Goal: Task Accomplishment & Management: Use online tool/utility

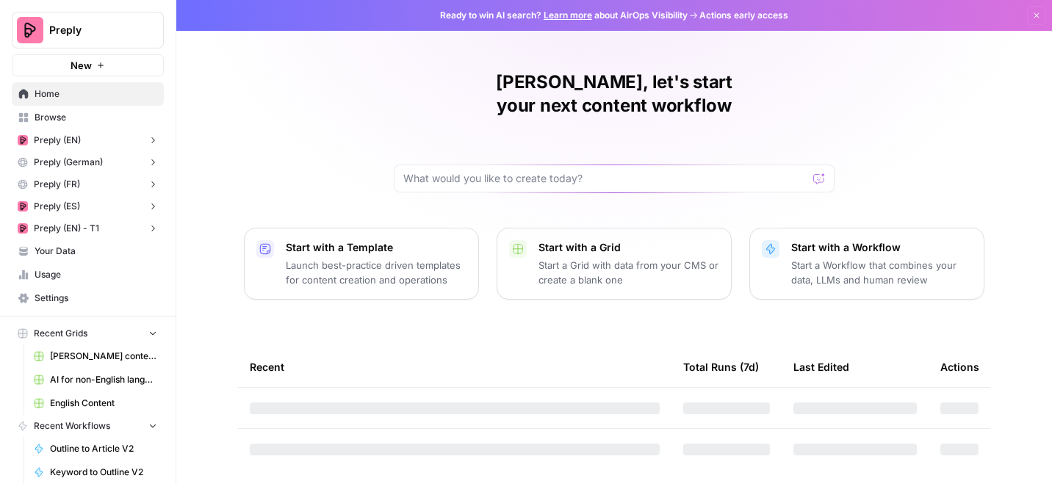
scroll to position [24, 0]
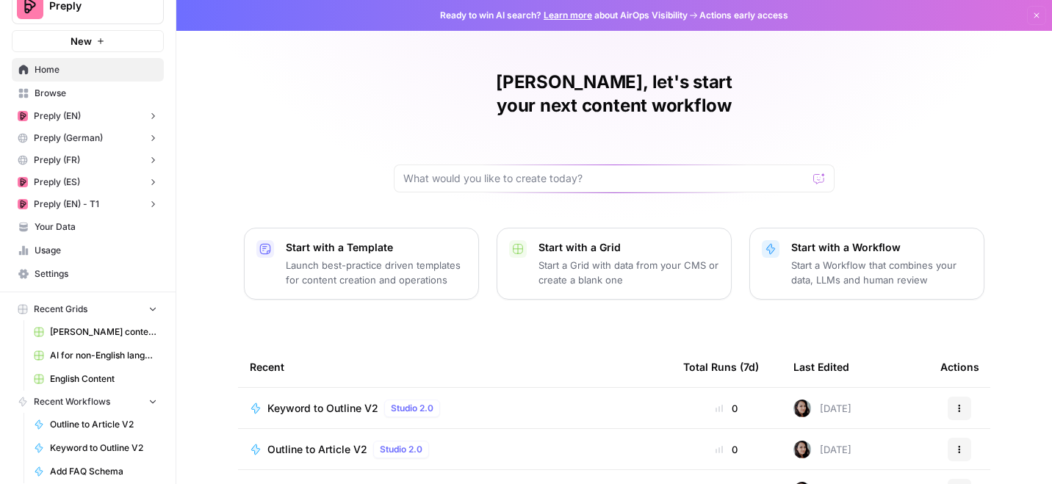
click at [77, 225] on span "Your Data" at bounding box center [96, 226] width 123 height 13
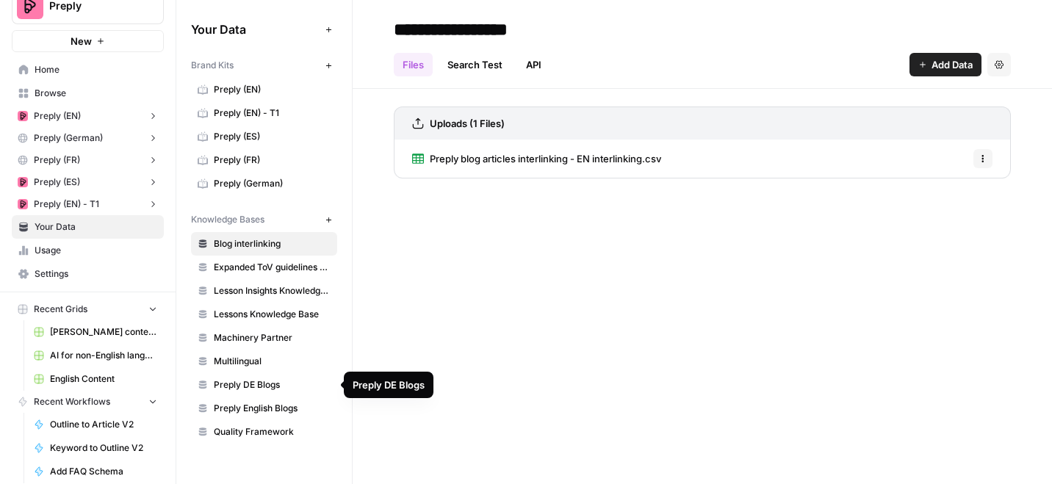
click at [281, 405] on span "Preply English Blogs" at bounding box center [272, 408] width 117 height 13
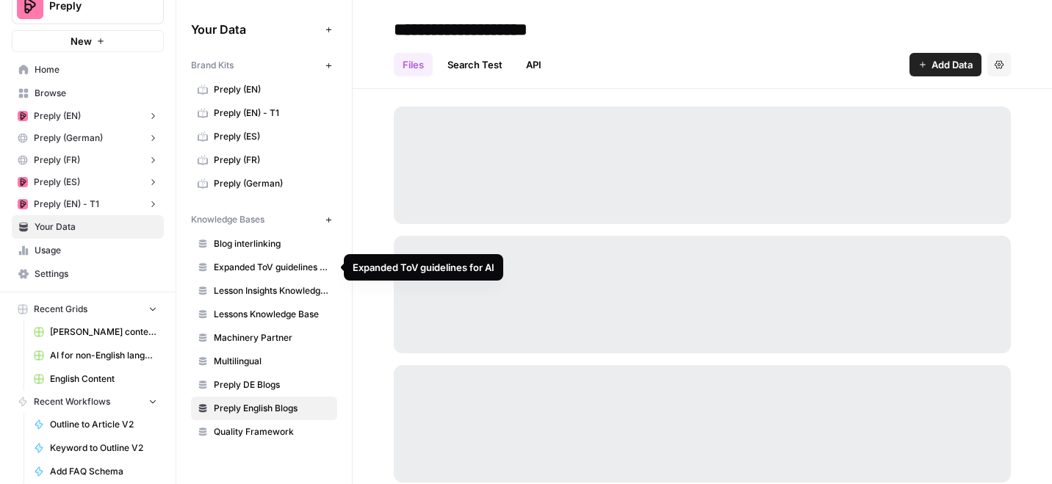
click at [272, 243] on span "Blog interlinking" at bounding box center [272, 243] width 117 height 13
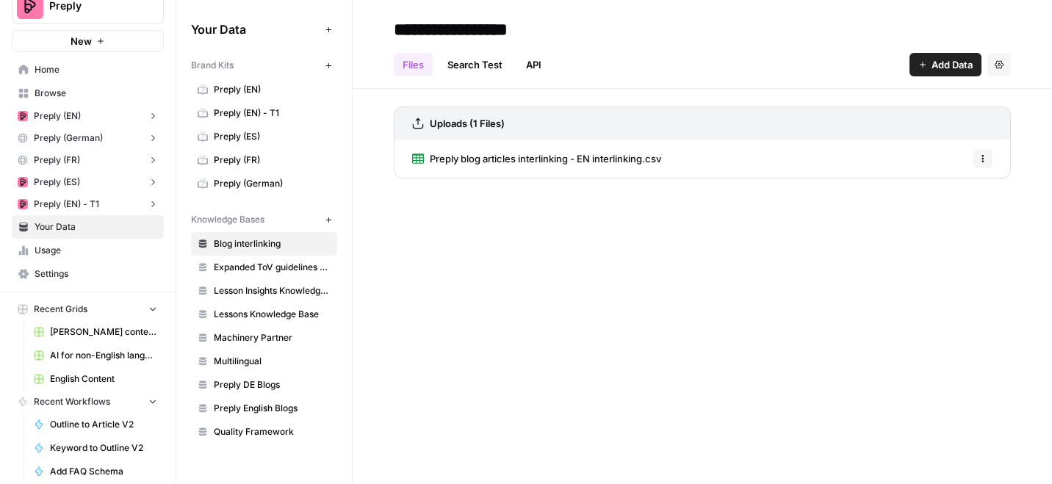
click at [582, 160] on span "Preply blog articles interlinking - EN interlinking.csv" at bounding box center [545, 158] width 231 height 15
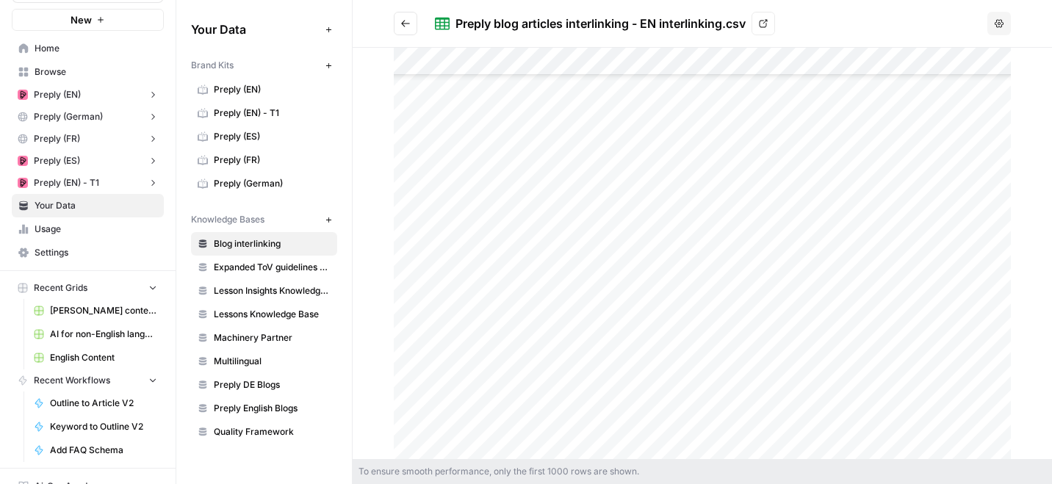
scroll to position [32, 0]
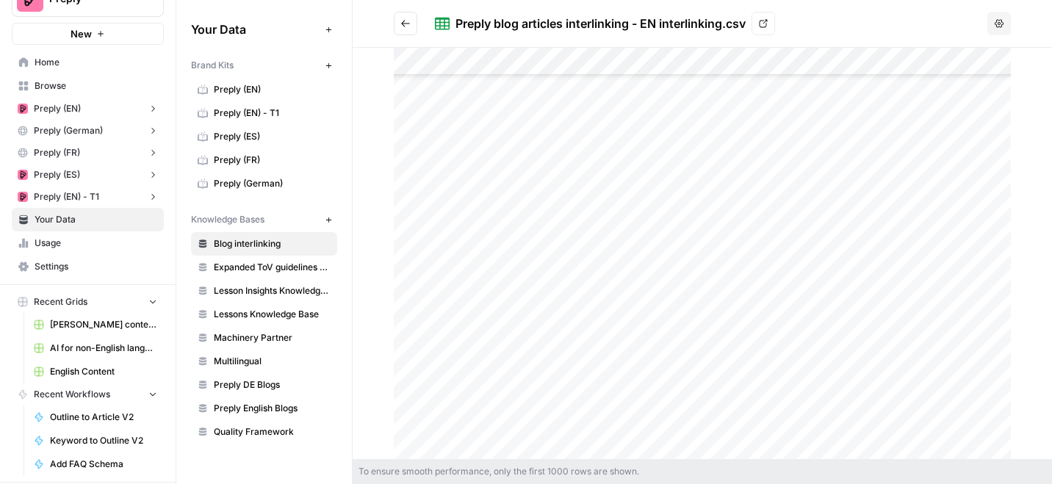
click at [83, 366] on span "English Content" at bounding box center [103, 371] width 107 height 13
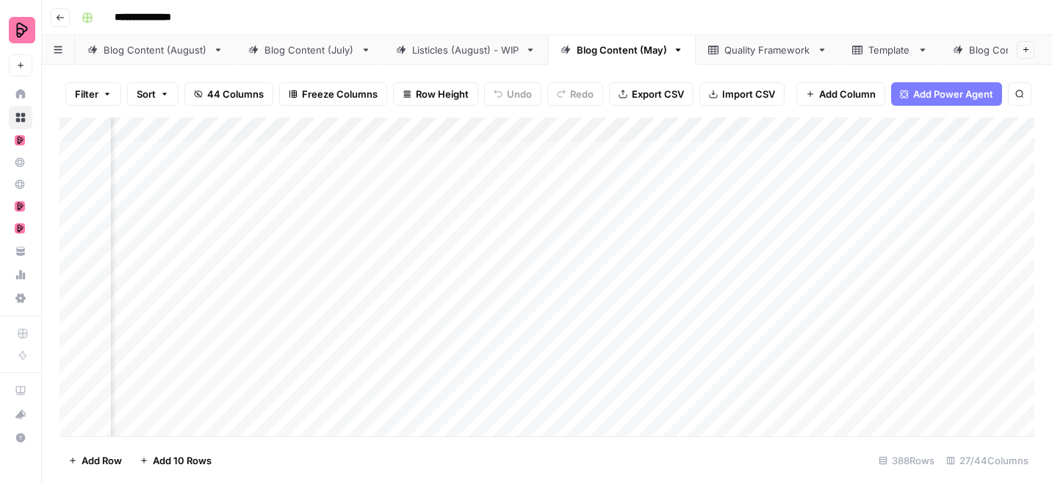
scroll to position [0, 1086]
click at [403, 125] on div "Add Column" at bounding box center [546, 276] width 974 height 319
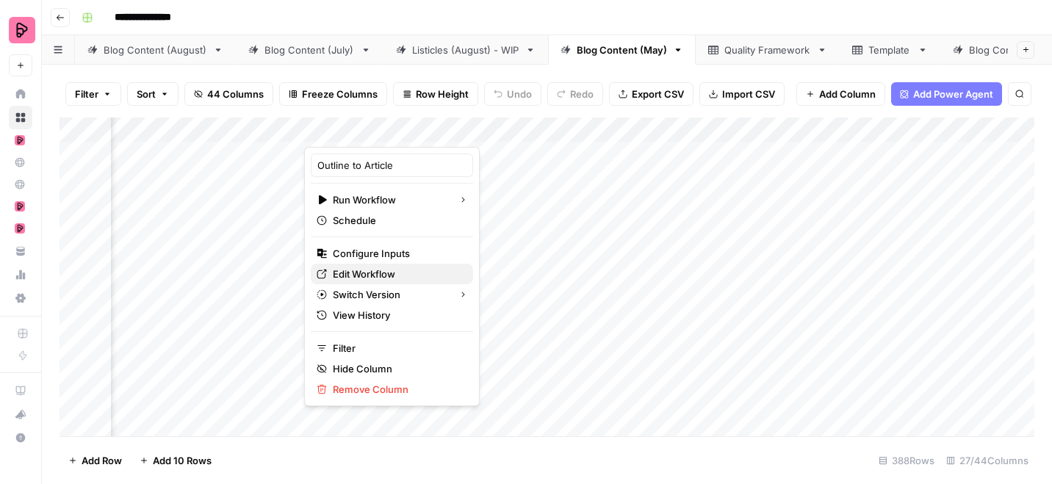
click at [369, 273] on span "Edit Workflow" at bounding box center [397, 274] width 129 height 15
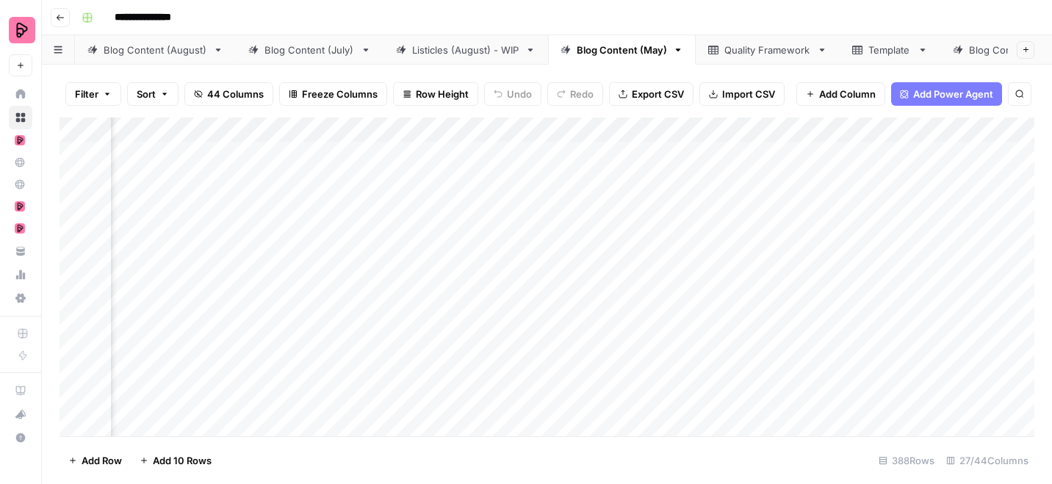
click at [176, 43] on div "Blog Content (August)" at bounding box center [156, 50] width 104 height 15
click at [291, 129] on div "Add Column" at bounding box center [546, 276] width 974 height 319
click at [944, 18] on div "**********" at bounding box center [556, 17] width 961 height 23
click at [289, 127] on div "Add Column" at bounding box center [546, 276] width 974 height 319
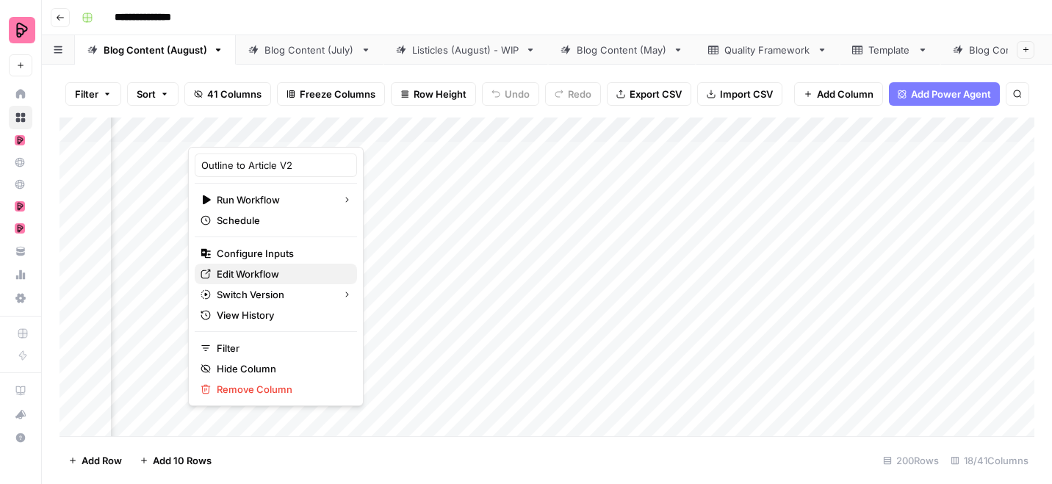
click at [269, 273] on span "Edit Workflow" at bounding box center [281, 274] width 129 height 15
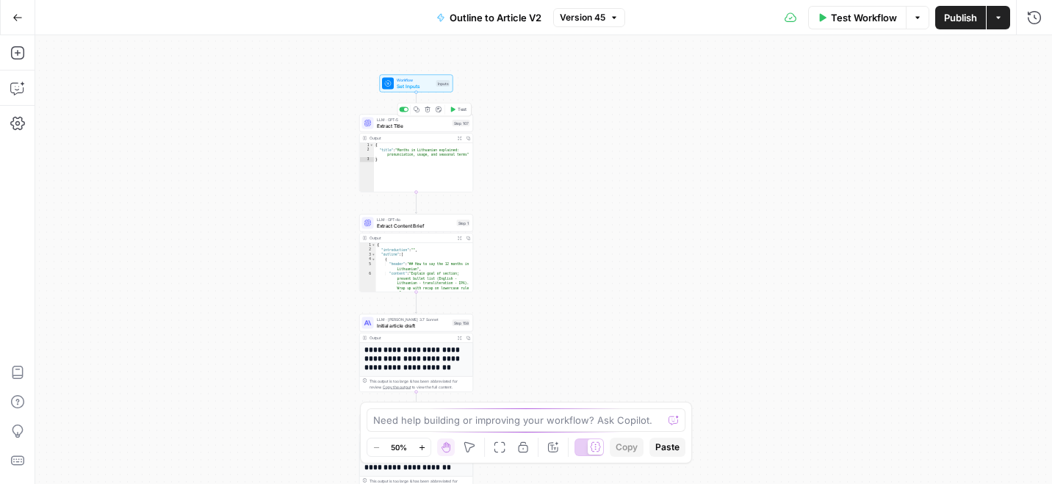
click at [437, 127] on span "Extract Title" at bounding box center [413, 125] width 73 height 7
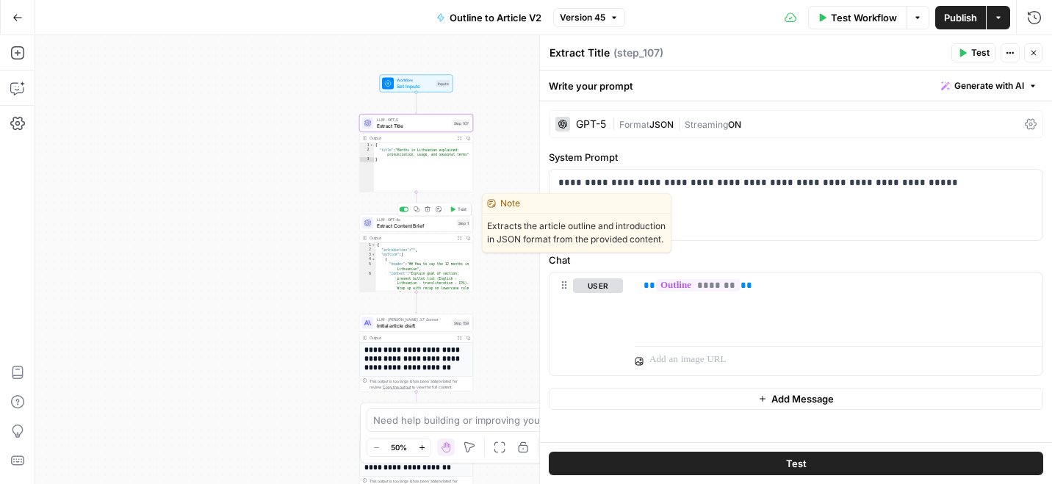
click at [442, 227] on span "Extract Content Brief" at bounding box center [415, 225] width 77 height 7
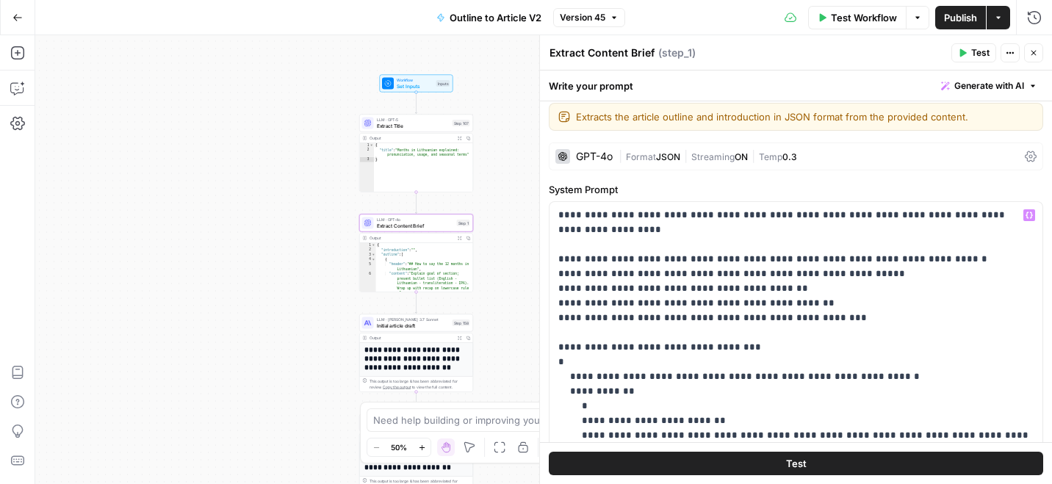
scroll to position [4, 0]
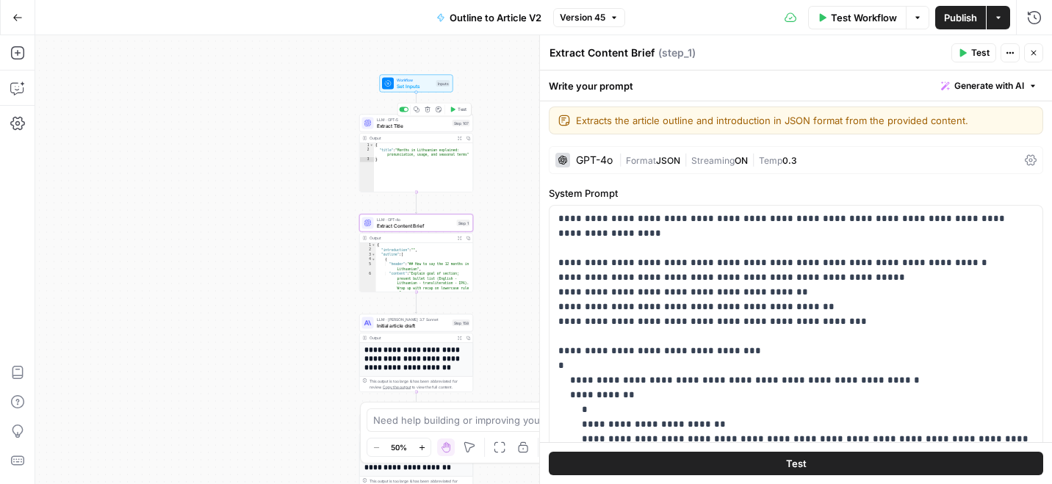
click at [435, 120] on span "LLM · GPT-5" at bounding box center [413, 120] width 73 height 6
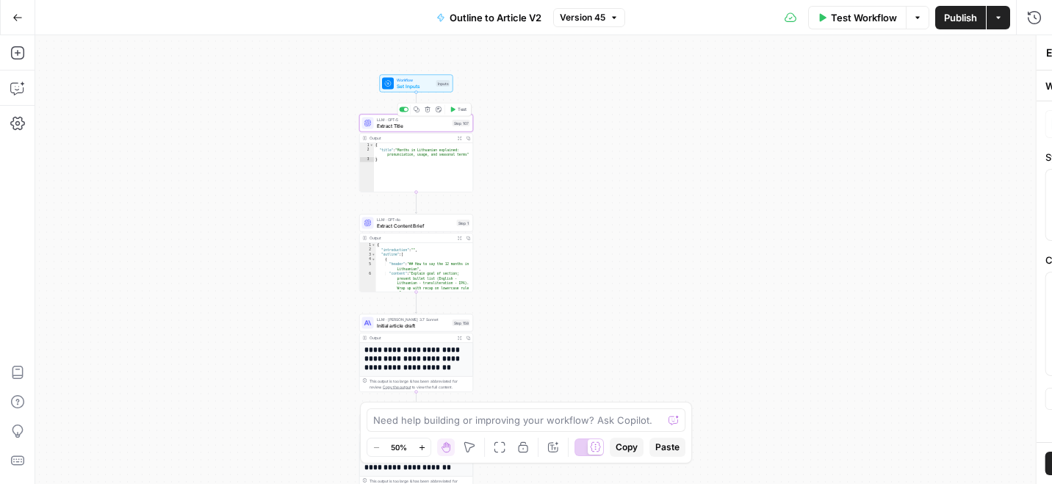
type textarea "Extract Title"
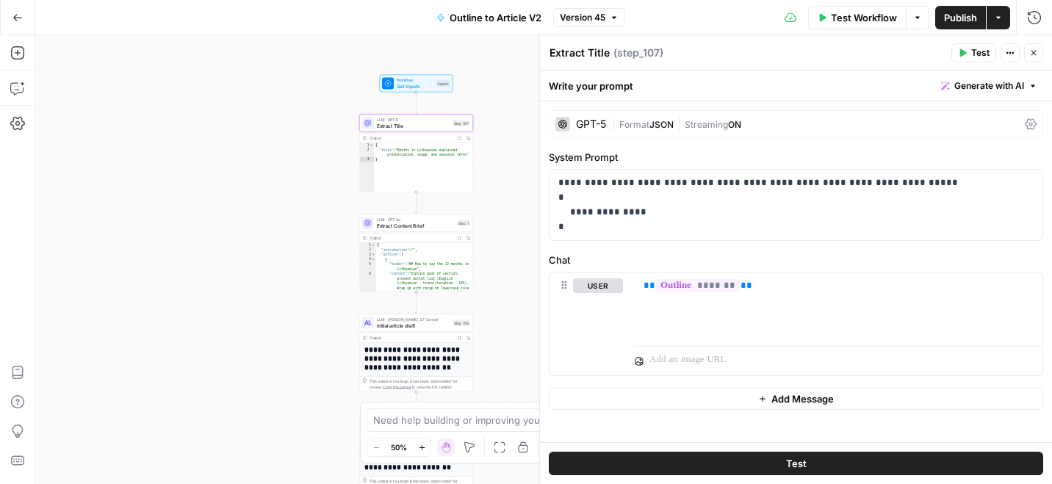
click at [433, 224] on span "Extract Content Brief" at bounding box center [415, 225] width 77 height 7
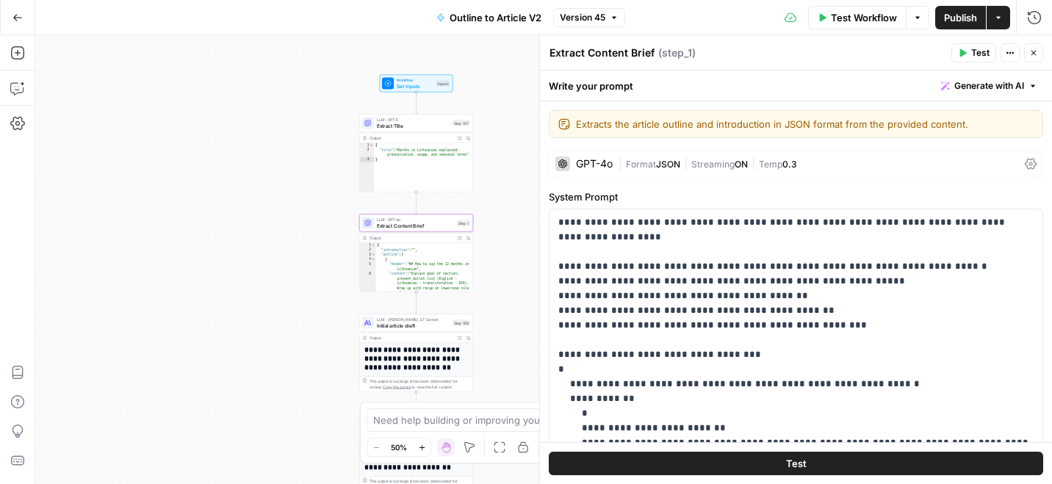
click at [596, 162] on div "GPT-4o" at bounding box center [594, 164] width 37 height 10
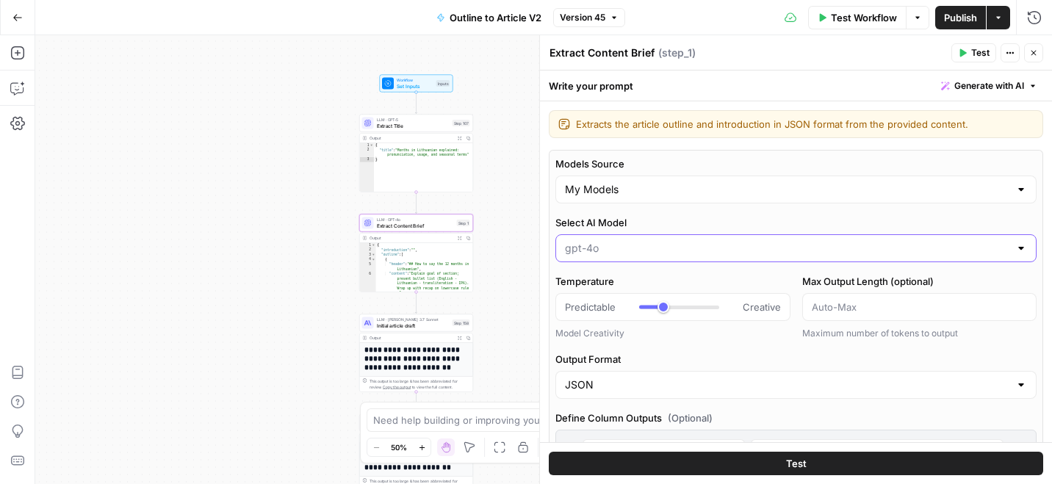
click at [611, 246] on input "Select AI Model" at bounding box center [787, 248] width 444 height 15
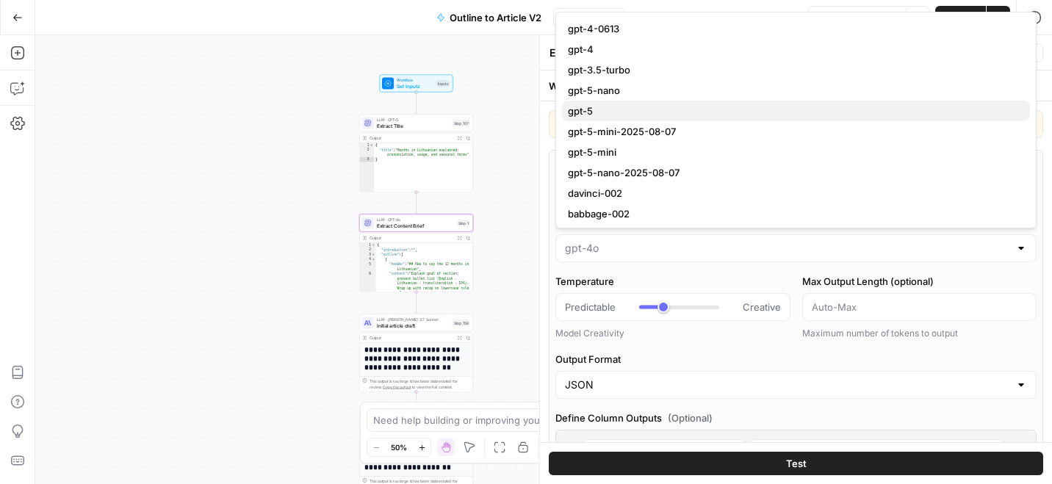
click at [621, 112] on span "gpt-5" at bounding box center [793, 111] width 450 height 15
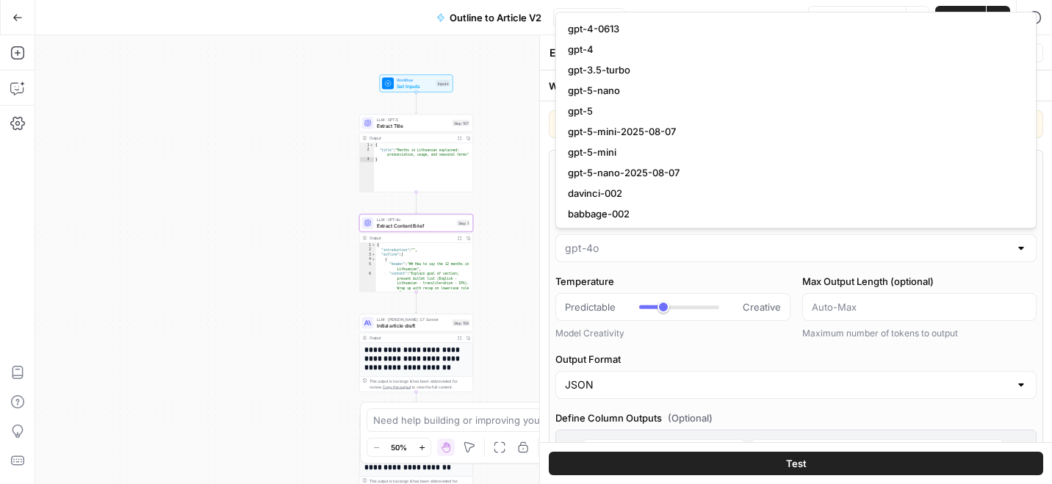
type input "gpt-5"
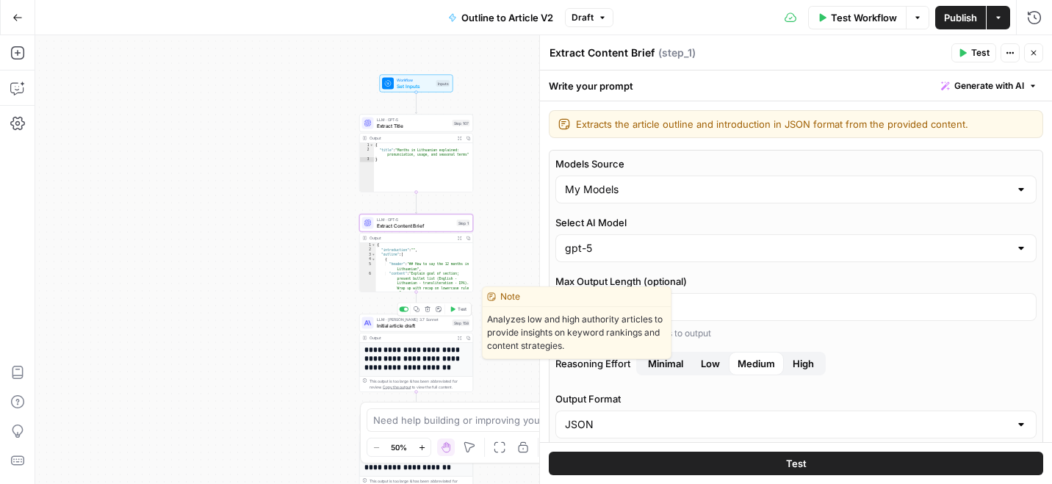
click at [428, 328] on span "Initial article draft" at bounding box center [413, 325] width 73 height 7
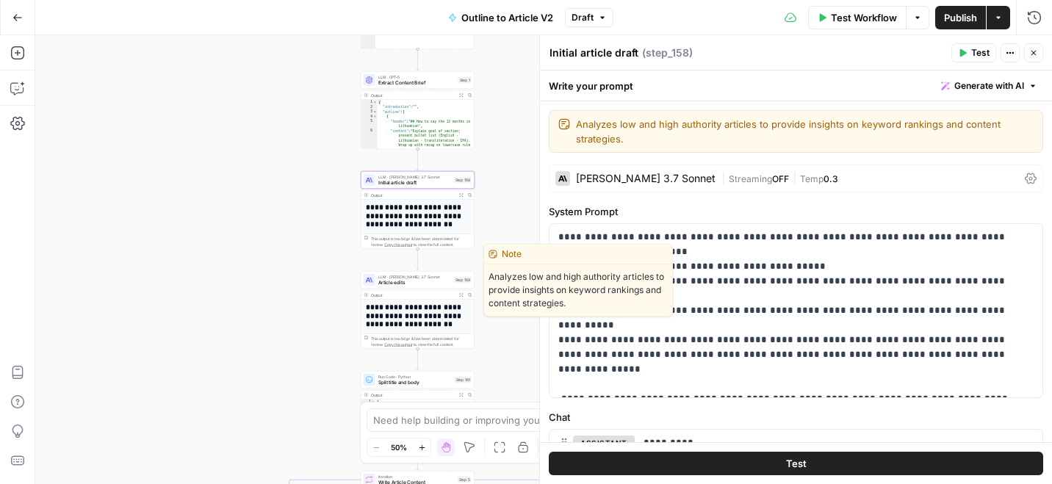
click at [433, 283] on span "Article edits" at bounding box center [414, 282] width 73 height 7
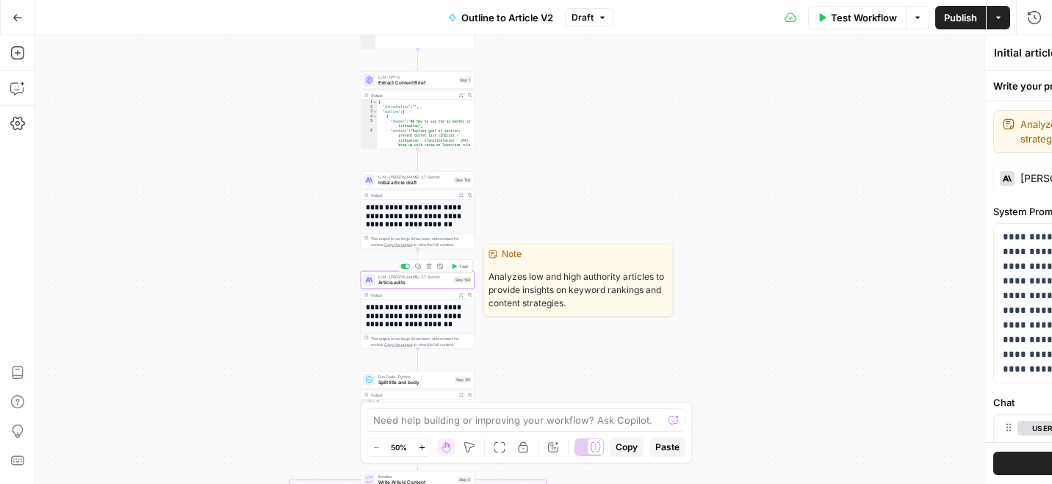
type textarea "Article edits"
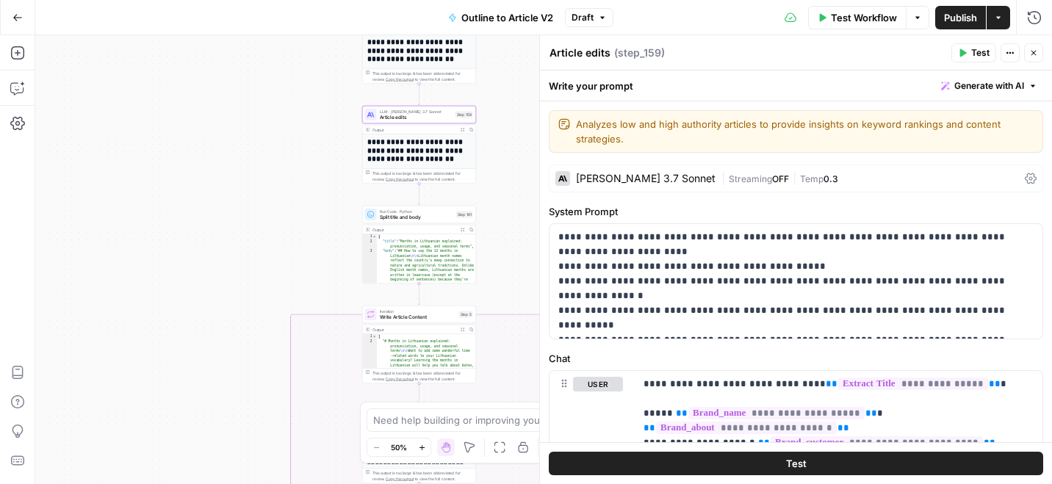
click at [435, 212] on span "Run Code · Python" at bounding box center [416, 212] width 73 height 6
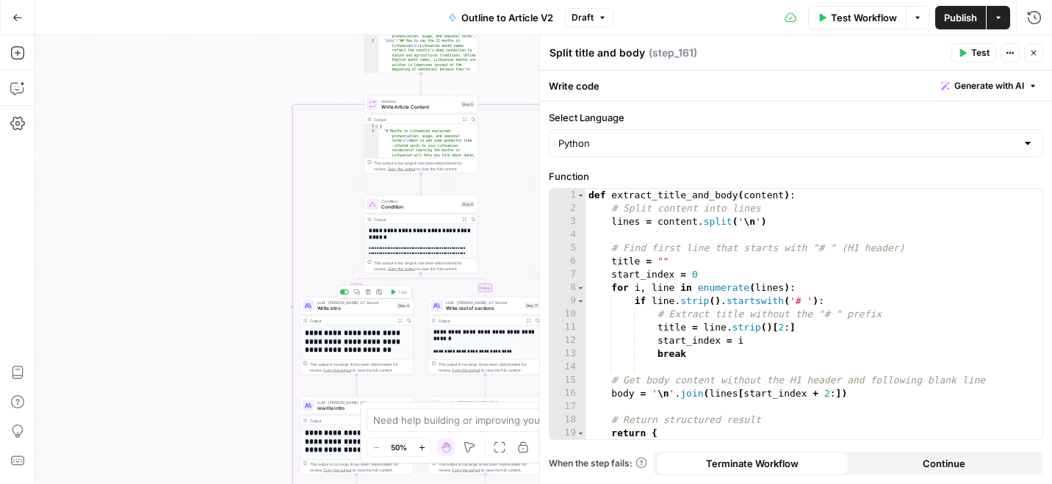
click at [386, 309] on span "Write intro" at bounding box center [355, 308] width 76 height 7
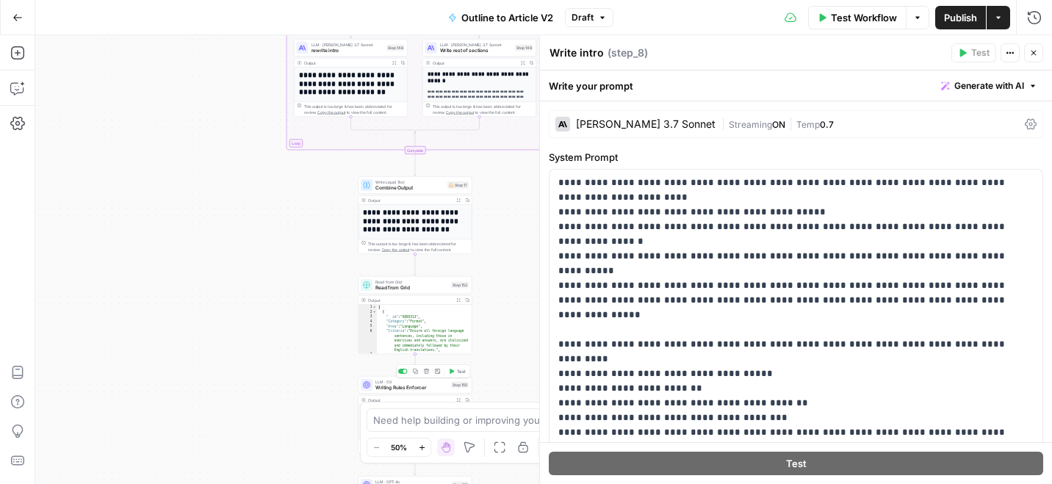
click at [435, 388] on span "Writing Rules Enforcer" at bounding box center [411, 387] width 73 height 7
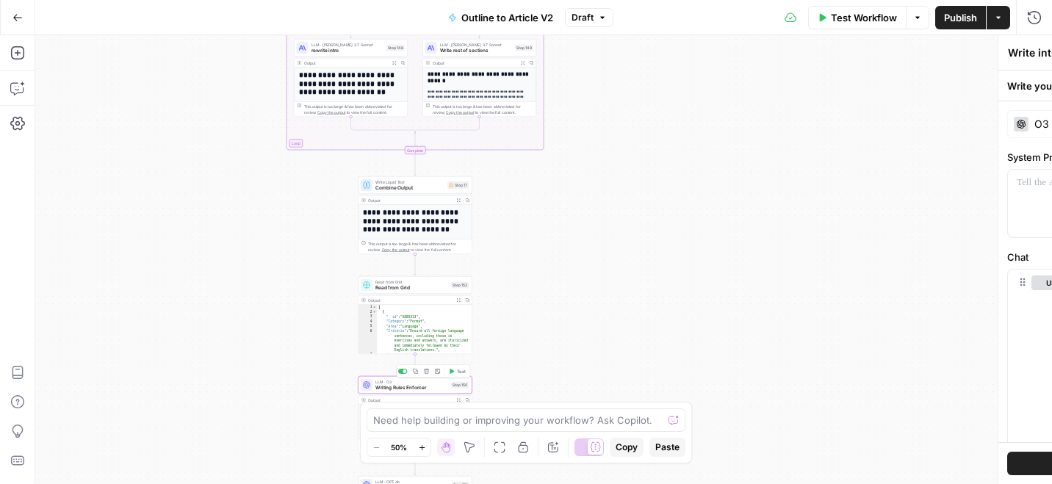
type textarea "Writing Rules Enforcer"
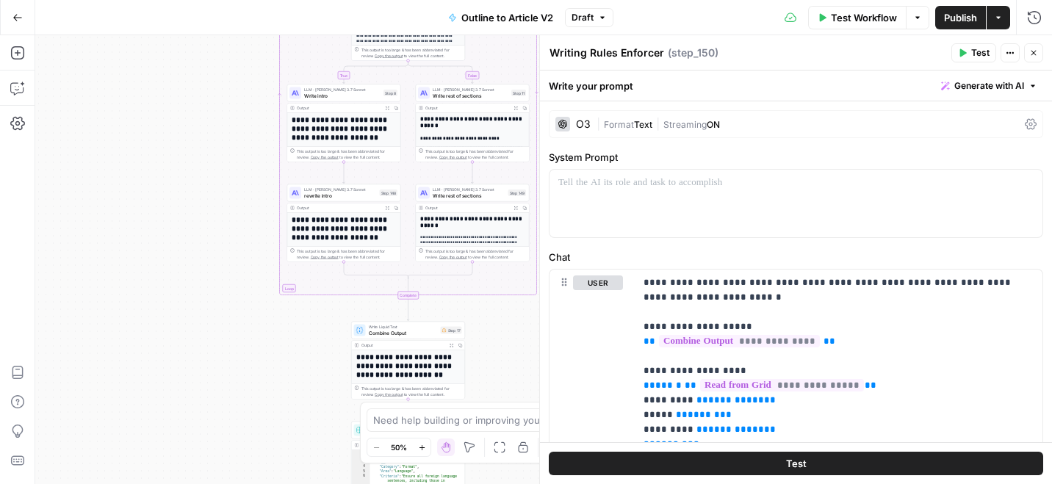
click at [366, 93] on span "Write intro" at bounding box center [342, 95] width 76 height 7
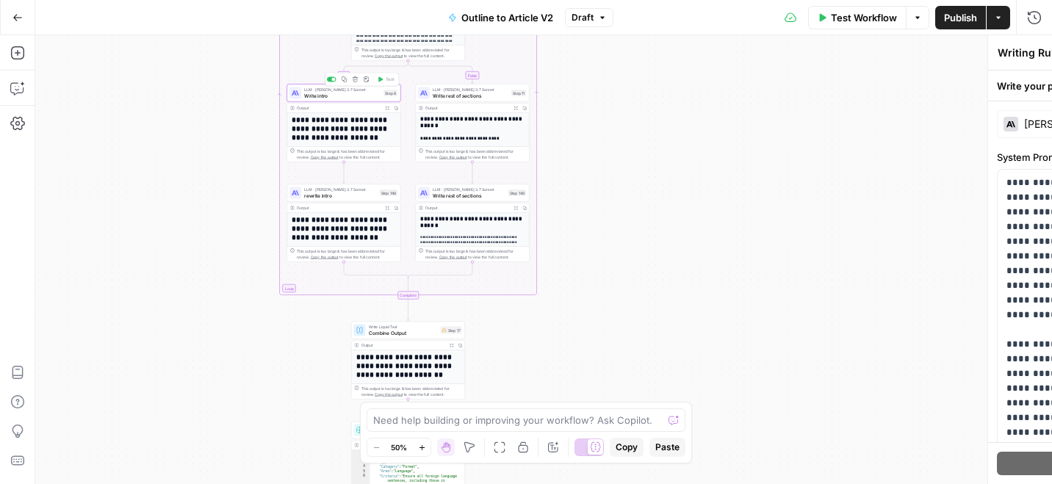
type textarea "Write intro"
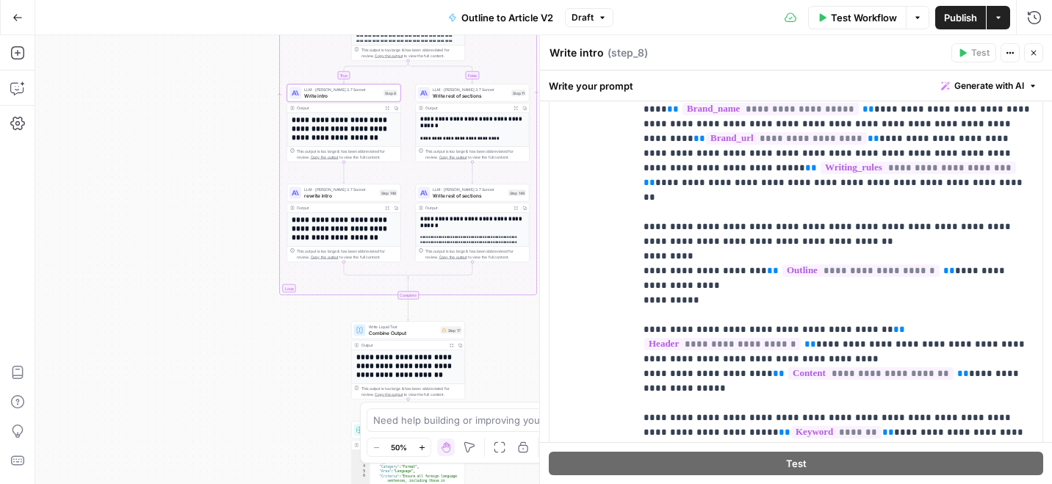
scroll to position [2058, 0]
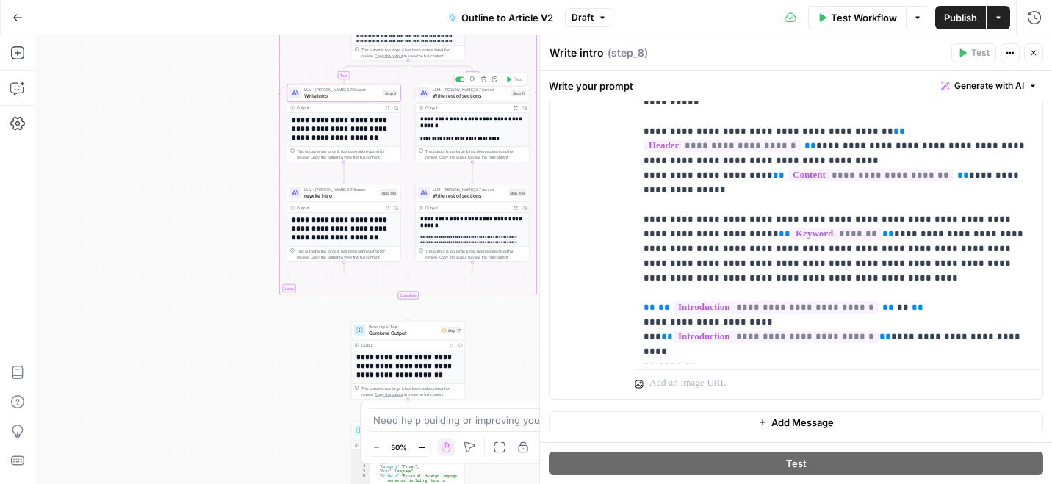
click at [495, 92] on span "Write rest of sections" at bounding box center [471, 95] width 76 height 7
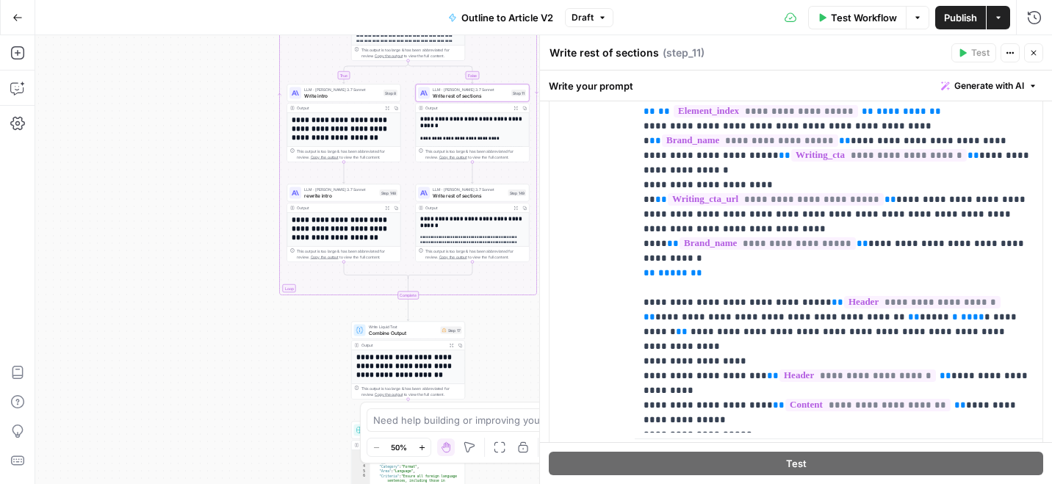
scroll to position [2786, 0]
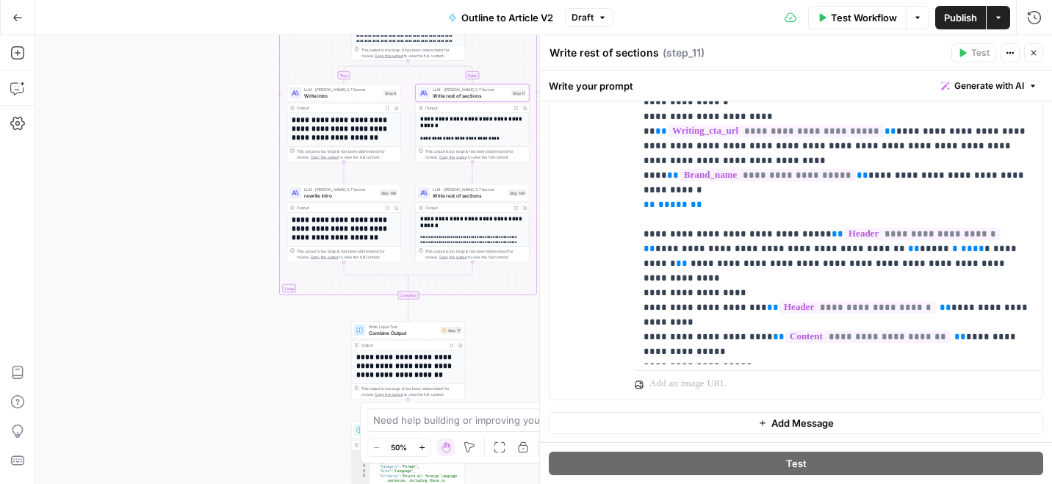
click at [363, 192] on span "rewrite intro" at bounding box center [340, 195] width 73 height 7
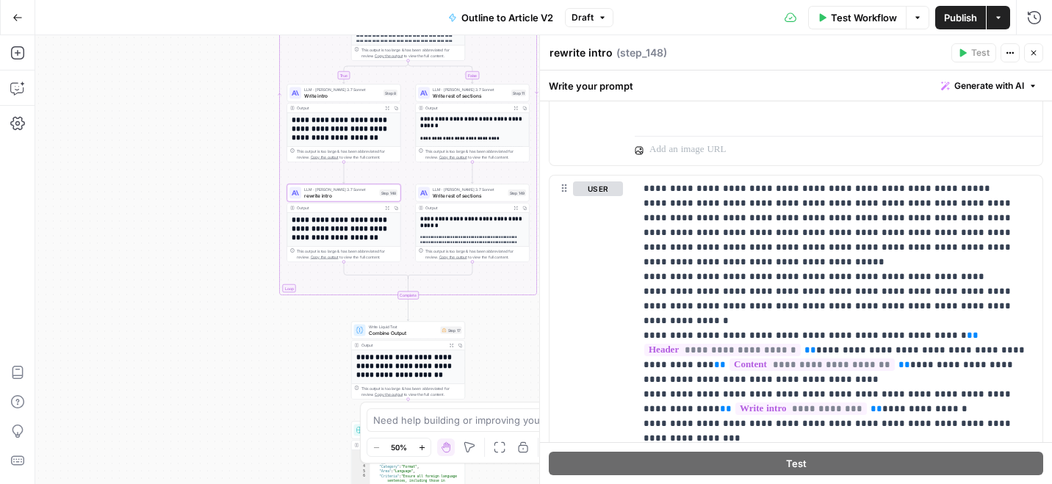
scroll to position [2406, 0]
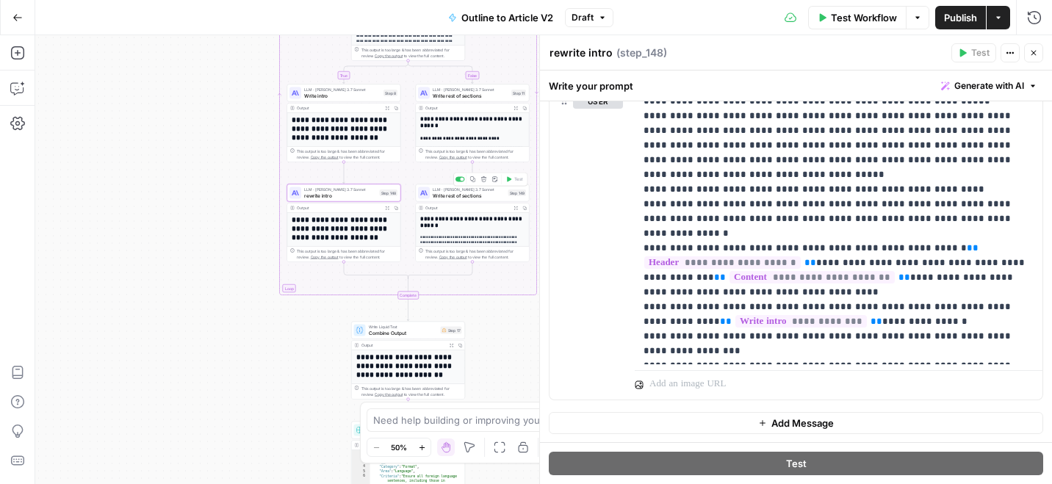
click at [490, 195] on span "Write rest of sections" at bounding box center [469, 195] width 73 height 7
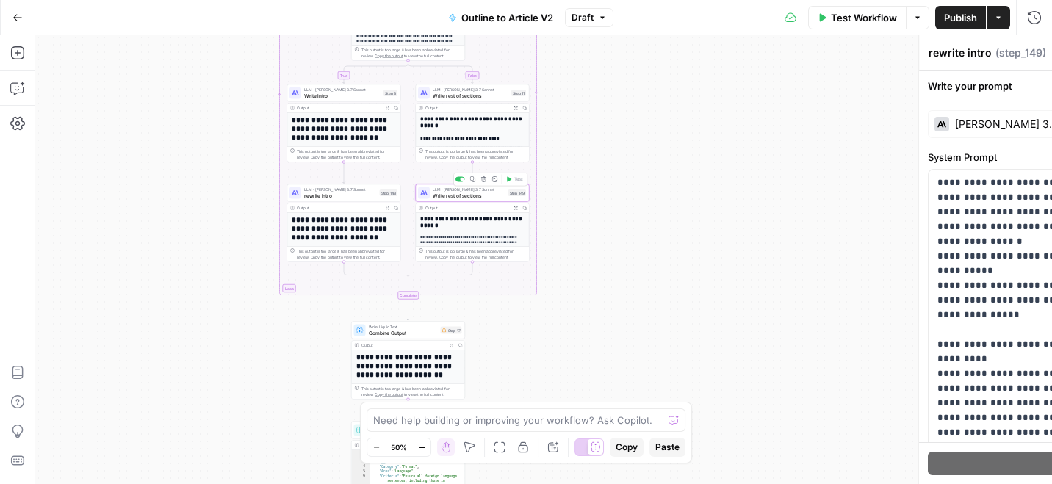
type textarea "Write rest of sections"
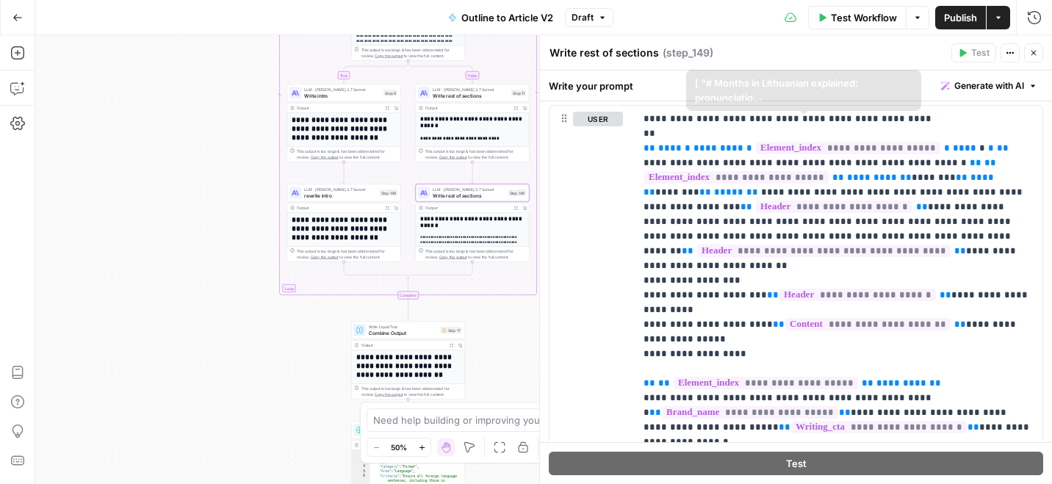
scroll to position [2375, 0]
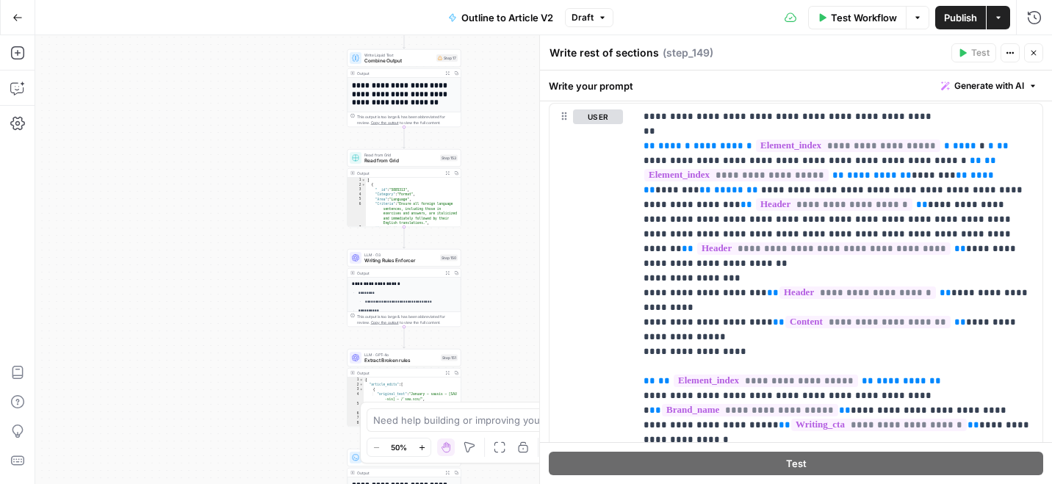
click at [419, 264] on span "Writing Rules Enforcer" at bounding box center [400, 260] width 73 height 7
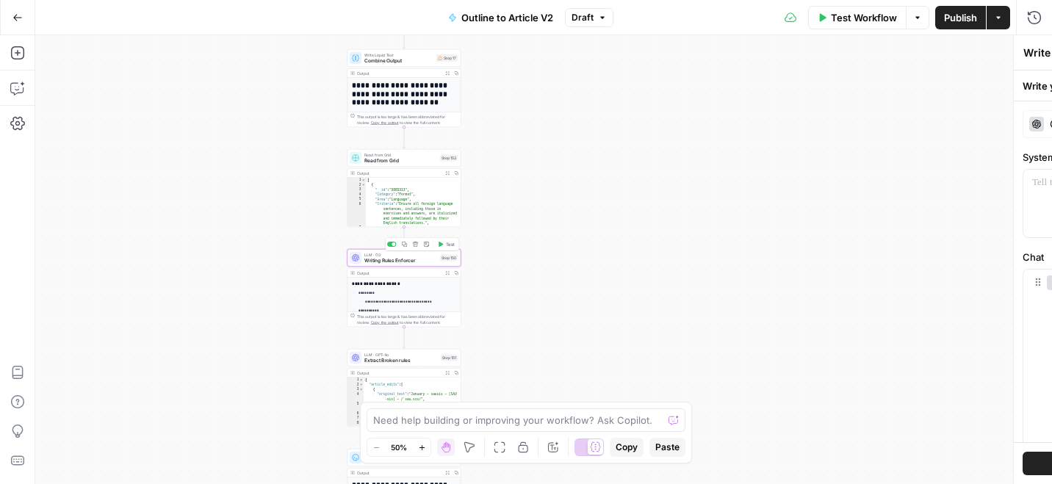
type textarea "Writing Rules Enforcer"
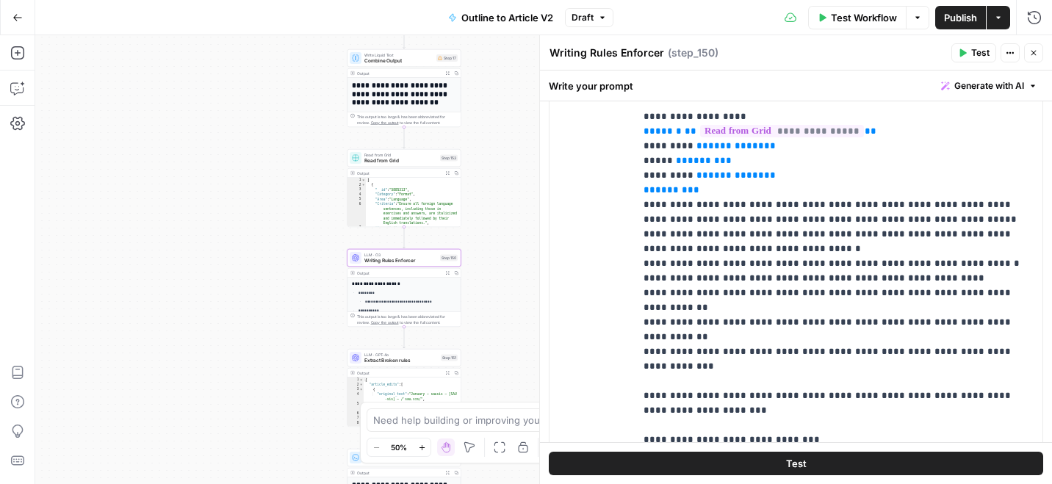
scroll to position [0, 0]
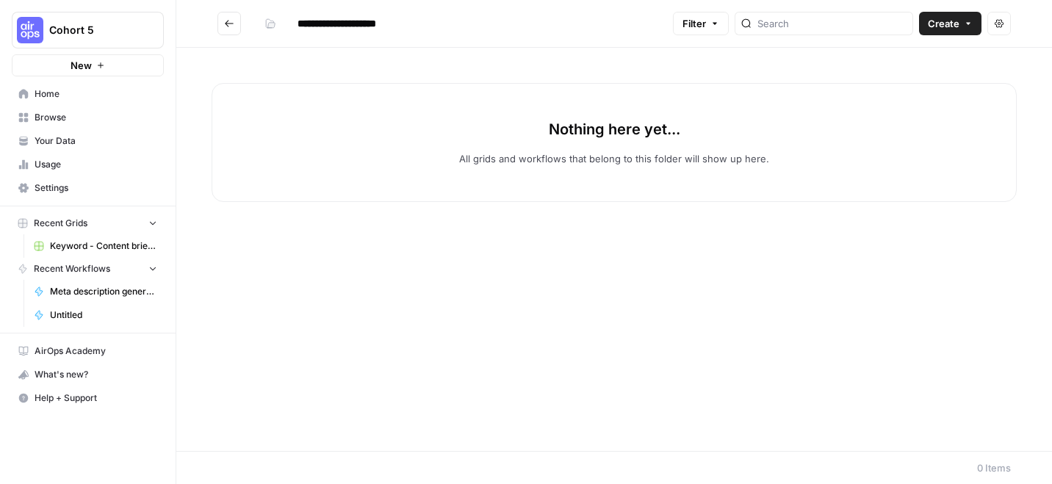
click at [96, 244] on span "Keyword - Content brief - Article (Airops builders)" at bounding box center [103, 245] width 107 height 13
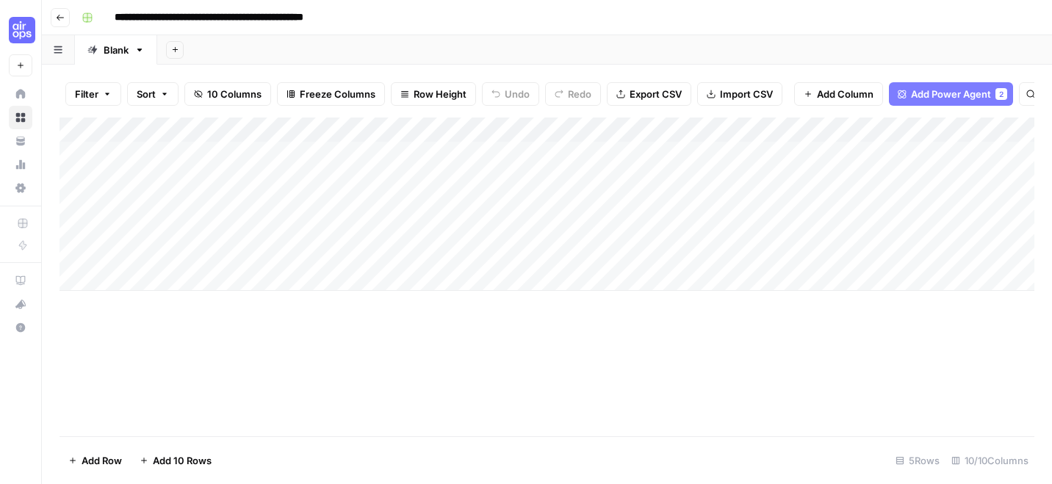
click at [59, 14] on icon "button" at bounding box center [60, 17] width 9 height 9
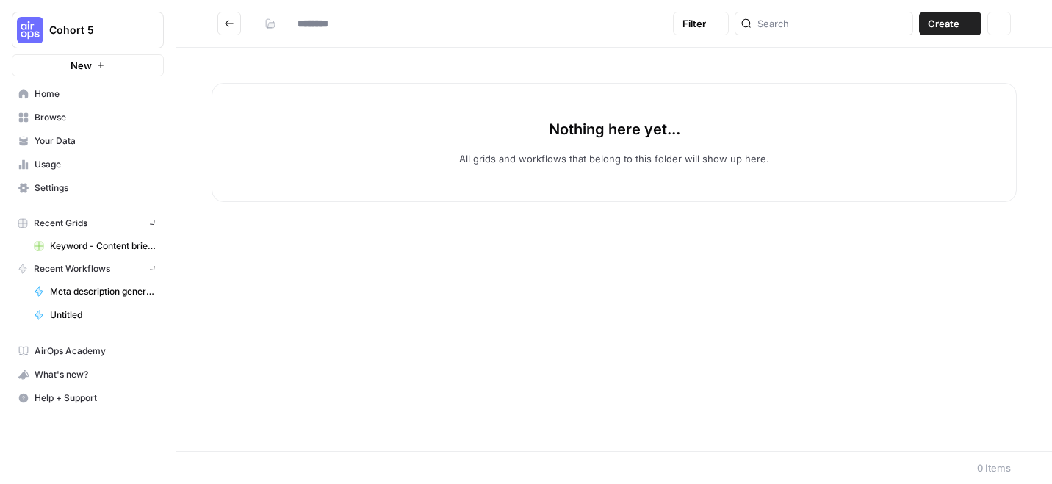
type input "**********"
click at [82, 292] on span "Meta description generator ([PERSON_NAME])" at bounding box center [103, 291] width 107 height 13
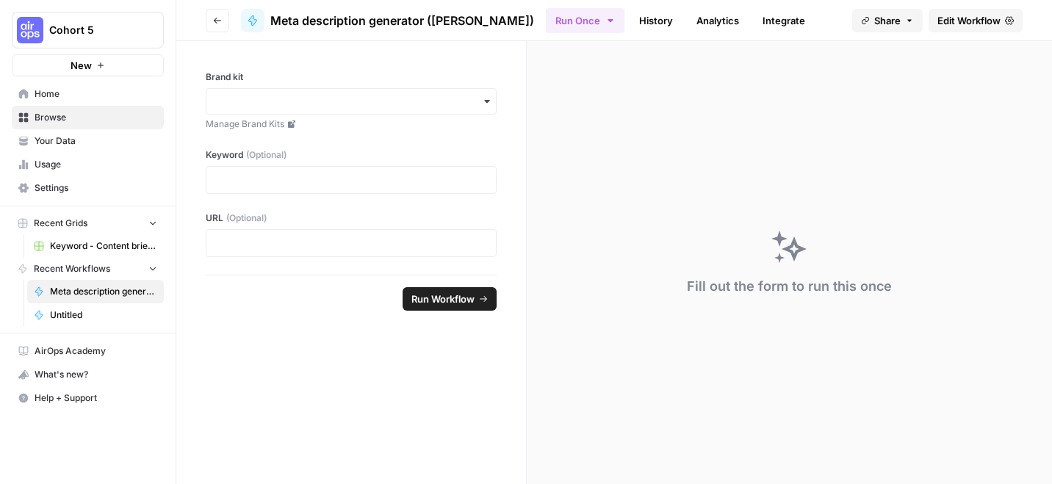
click at [945, 15] on span "Edit Workflow" at bounding box center [968, 20] width 63 height 15
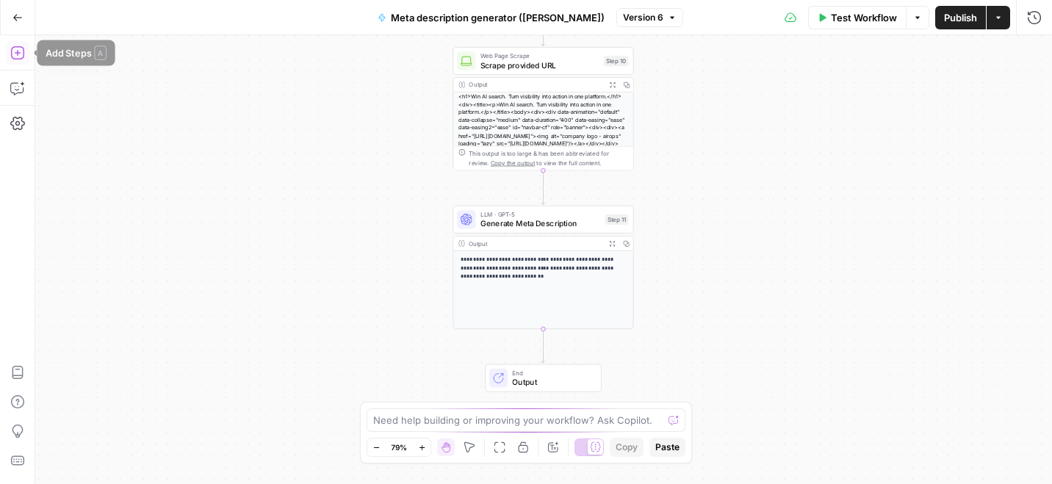
click at [17, 50] on icon "button" at bounding box center [16, 52] width 13 height 13
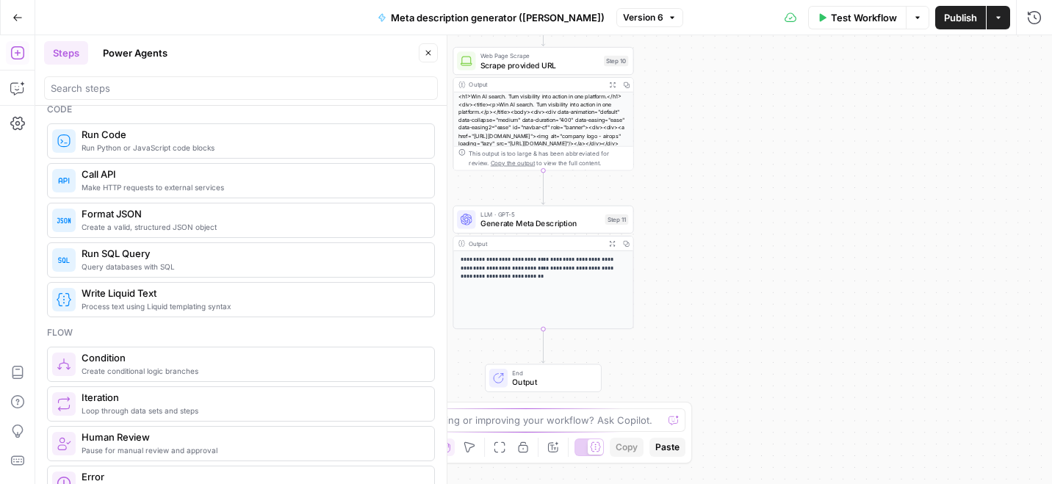
scroll to position [266, 0]
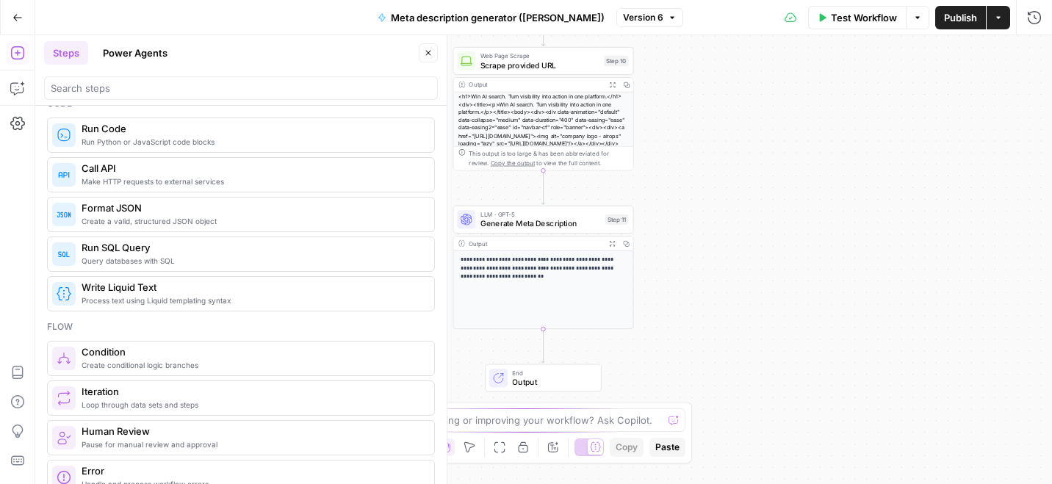
click at [140, 51] on button "Power Agents" at bounding box center [135, 52] width 82 height 23
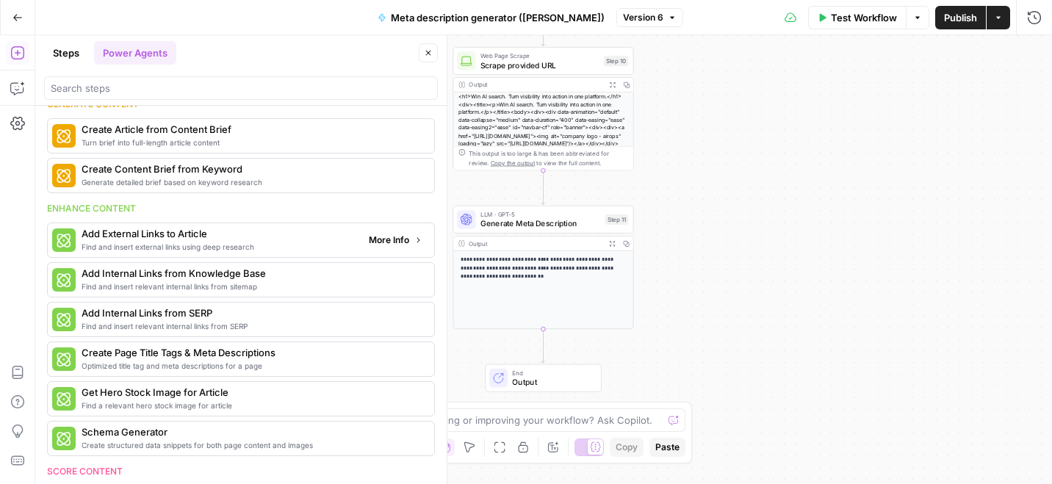
scroll to position [159, 0]
click at [190, 176] on span "Create Content Brief from Keyword" at bounding box center [219, 170] width 275 height 15
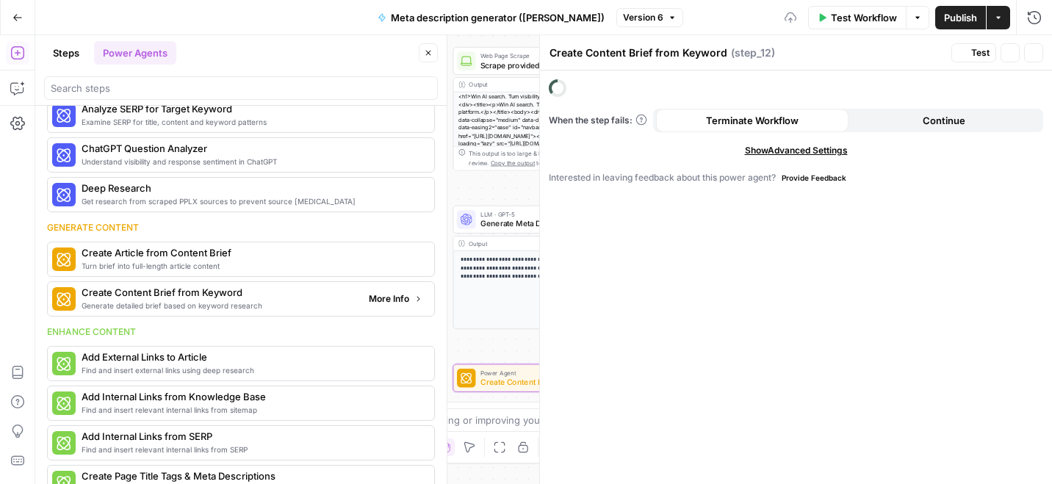
scroll to position [281, 0]
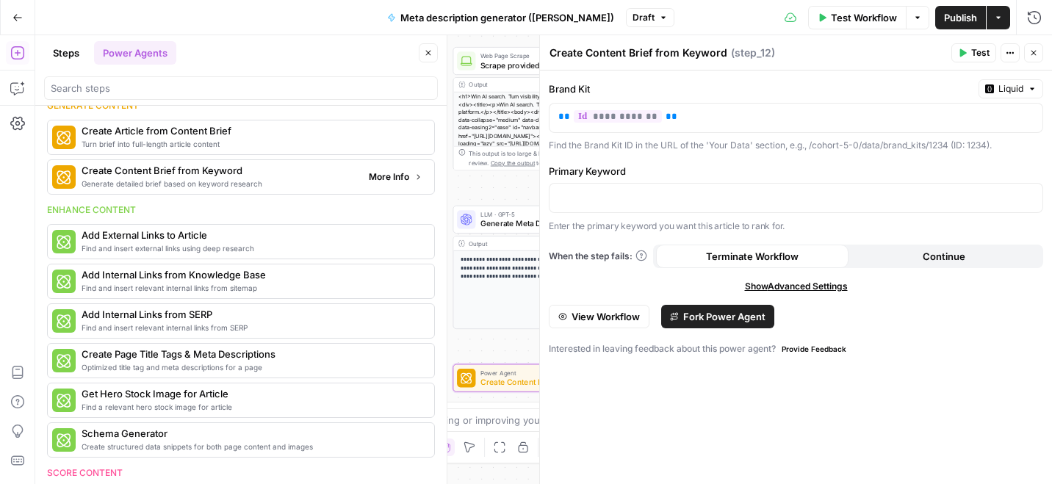
click at [190, 176] on span "Create Content Brief from Keyword" at bounding box center [219, 170] width 275 height 15
click at [479, 336] on div "**********" at bounding box center [543, 259] width 1016 height 449
click at [1034, 52] on icon "button" at bounding box center [1033, 52] width 9 height 9
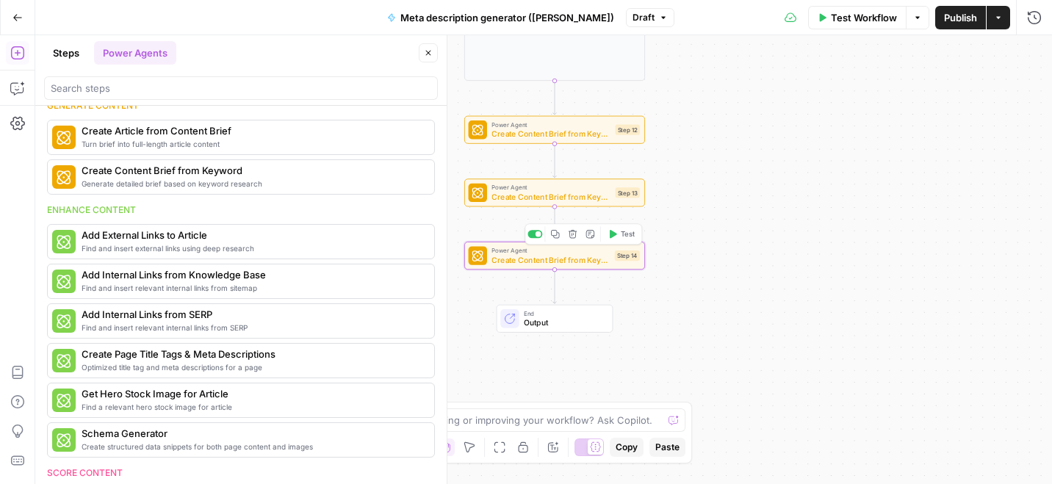
click at [570, 234] on icon "button" at bounding box center [573, 234] width 10 height 10
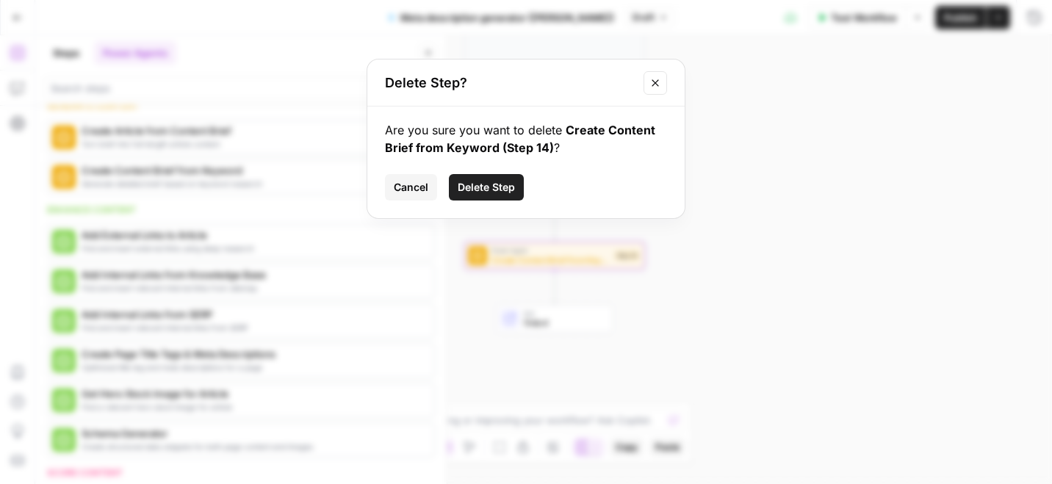
click at [501, 188] on span "Delete Step" at bounding box center [486, 187] width 57 height 15
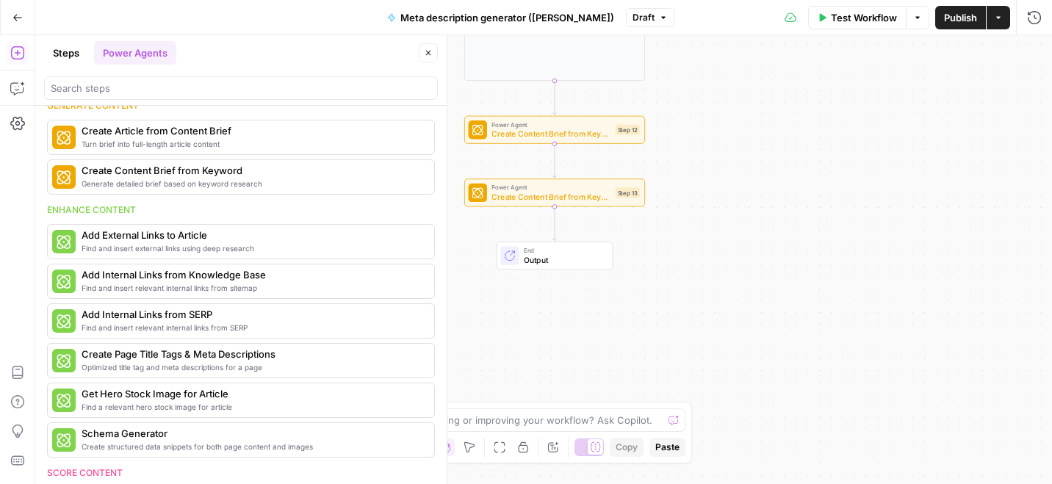
scroll to position [159, 0]
click at [574, 176] on button "Delete step" at bounding box center [572, 171] width 15 height 15
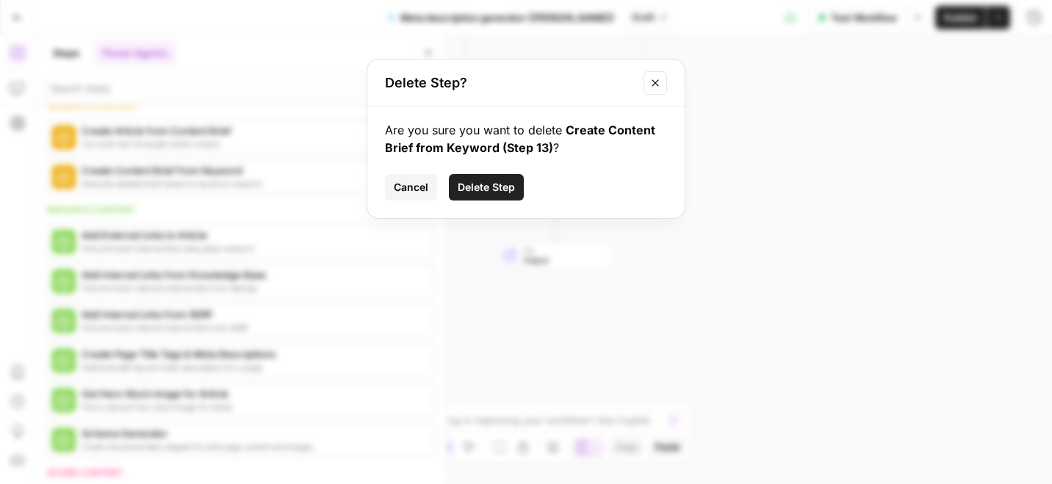
click at [491, 179] on button "Delete Step" at bounding box center [486, 187] width 75 height 26
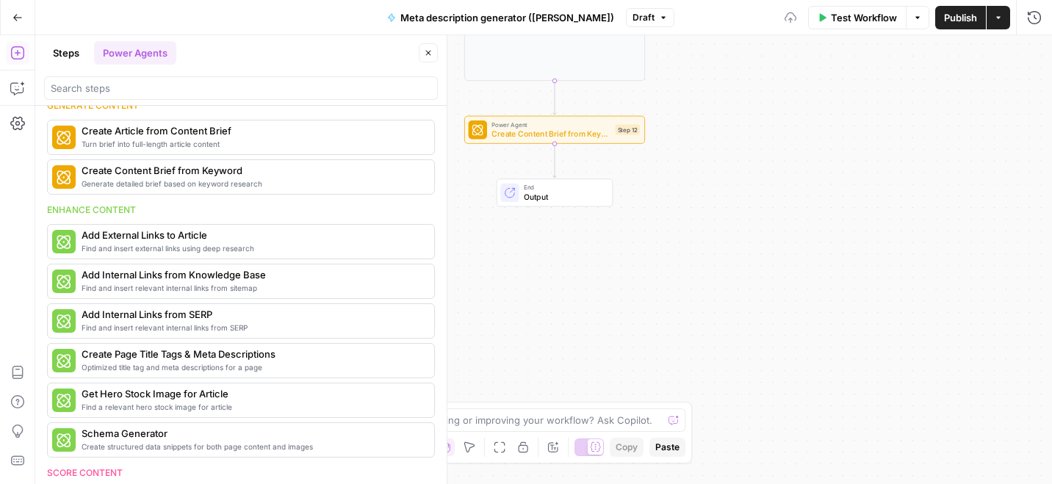
click at [545, 132] on span "Create Content Brief from Keyword" at bounding box center [550, 134] width 119 height 12
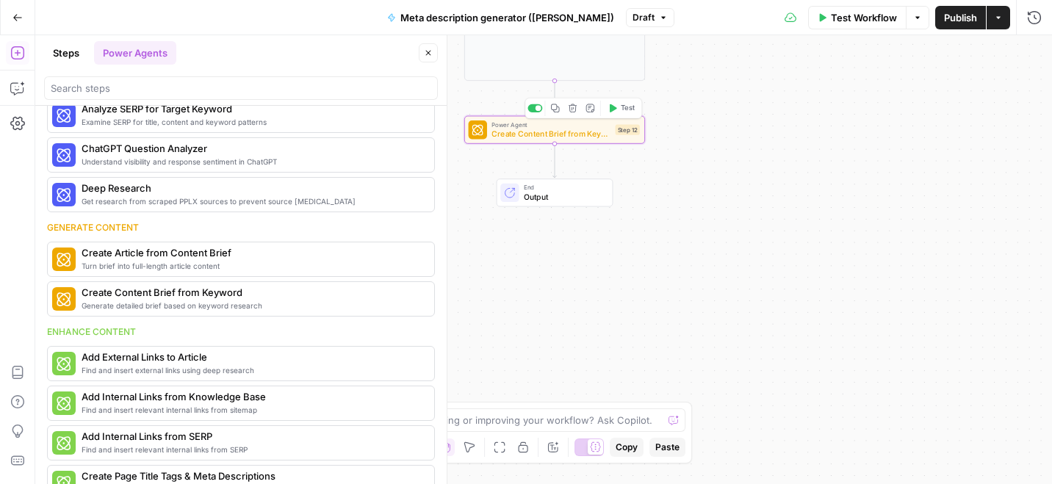
scroll to position [281, 0]
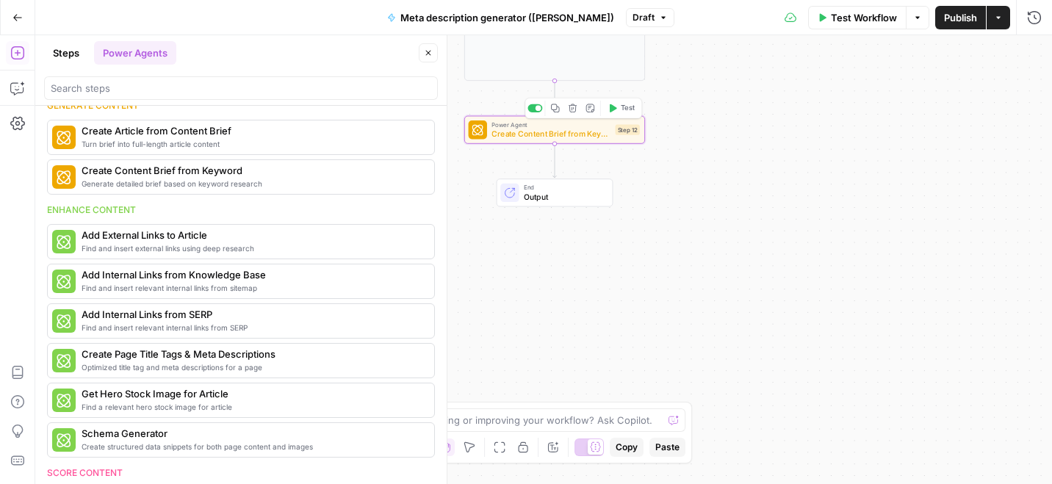
click at [544, 132] on body "**********" at bounding box center [526, 242] width 1052 height 484
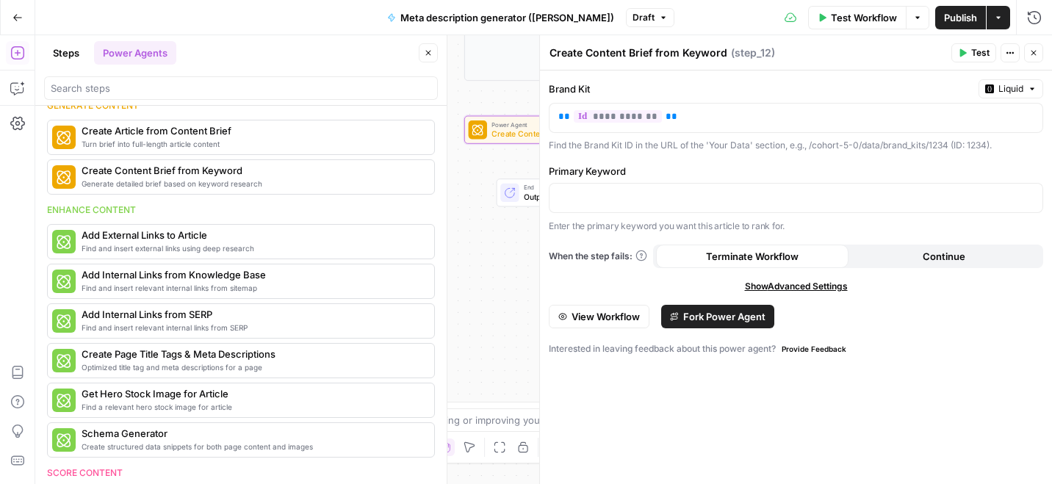
click at [424, 48] on button "Close" at bounding box center [428, 52] width 19 height 19
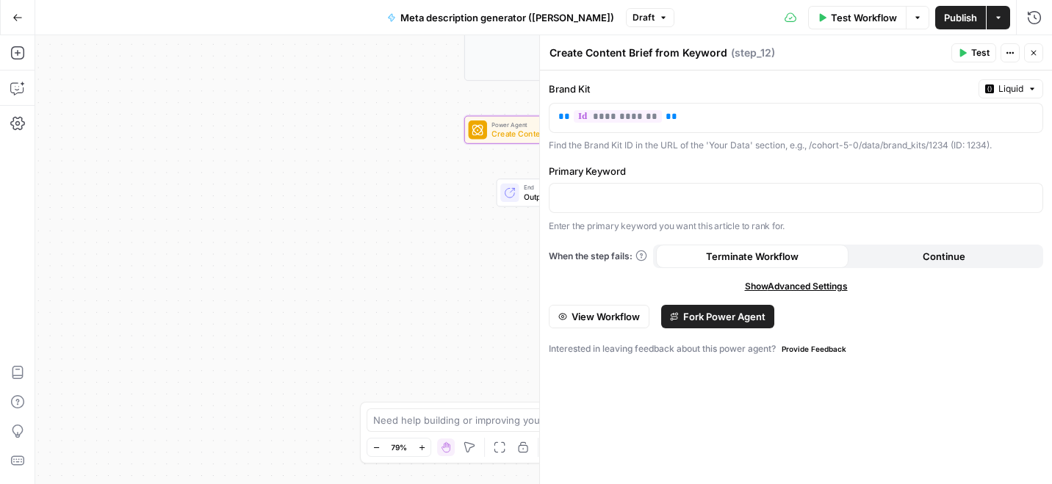
click at [499, 138] on span "Create Content Brief from Keyword" at bounding box center [550, 134] width 119 height 12
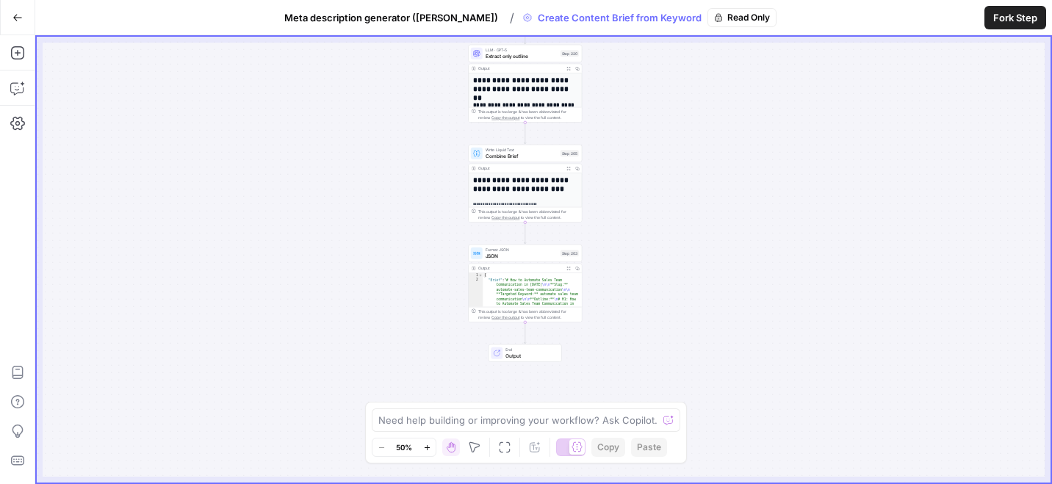
click at [547, 54] on span "Extract only outline" at bounding box center [521, 55] width 72 height 7
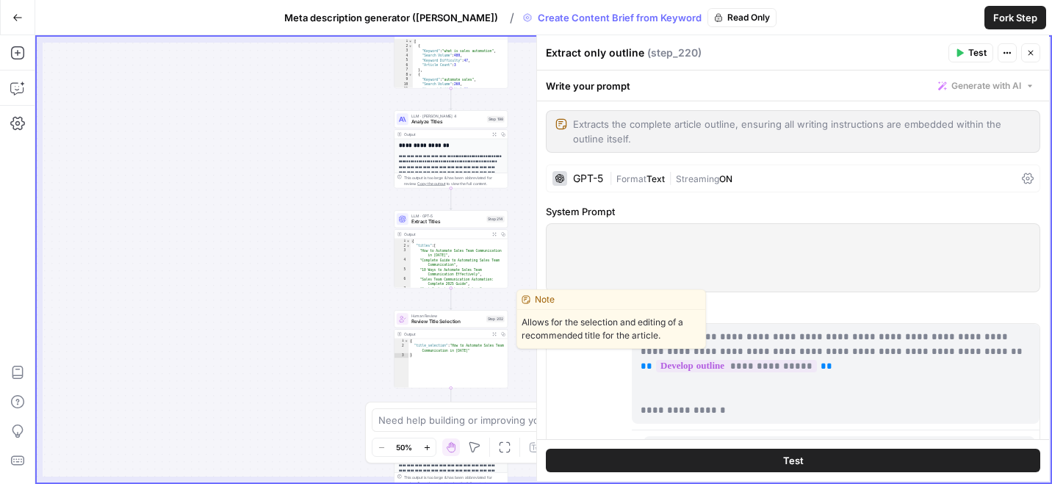
click at [474, 319] on span "Review Title Selection" at bounding box center [447, 321] width 72 height 7
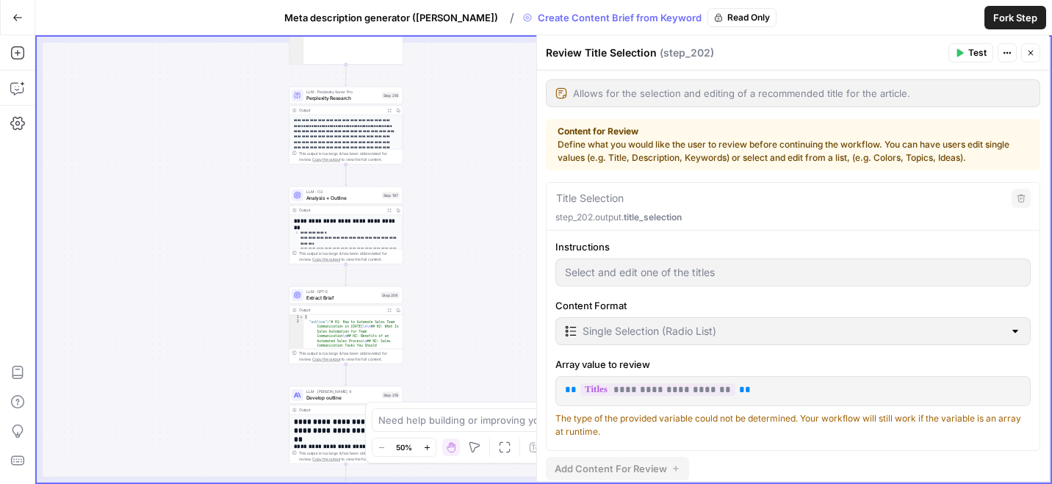
click at [10, 23] on button "Go Back" at bounding box center [17, 17] width 26 height 26
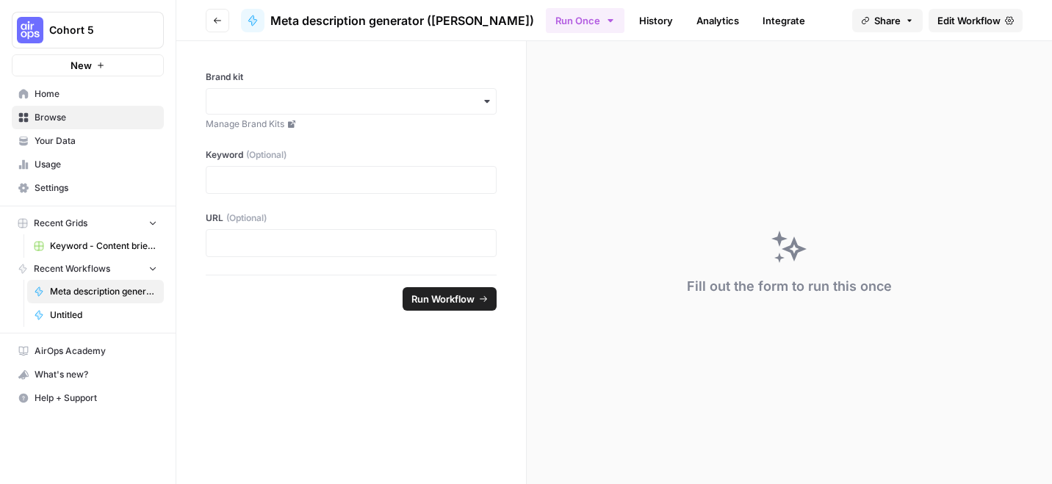
click at [955, 15] on span "Edit Workflow" at bounding box center [968, 20] width 63 height 15
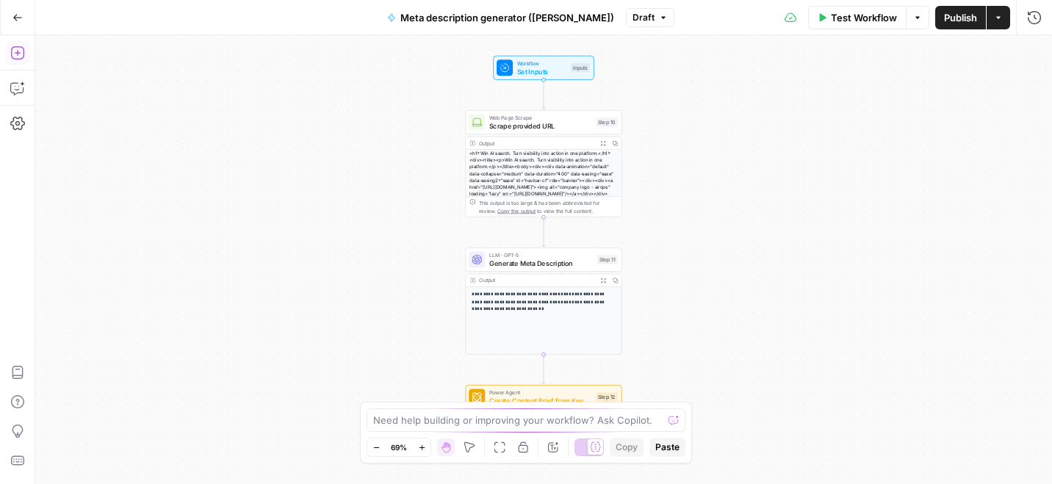
click at [15, 54] on icon "button" at bounding box center [17, 53] width 15 height 15
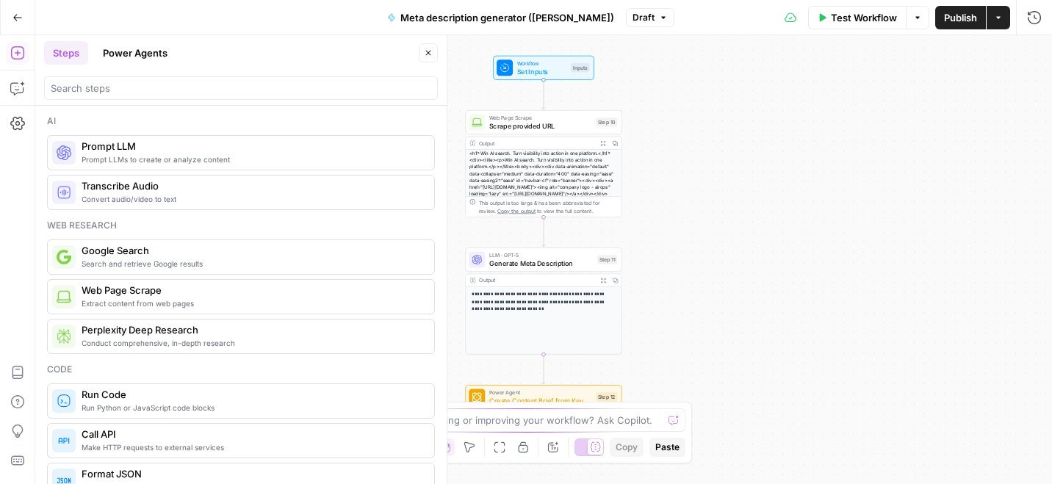
click at [141, 54] on button "Power Agents" at bounding box center [135, 52] width 82 height 23
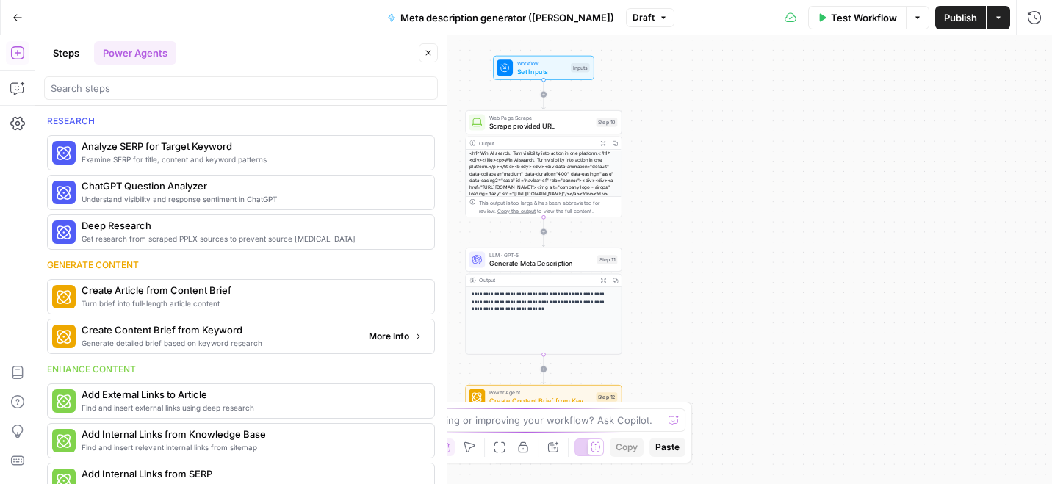
click at [158, 297] on span "Turn brief into full-length article content" at bounding box center [252, 303] width 341 height 12
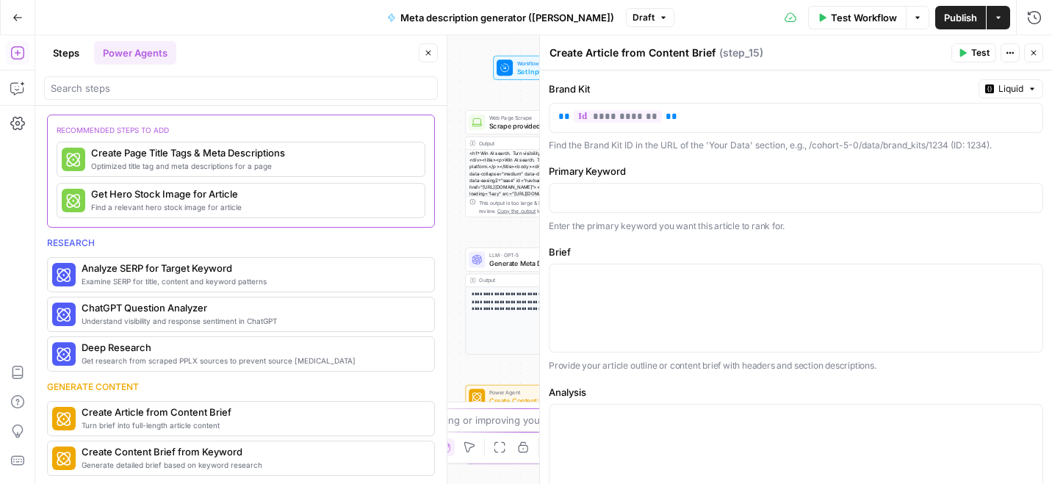
click at [1030, 49] on icon "button" at bounding box center [1033, 52] width 9 height 9
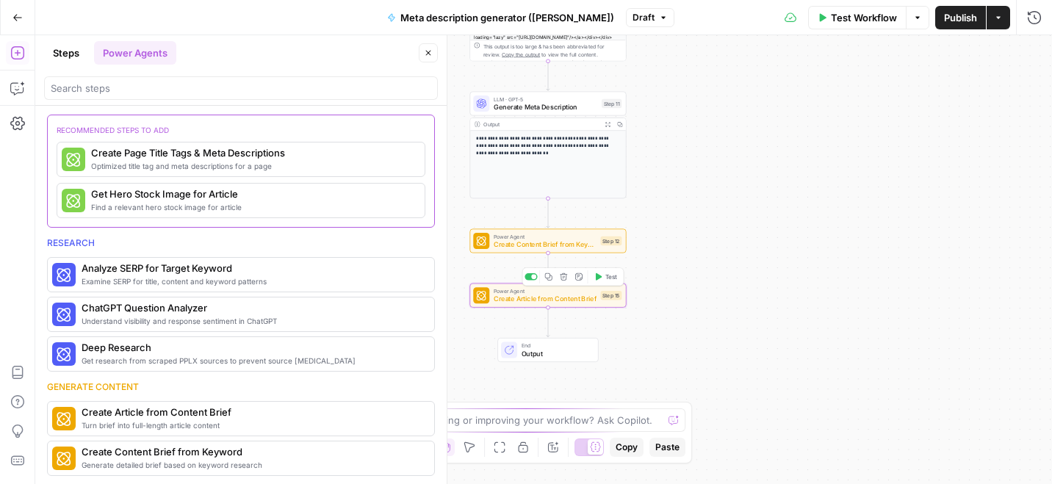
click at [549, 297] on span "Create Article from Content Brief" at bounding box center [544, 299] width 103 height 10
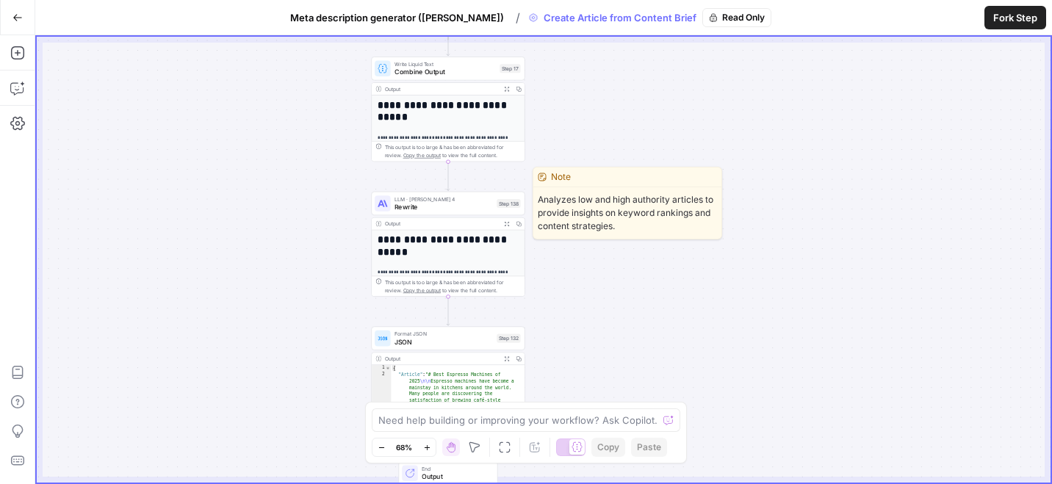
click at [466, 204] on span "Rewrite" at bounding box center [443, 207] width 98 height 10
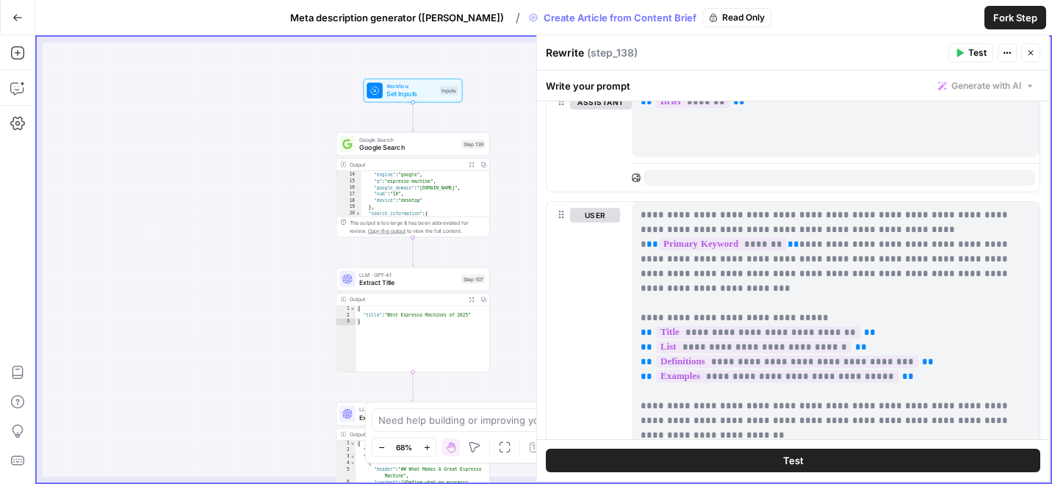
scroll to position [227, 0]
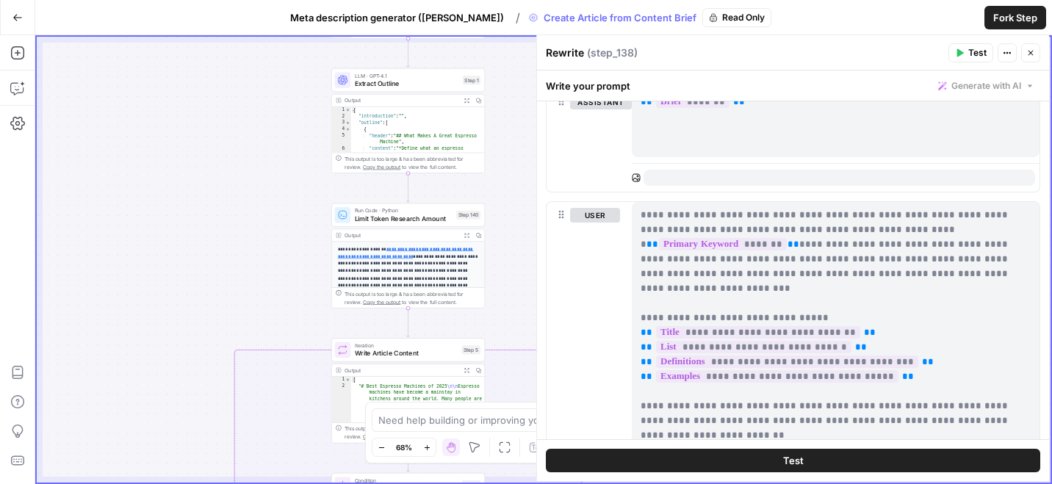
click at [441, 86] on span "Extract Outline" at bounding box center [407, 84] width 104 height 10
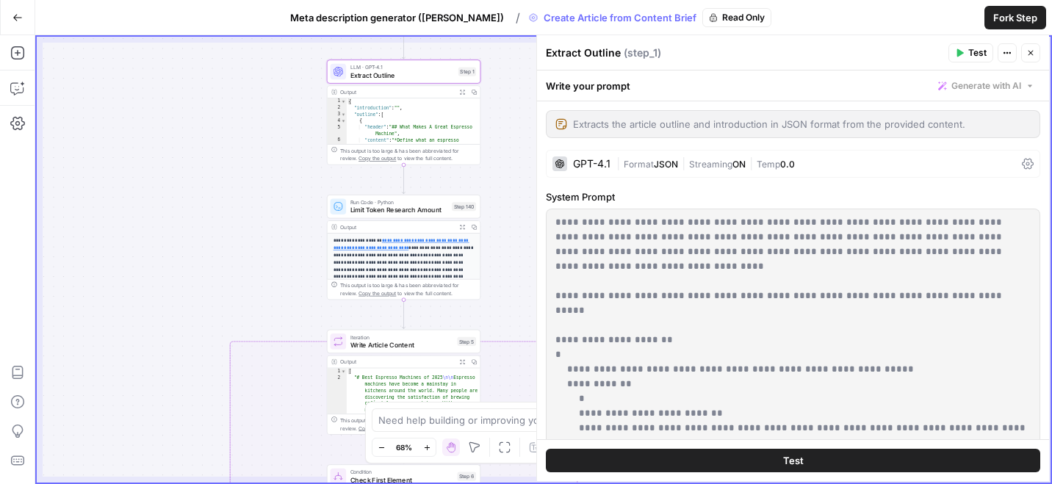
click at [431, 198] on div "Run Code · Python Limit Token Research Amount Step 140" at bounding box center [403, 206] width 153 height 23
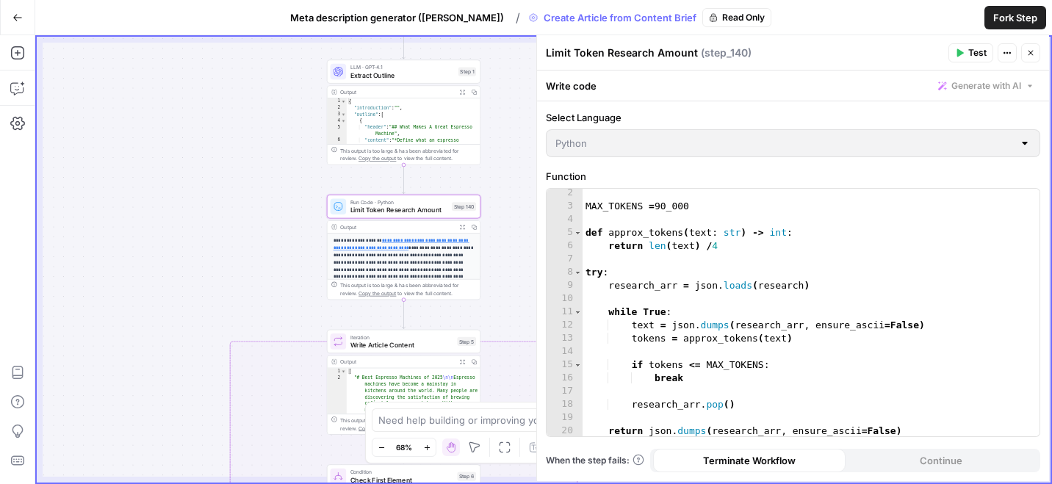
scroll to position [15, 0]
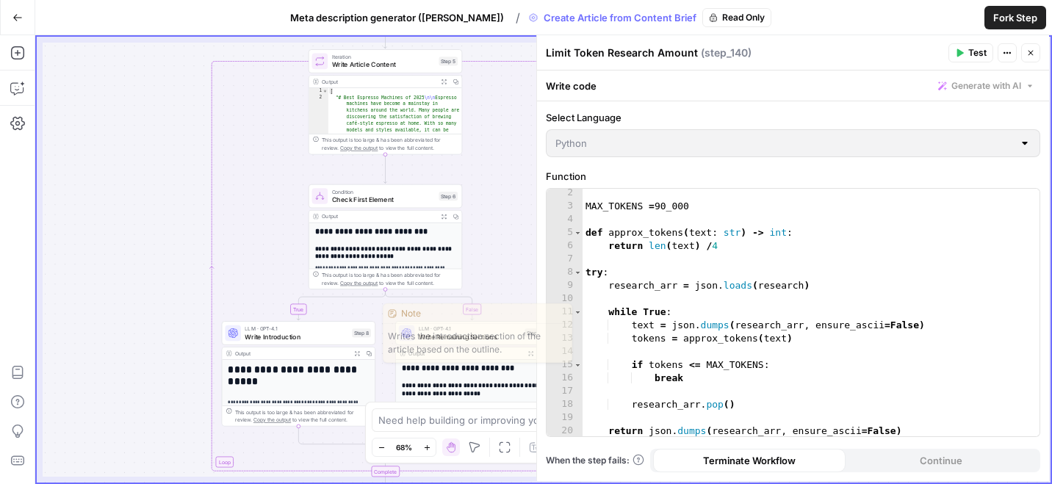
click at [322, 332] on span "Write Introduction" at bounding box center [296, 336] width 103 height 10
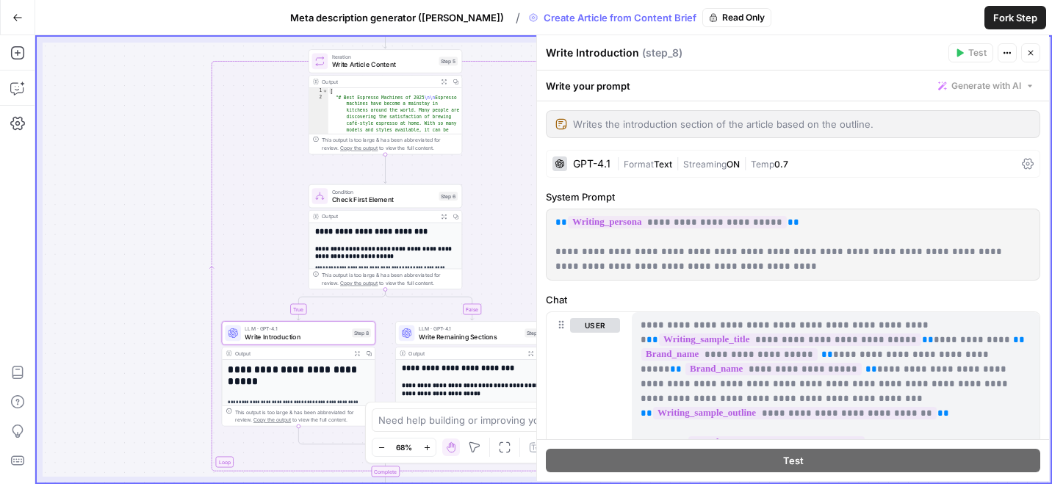
scroll to position [35, 0]
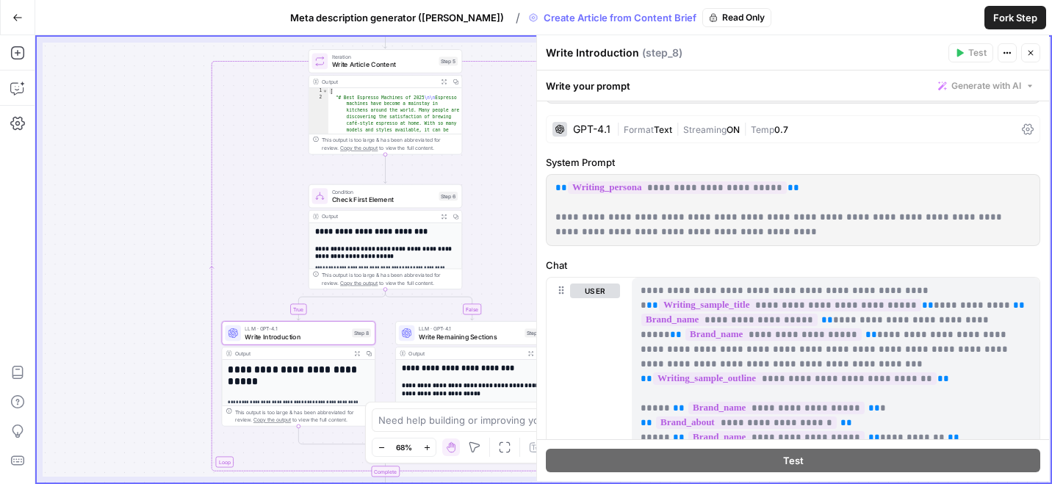
click at [1030, 50] on icon "button" at bounding box center [1030, 52] width 9 height 9
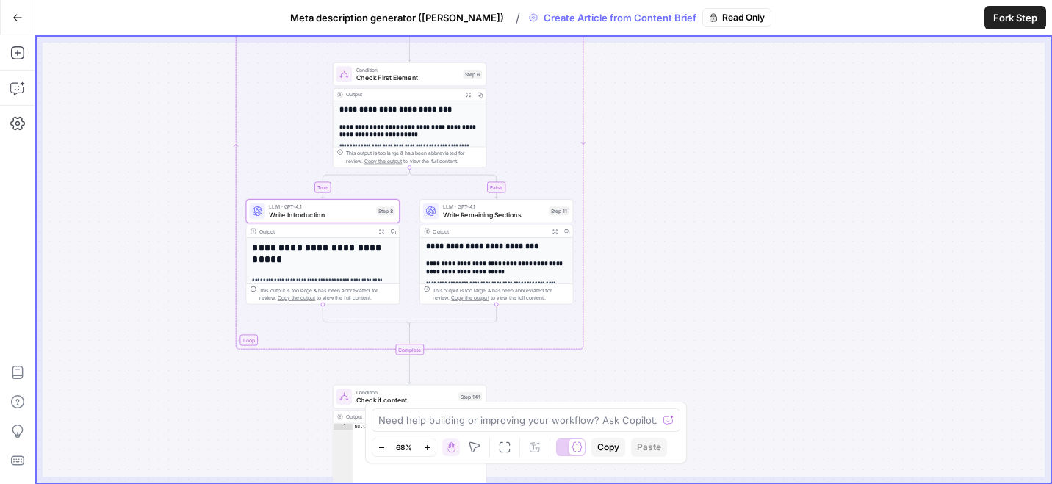
click at [536, 216] on span "Write Remaining Sections" at bounding box center [494, 214] width 102 height 10
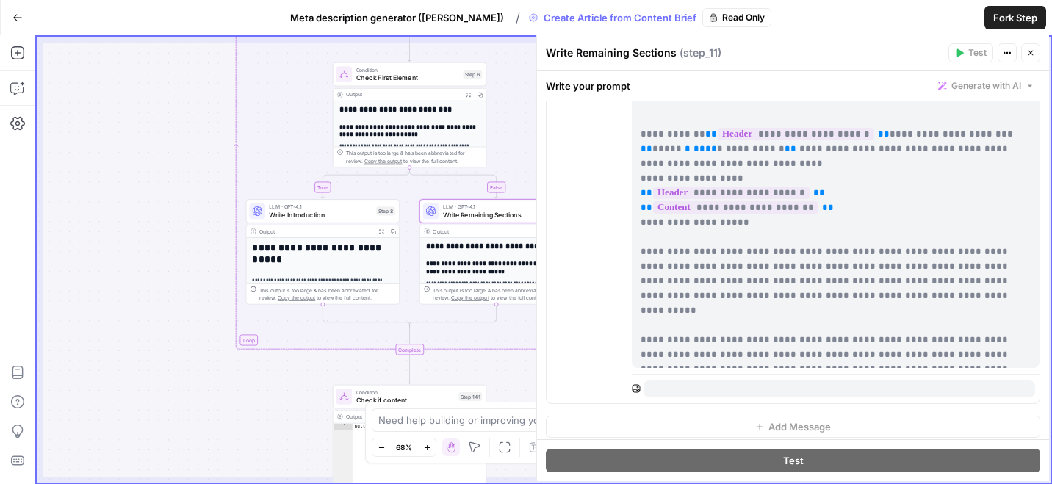
scroll to position [1534, 0]
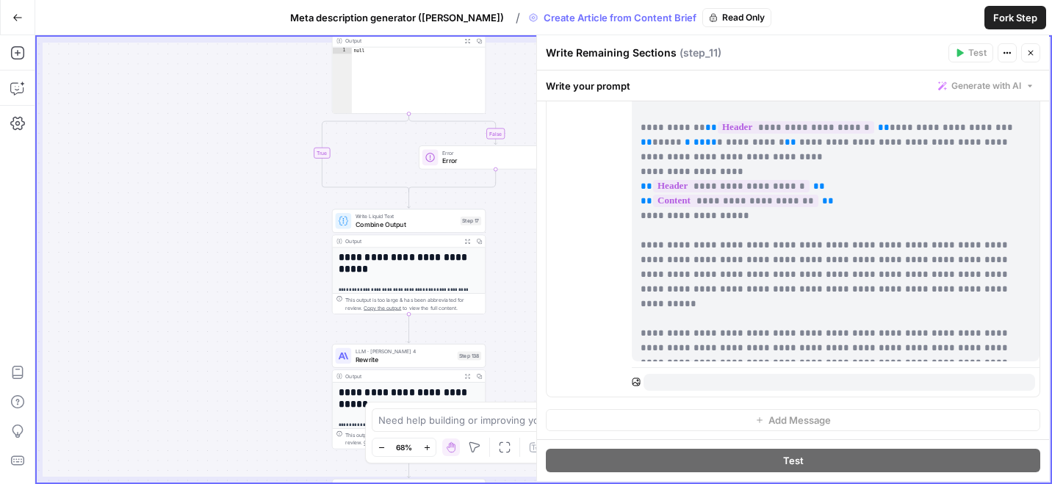
click at [431, 356] on span "Rewrite" at bounding box center [404, 359] width 98 height 10
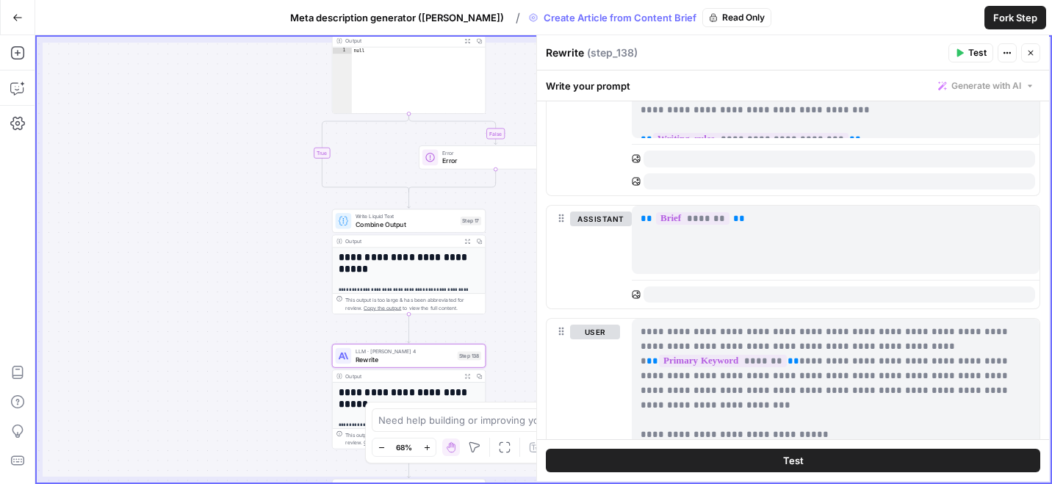
scroll to position [1025, 0]
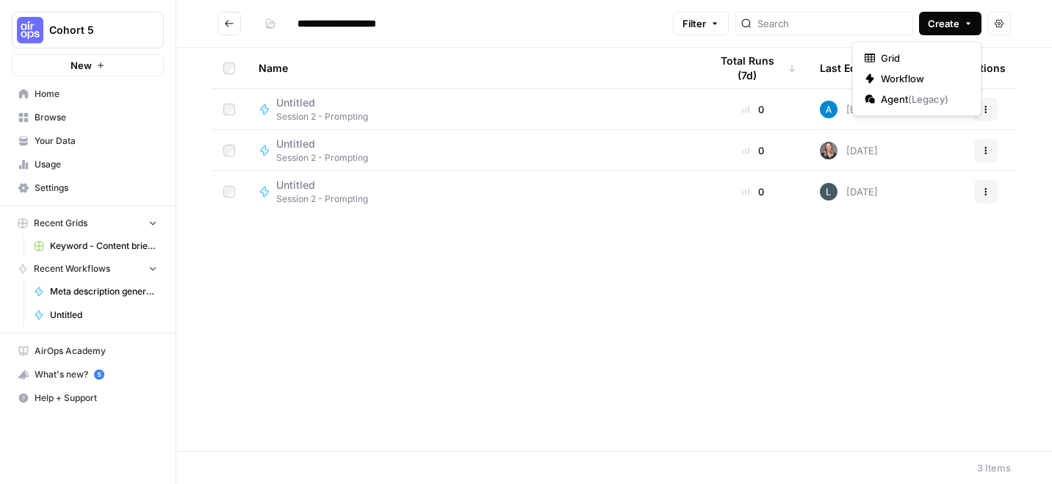
click at [944, 17] on span "Create" at bounding box center [943, 23] width 32 height 15
click at [889, 74] on span "Workflow" at bounding box center [921, 78] width 82 height 15
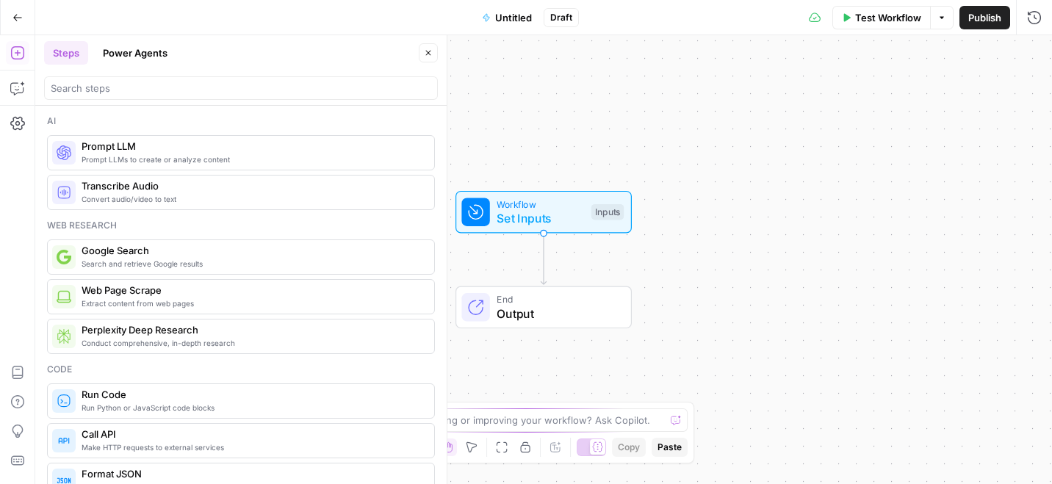
click at [102, 145] on span "Prompt LLM" at bounding box center [252, 146] width 341 height 15
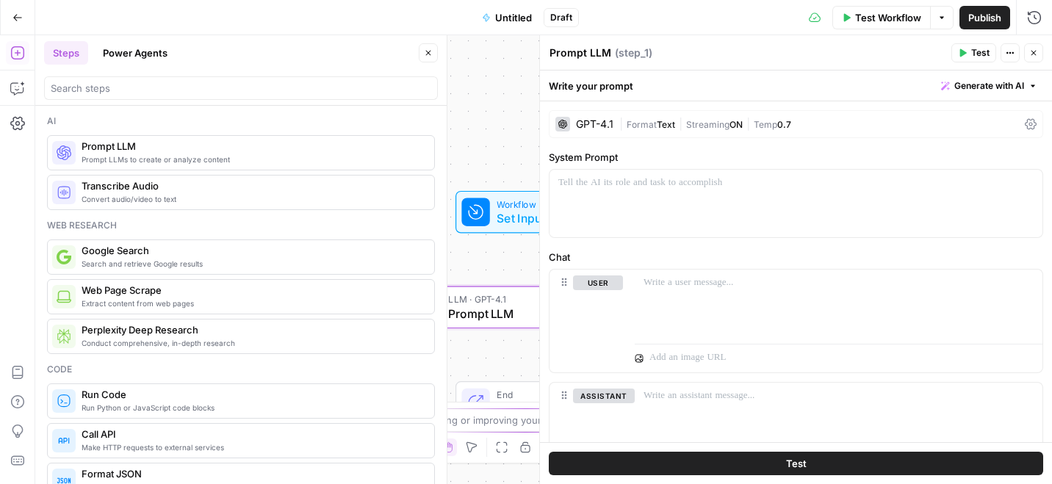
click at [505, 11] on span "Untitled" at bounding box center [513, 17] width 37 height 15
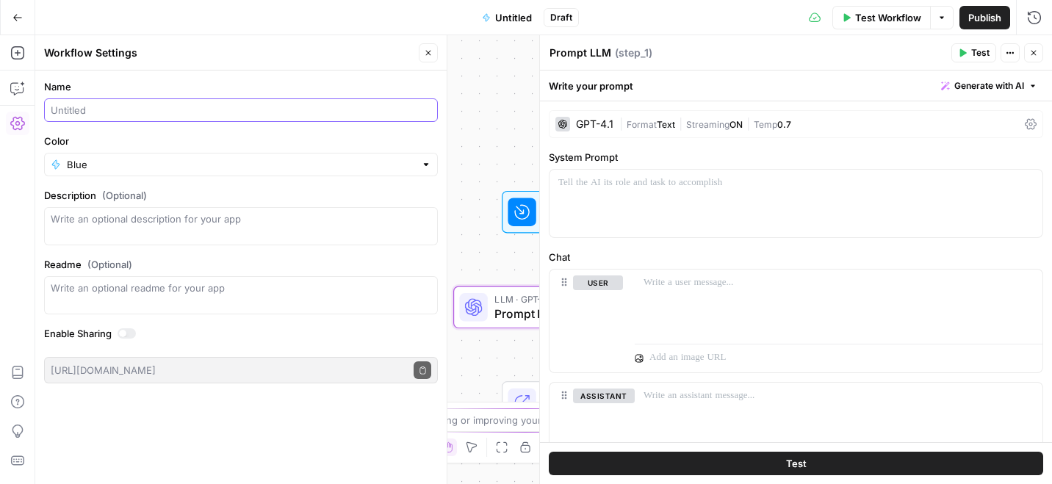
click at [108, 117] on input "Name" at bounding box center [241, 110] width 380 height 15
type input "[PERSON_NAME]'s"
click at [668, 203] on div at bounding box center [795, 204] width 493 height 68
click at [505, 126] on div "Workflow Set Inputs Inputs LLM · GPT-4.1 Prompt LLM Step 1 End Output" at bounding box center [543, 259] width 1016 height 449
click at [1033, 48] on icon "button" at bounding box center [1033, 52] width 9 height 9
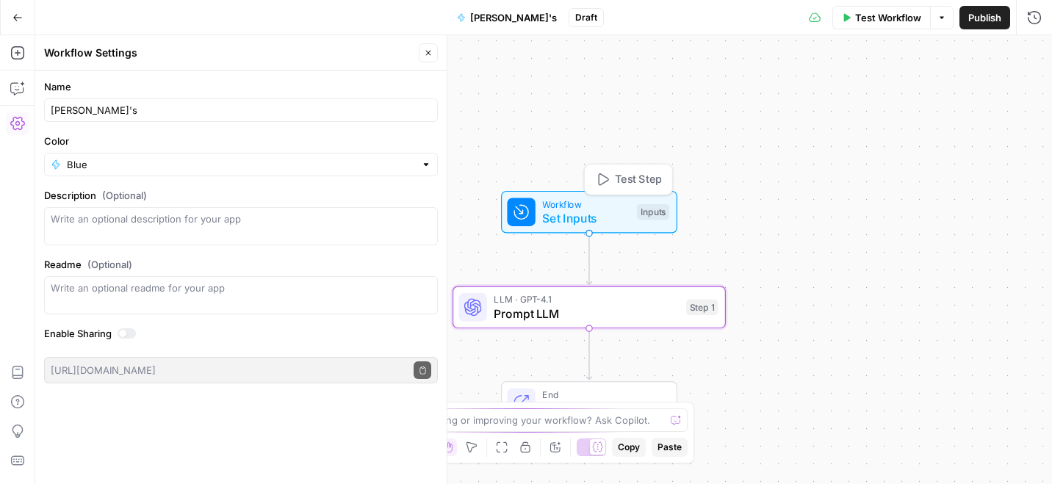
click at [565, 206] on span "Workflow" at bounding box center [585, 204] width 87 height 14
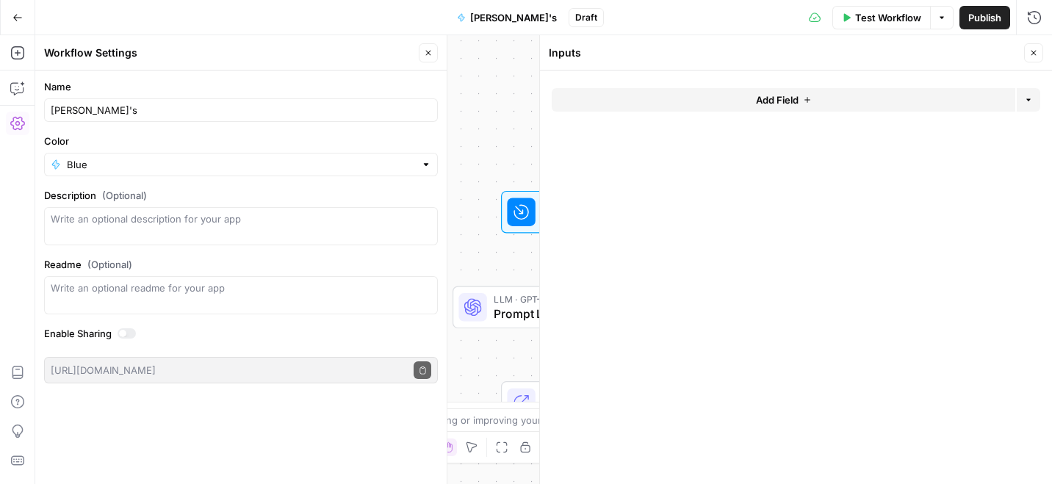
click at [793, 93] on span "Add Field" at bounding box center [777, 100] width 43 height 15
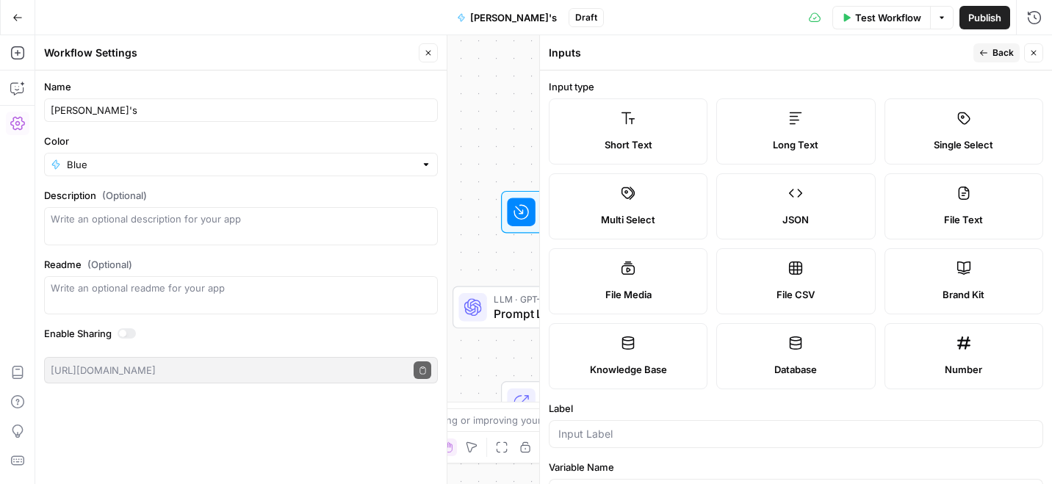
click at [946, 281] on label "Brand Kit" at bounding box center [963, 281] width 159 height 66
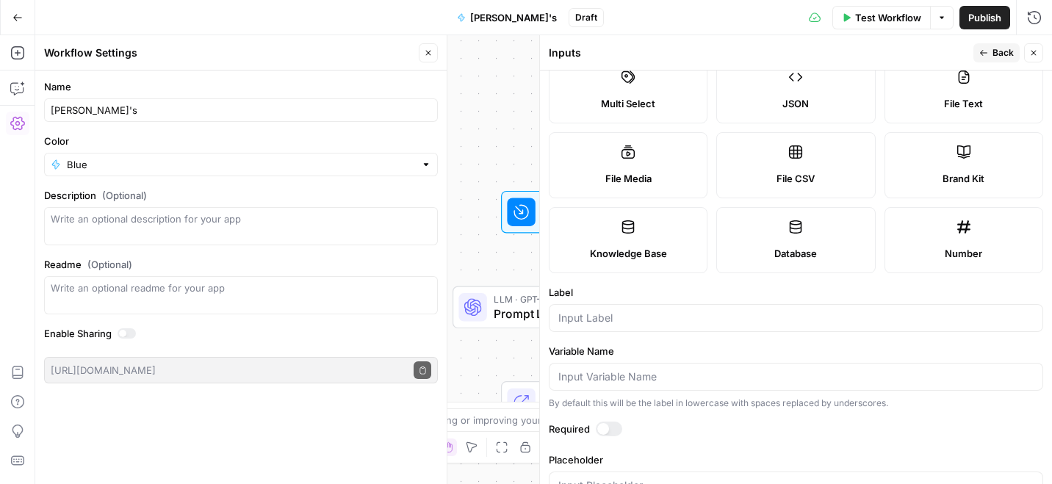
scroll to position [153, 0]
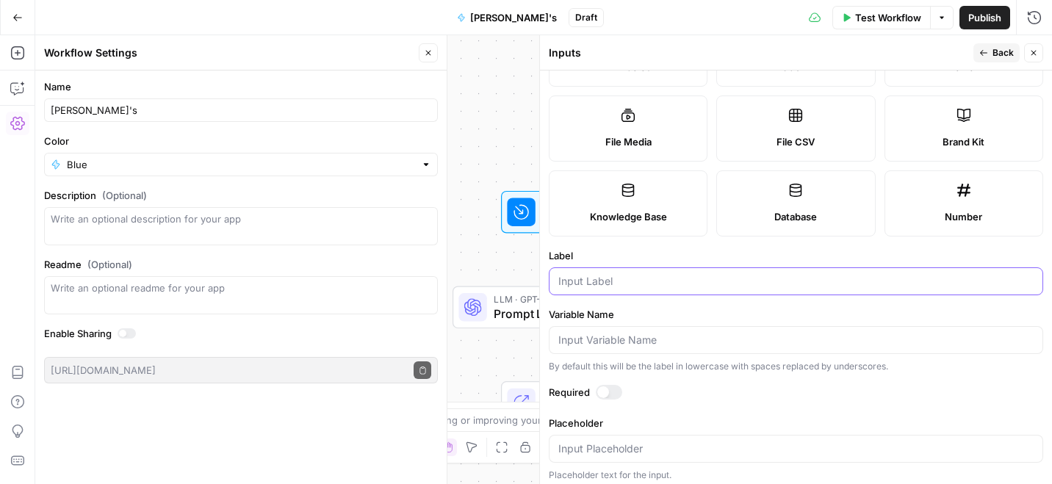
click at [645, 286] on input "Label" at bounding box center [795, 281] width 475 height 15
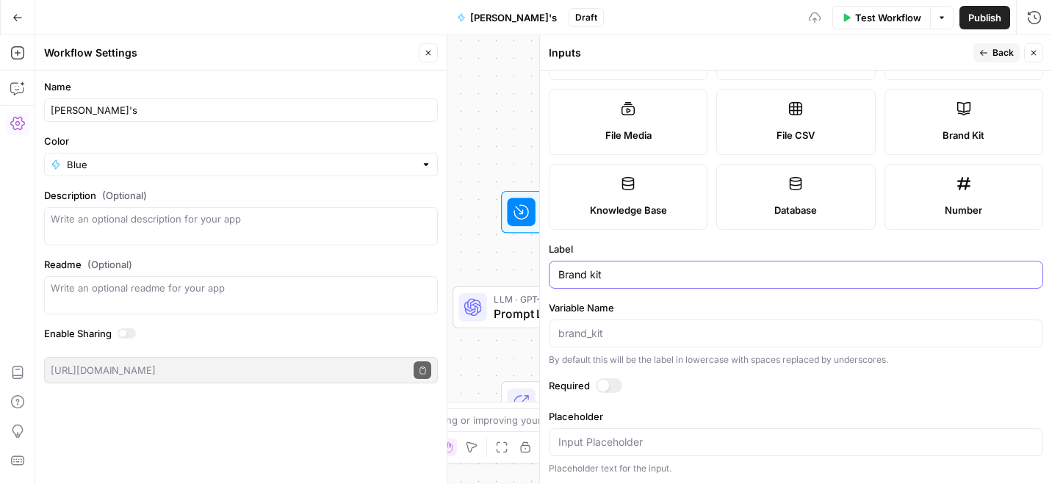
type input "Brand kit"
click at [613, 378] on div at bounding box center [609, 385] width 26 height 15
click at [997, 61] on div "Run History E" at bounding box center [1002, 49] width 84 height 26
click at [987, 52] on icon "button" at bounding box center [983, 52] width 9 height 9
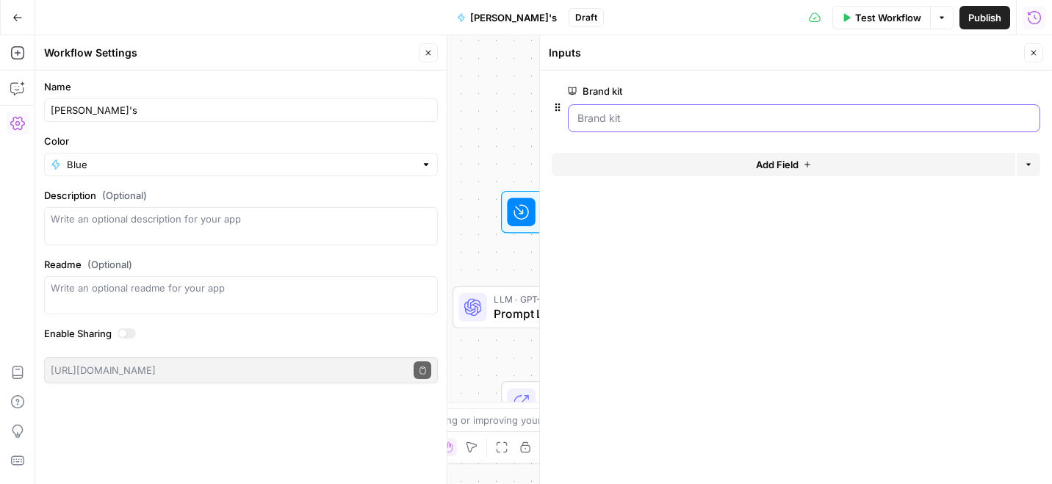
click at [615, 120] on kit "Brand kit" at bounding box center [803, 118] width 453 height 15
click at [624, 120] on kit "Brand kit" at bounding box center [803, 118] width 453 height 15
click at [426, 51] on icon "button" at bounding box center [428, 53] width 5 height 5
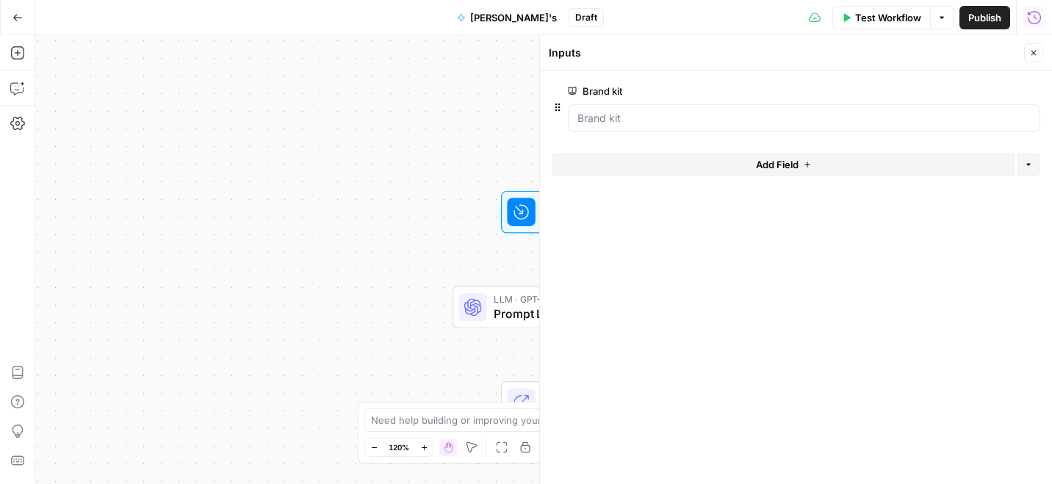
click at [892, 15] on span "Test Workflow" at bounding box center [888, 17] width 66 height 15
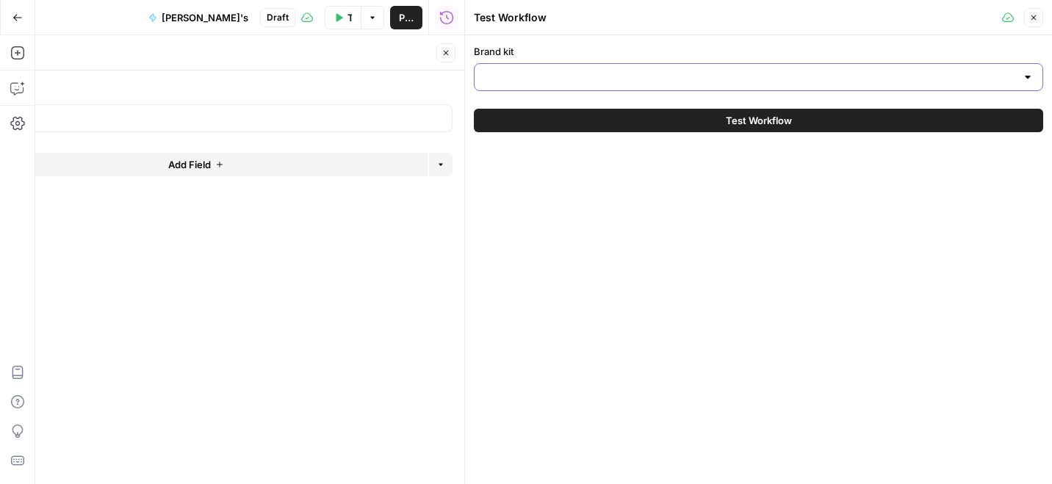
click at [601, 70] on input "Brand kit" at bounding box center [749, 77] width 532 height 15
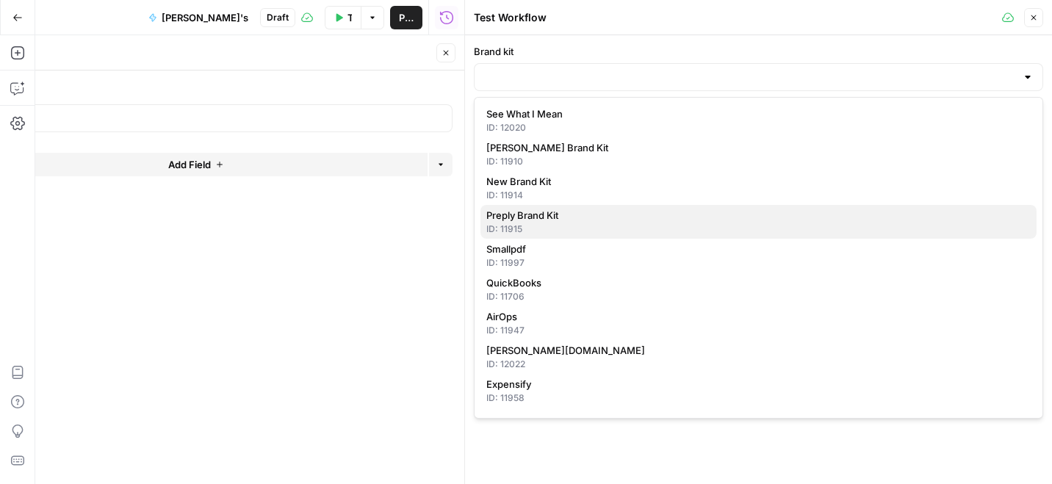
click at [535, 219] on span "Preply Brand Kit" at bounding box center [755, 215] width 538 height 15
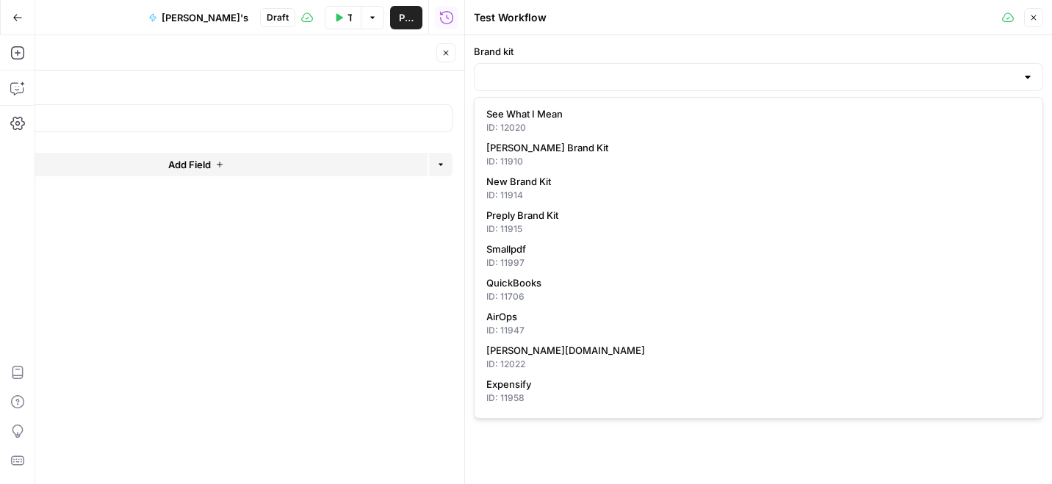
type input "Preply Brand Kit"
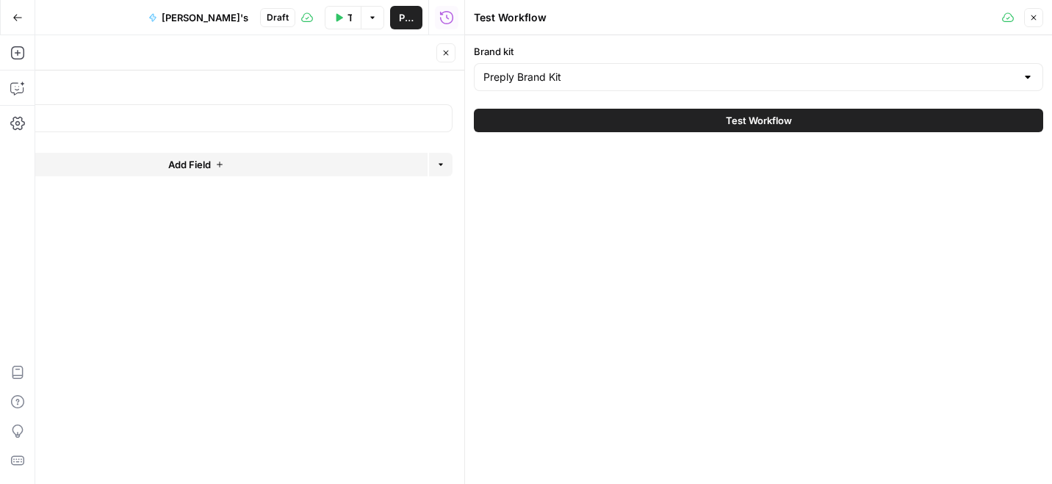
click at [1030, 10] on button "Close" at bounding box center [1033, 17] width 19 height 19
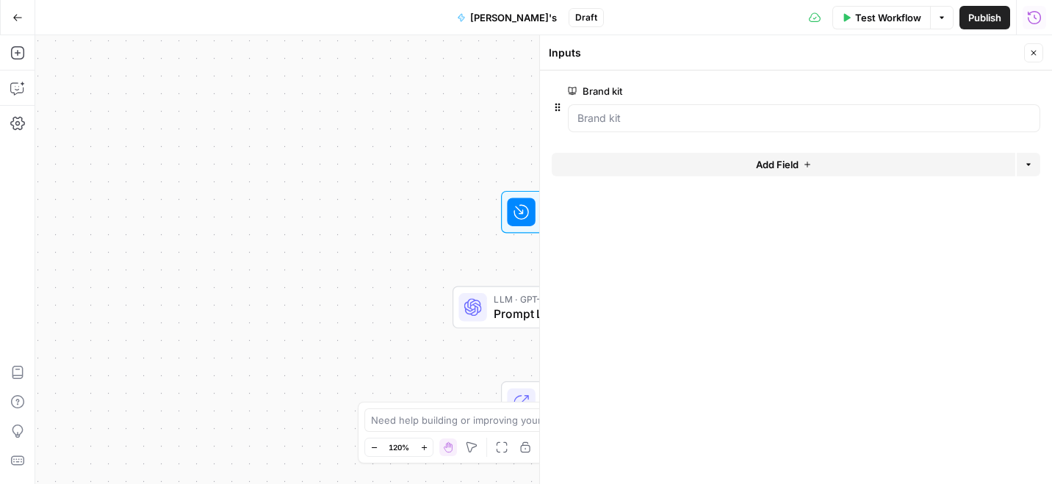
click at [1027, 56] on button "Close" at bounding box center [1033, 52] width 19 height 19
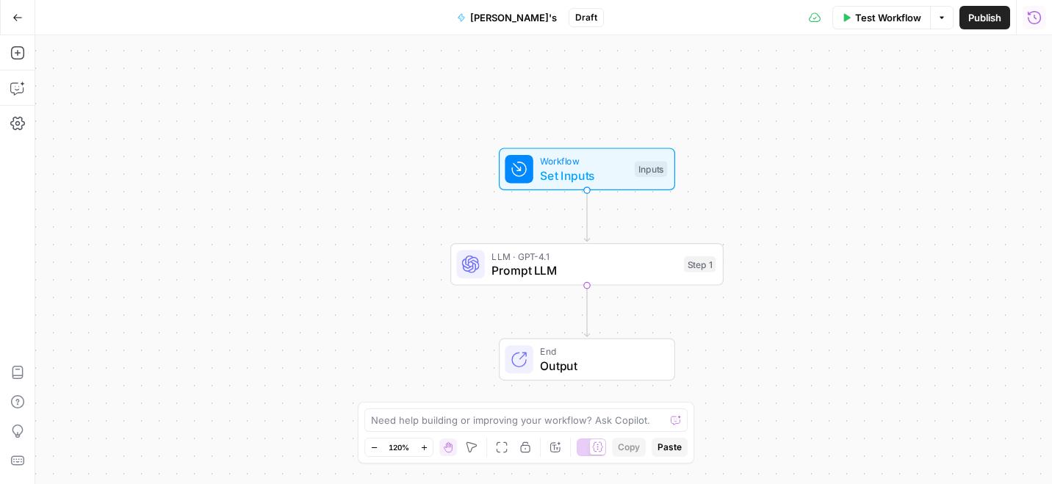
click at [978, 27] on button "Publish" at bounding box center [984, 17] width 51 height 23
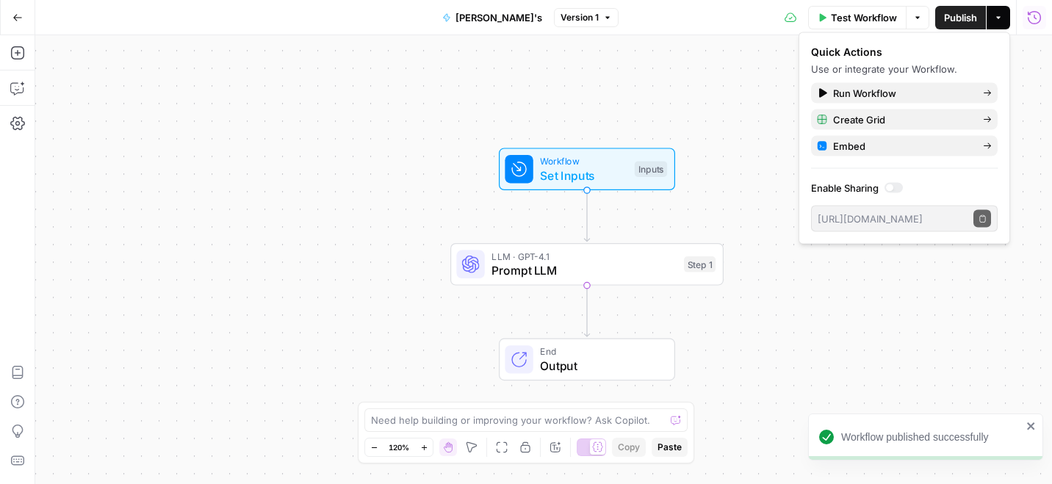
click at [928, 291] on div "Workflow Set Inputs Inputs LLM · GPT-4.1 Prompt LLM Step 1 End Output" at bounding box center [543, 259] width 1016 height 449
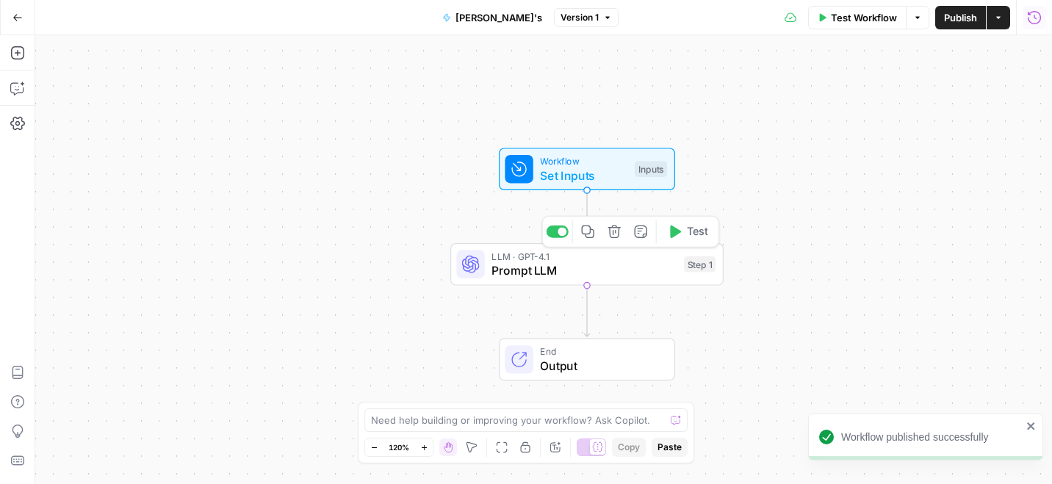
click at [621, 173] on span "Set Inputs" at bounding box center [583, 176] width 87 height 18
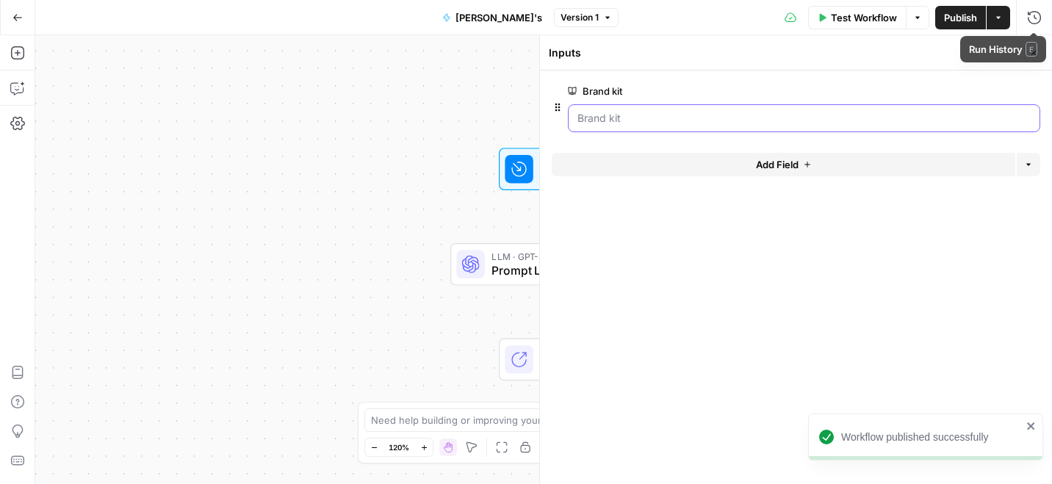
click at [940, 111] on kit "Brand kit" at bounding box center [803, 118] width 453 height 15
click at [1034, 43] on button "Close" at bounding box center [1033, 52] width 19 height 19
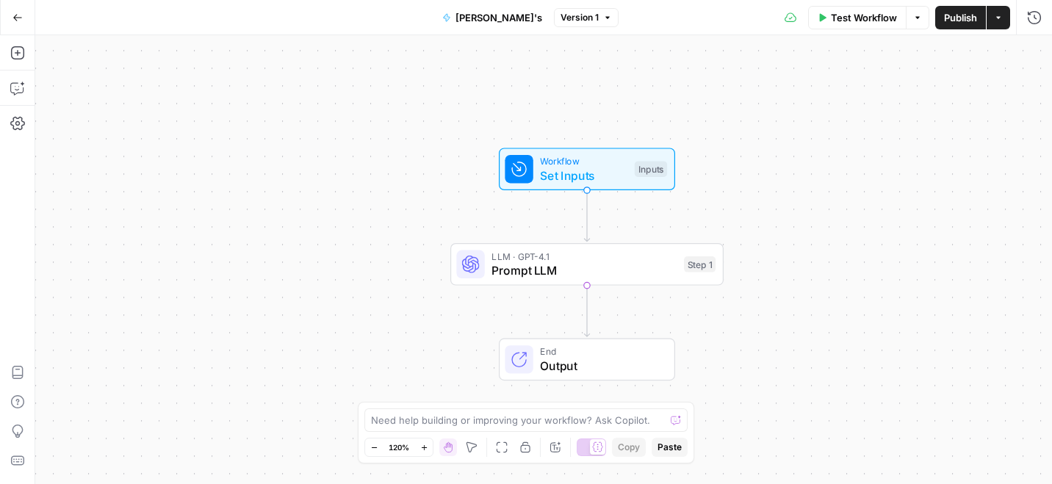
click at [850, 17] on span "Test Workflow" at bounding box center [864, 17] width 66 height 15
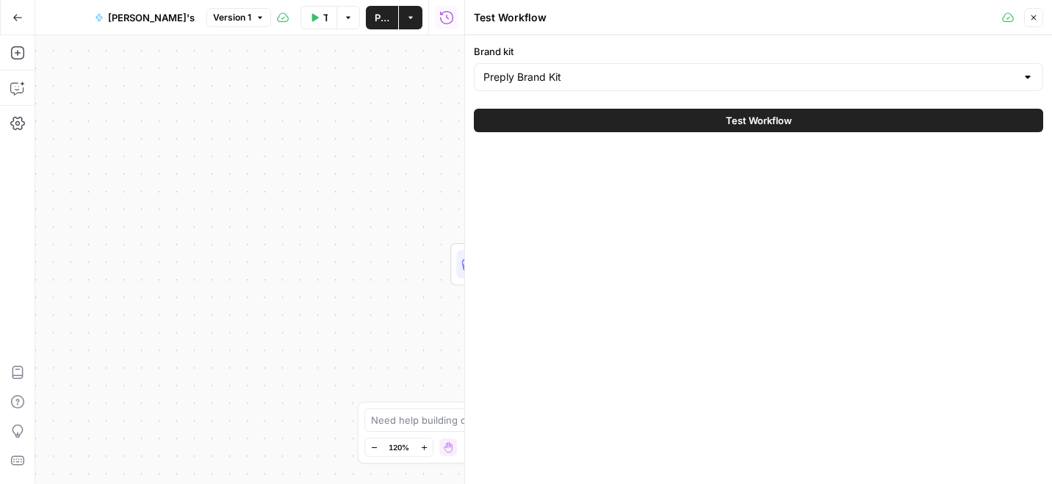
click at [1030, 22] on button "Close" at bounding box center [1033, 17] width 19 height 19
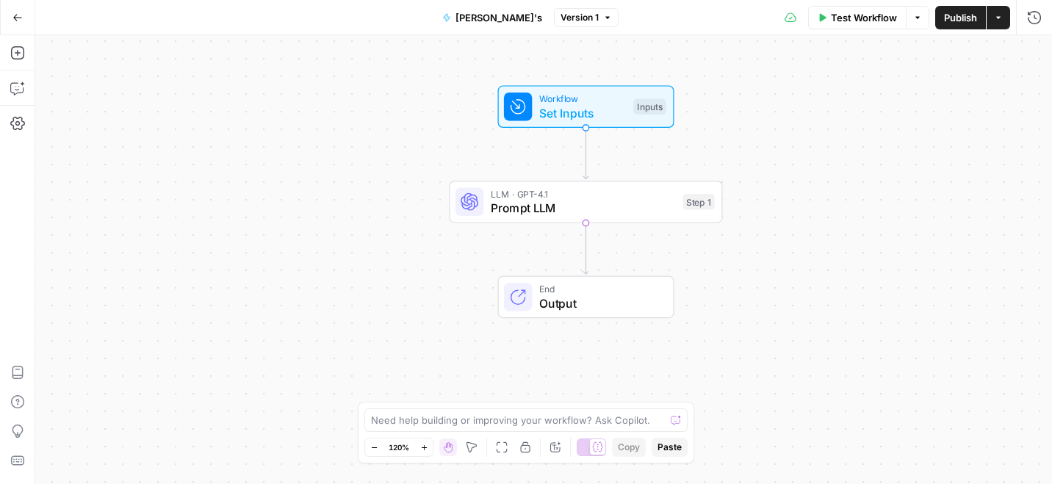
click at [630, 207] on span "Prompt LLM" at bounding box center [583, 208] width 185 height 18
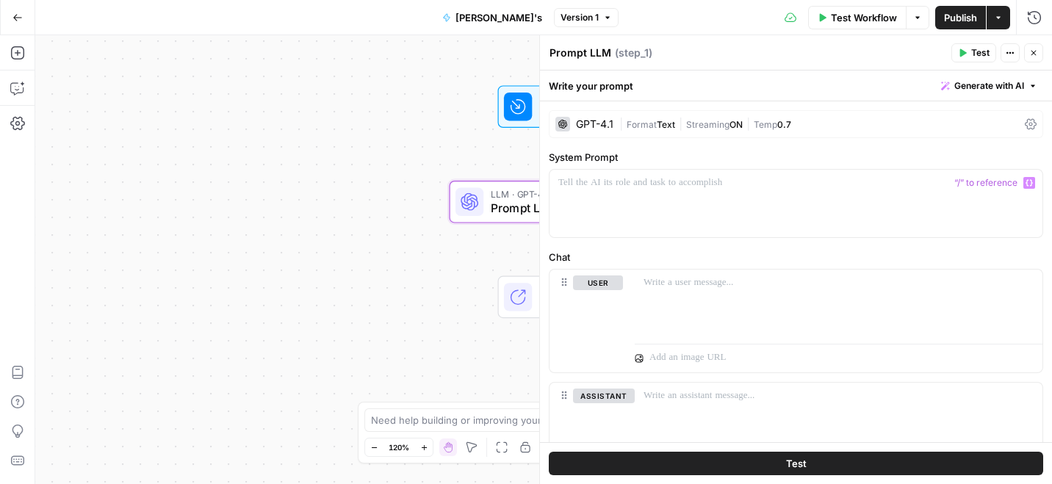
scroll to position [60, 0]
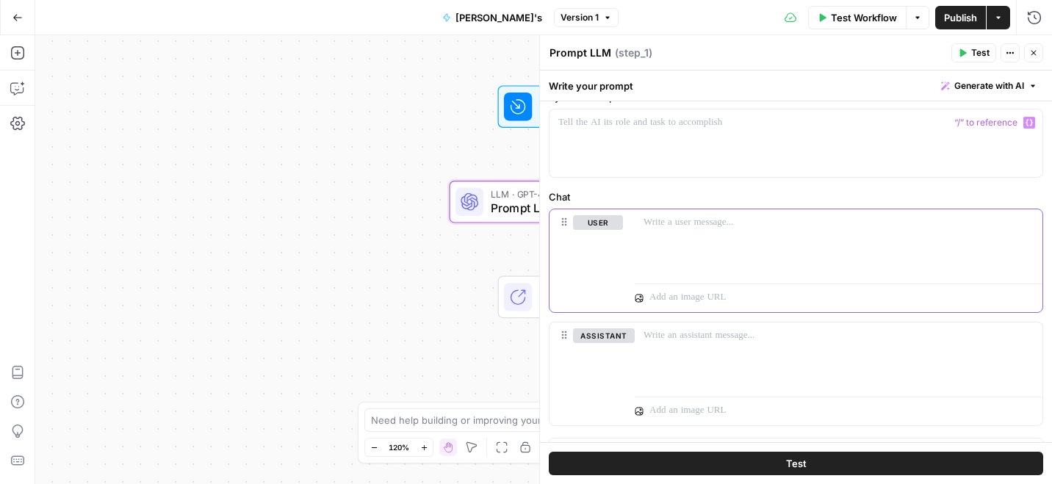
click at [692, 250] on div at bounding box center [838, 243] width 408 height 68
click at [764, 460] on button "Test" at bounding box center [796, 463] width 494 height 23
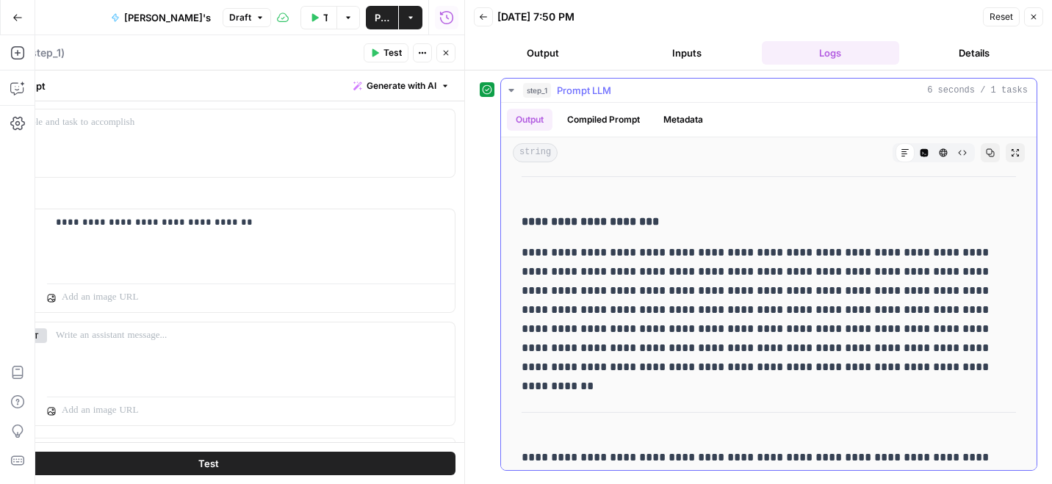
scroll to position [67, 0]
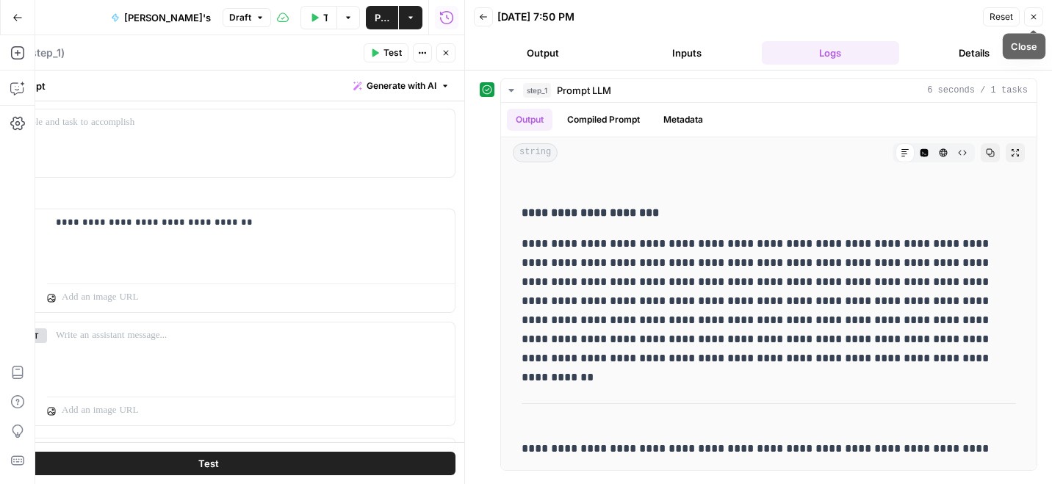
click at [1038, 18] on button "Close" at bounding box center [1033, 16] width 19 height 19
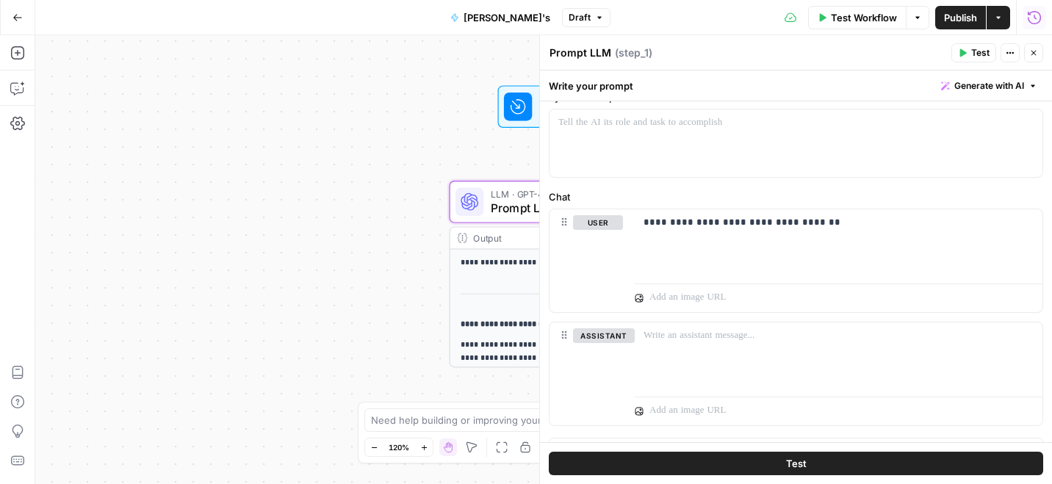
click at [1034, 57] on icon "button" at bounding box center [1033, 52] width 9 height 9
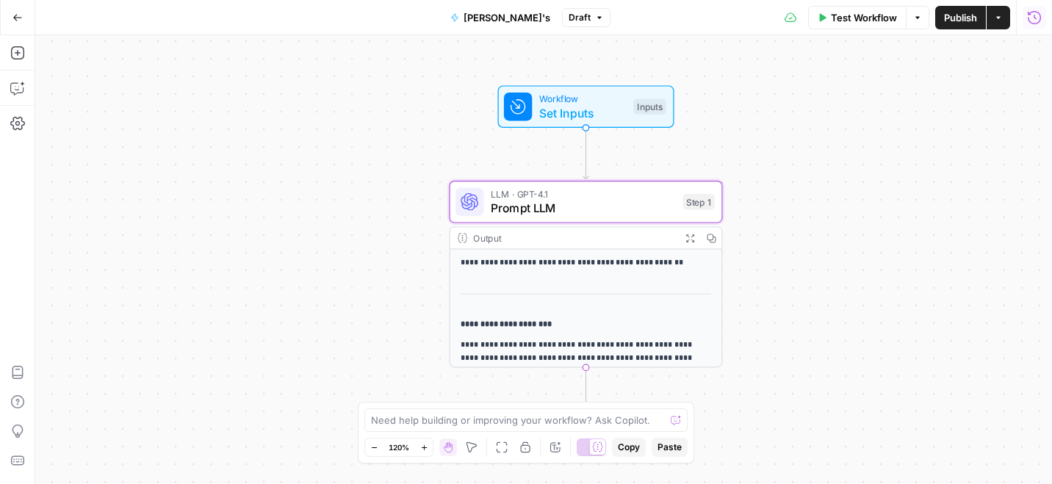
click at [634, 198] on span "LLM · GPT-4.1" at bounding box center [583, 194] width 185 height 14
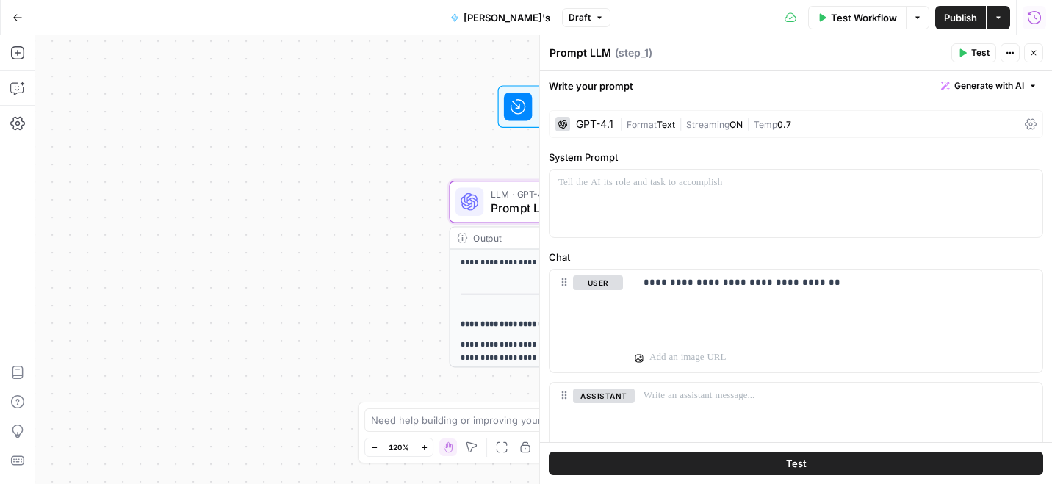
click at [602, 121] on div "GPT-4.1" at bounding box center [594, 124] width 37 height 10
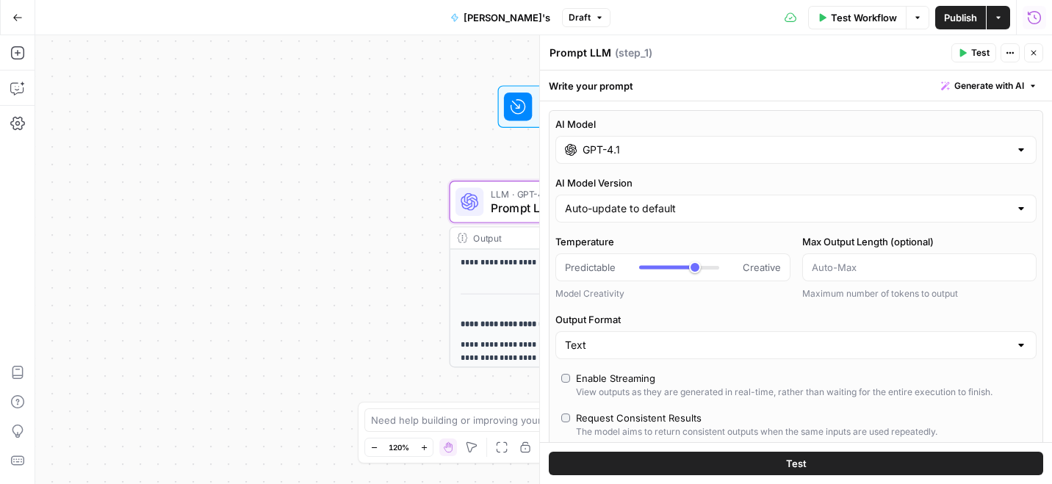
click at [608, 140] on div "GPT-4.1" at bounding box center [795, 150] width 481 height 28
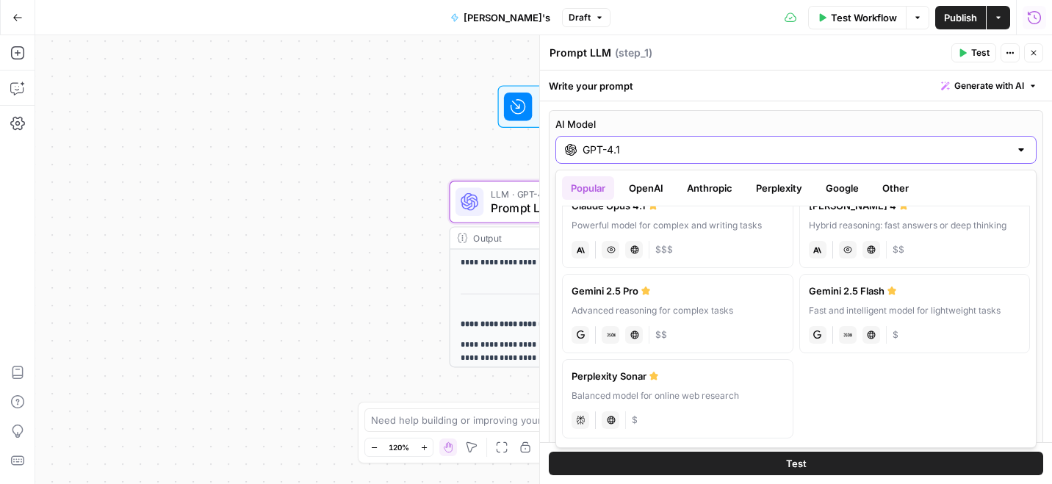
scroll to position [166, 0]
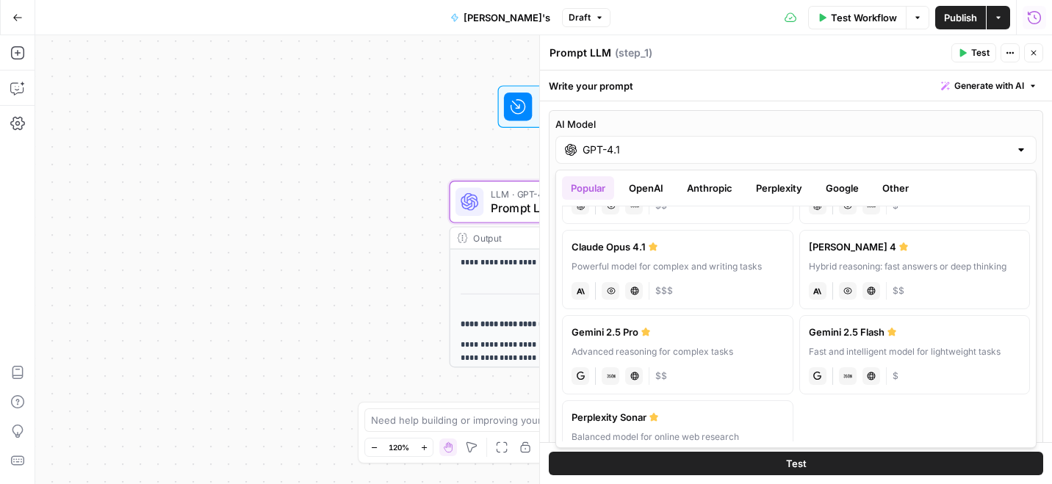
click at [886, 188] on button "Other" at bounding box center [895, 187] width 44 height 23
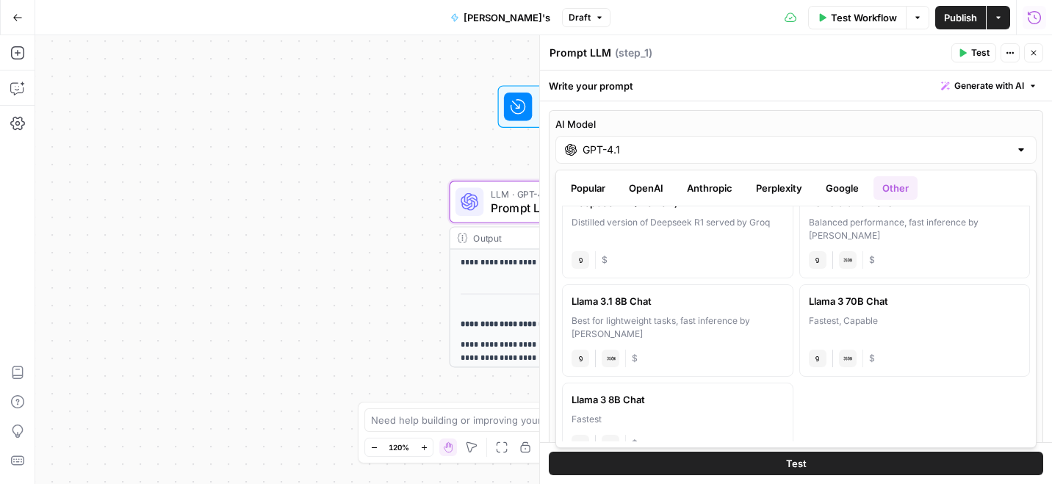
scroll to position [0, 0]
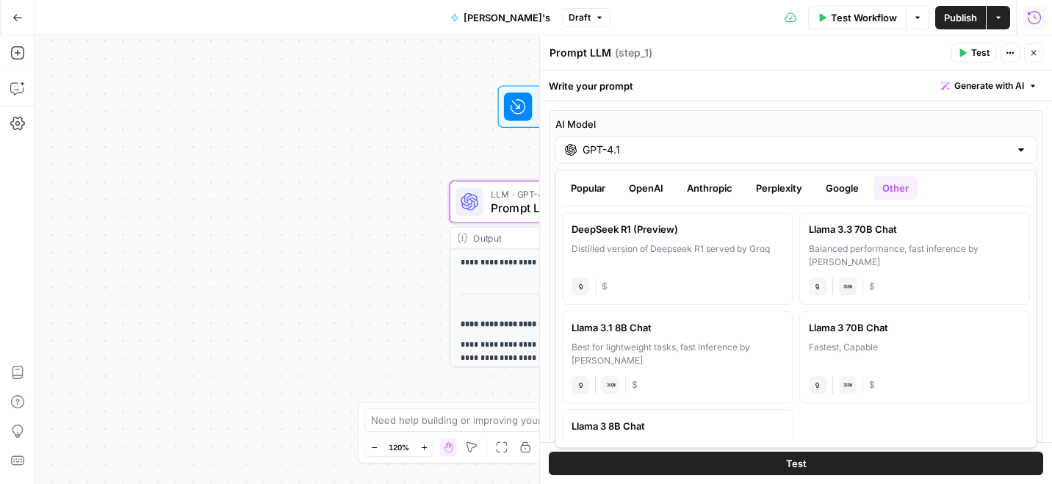
click at [715, 186] on button "Anthropic" at bounding box center [709, 187] width 63 height 23
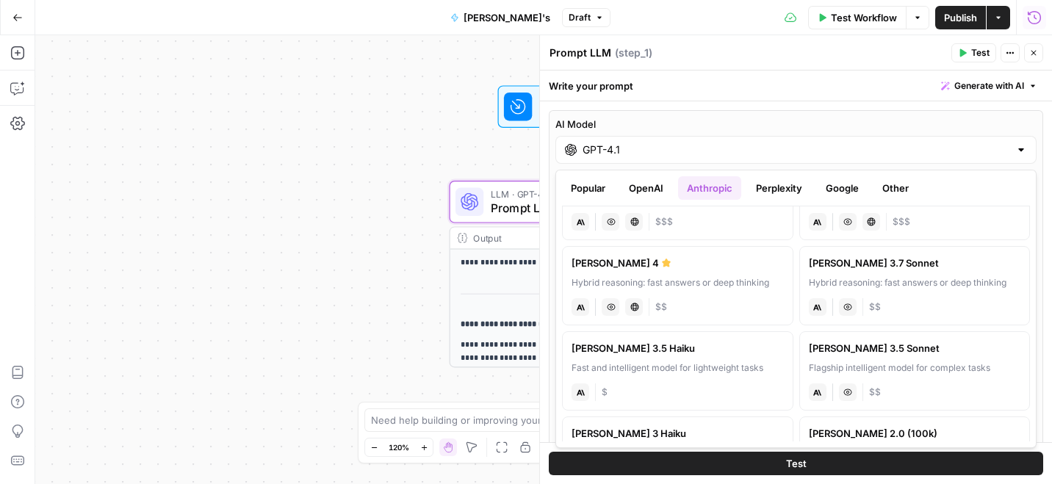
scroll to position [53, 0]
click at [742, 260] on div "[PERSON_NAME] 4" at bounding box center [677, 261] width 212 height 15
type input "[PERSON_NAME] 4"
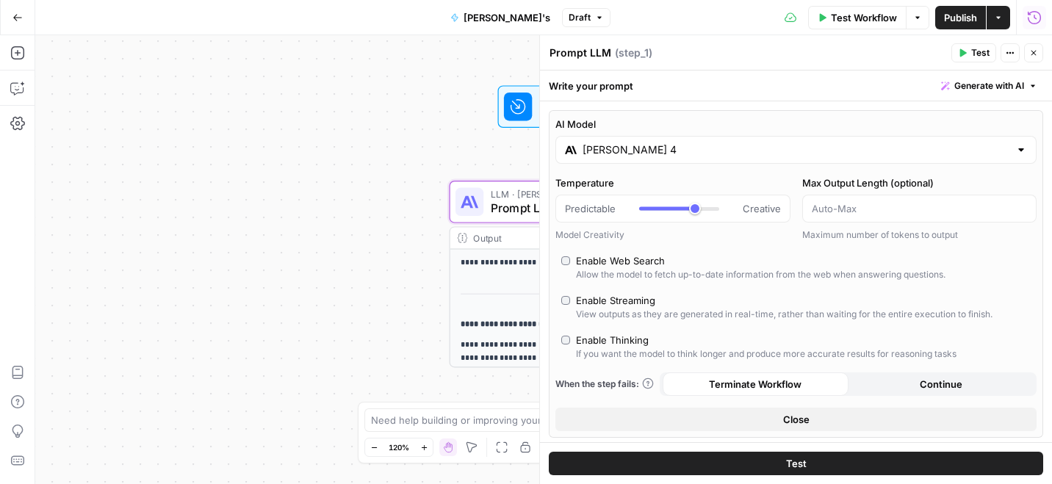
click at [800, 456] on span "Test" at bounding box center [796, 463] width 21 height 15
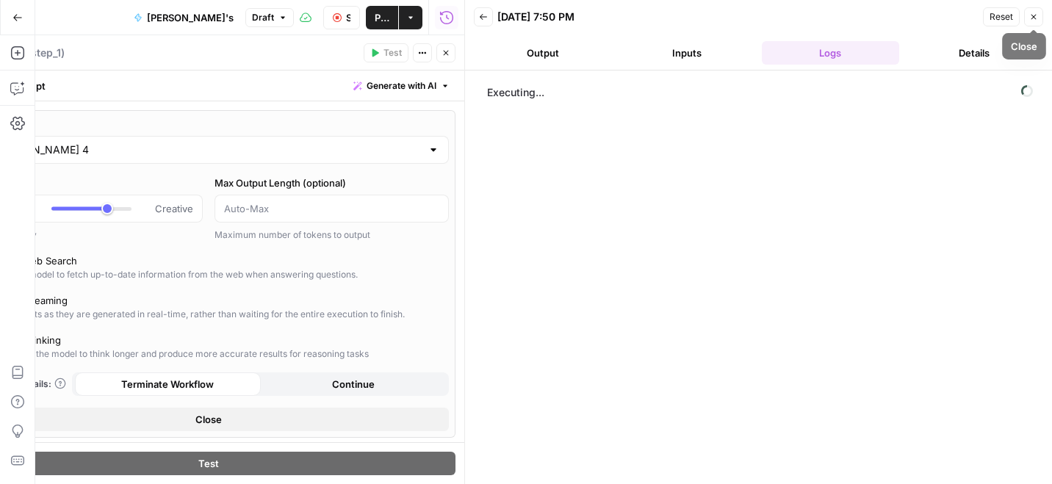
click at [1038, 15] on button "Close" at bounding box center [1033, 16] width 19 height 19
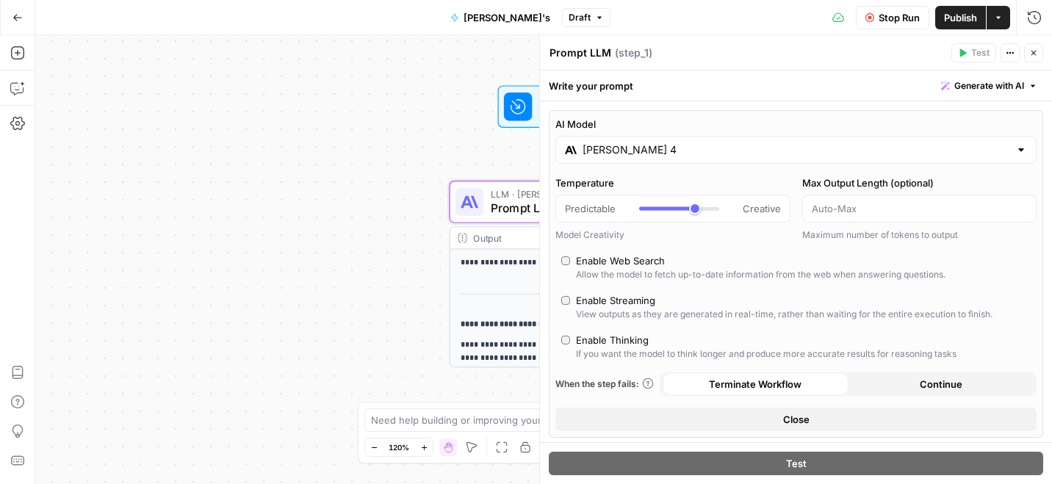
click at [521, 256] on p "**********" at bounding box center [585, 262] width 251 height 13
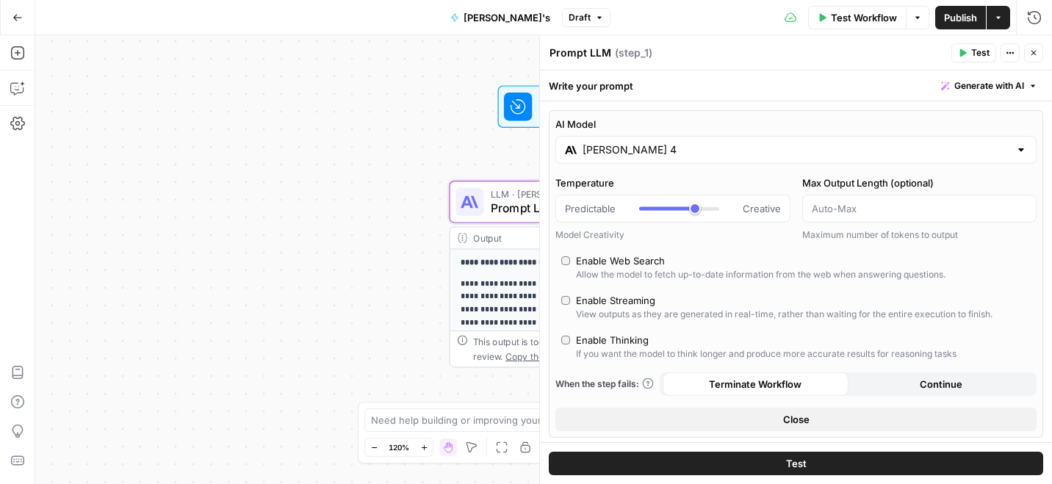
click at [505, 201] on span "Prompt LLM" at bounding box center [583, 208] width 185 height 18
click at [1033, 54] on icon "button" at bounding box center [1033, 52] width 9 height 9
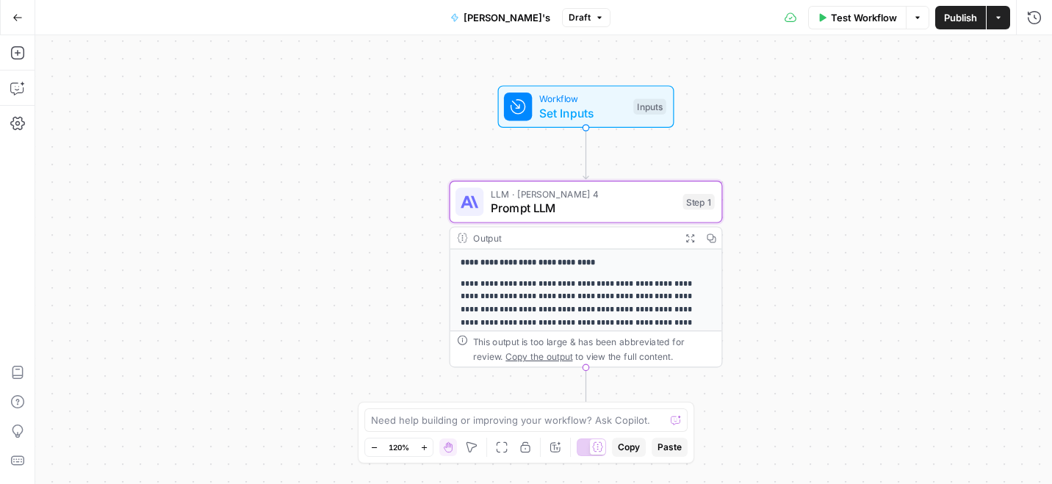
click at [606, 202] on span "Prompt LLM" at bounding box center [583, 208] width 185 height 18
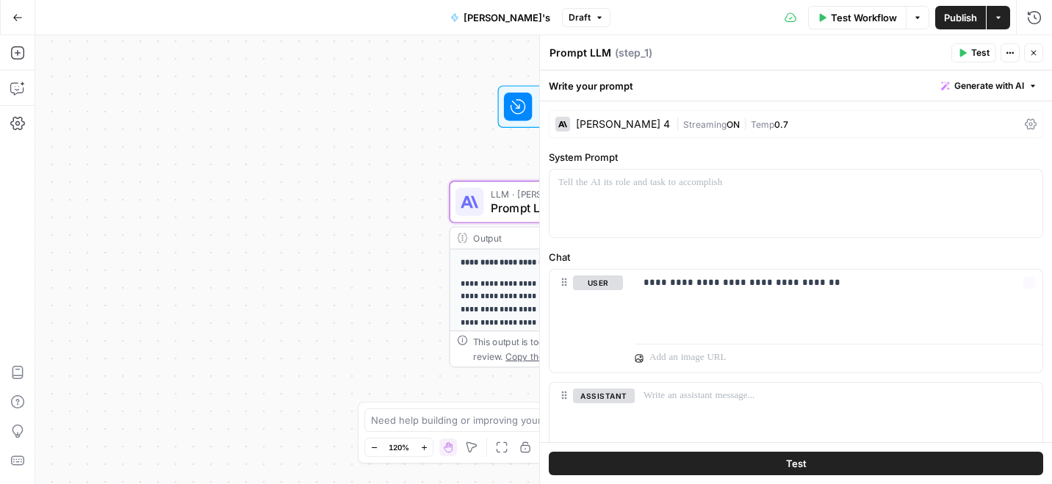
scroll to position [9, 0]
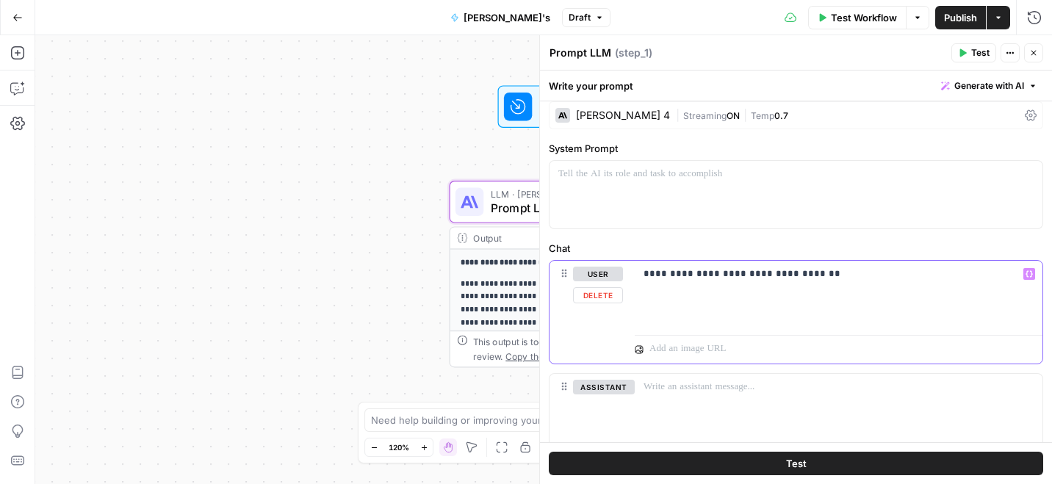
click at [679, 273] on p "**********" at bounding box center [838, 274] width 390 height 15
click at [911, 273] on p "**********" at bounding box center [838, 274] width 390 height 15
click at [853, 463] on button "Test" at bounding box center [796, 463] width 494 height 23
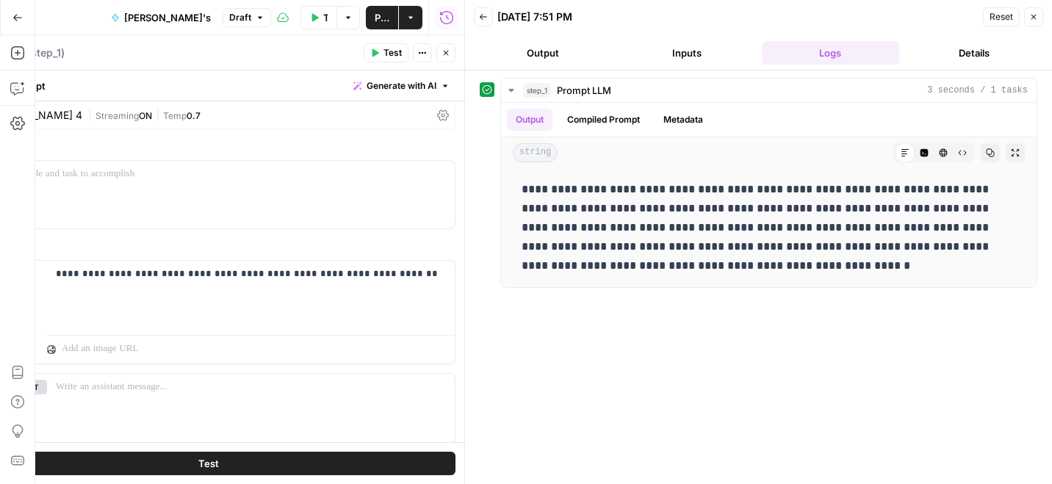
click at [444, 57] on button "Close" at bounding box center [445, 52] width 19 height 19
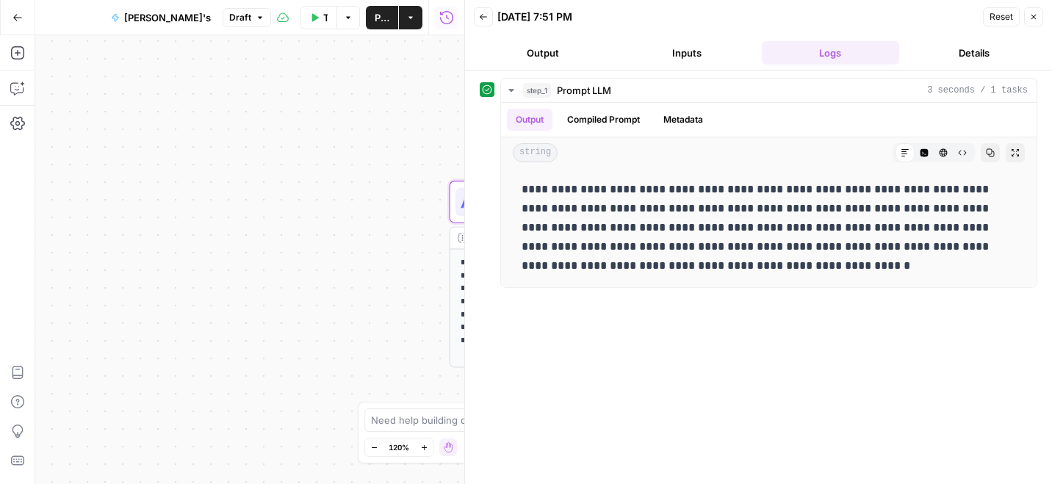
click at [1035, 15] on icon "button" at bounding box center [1033, 16] width 9 height 9
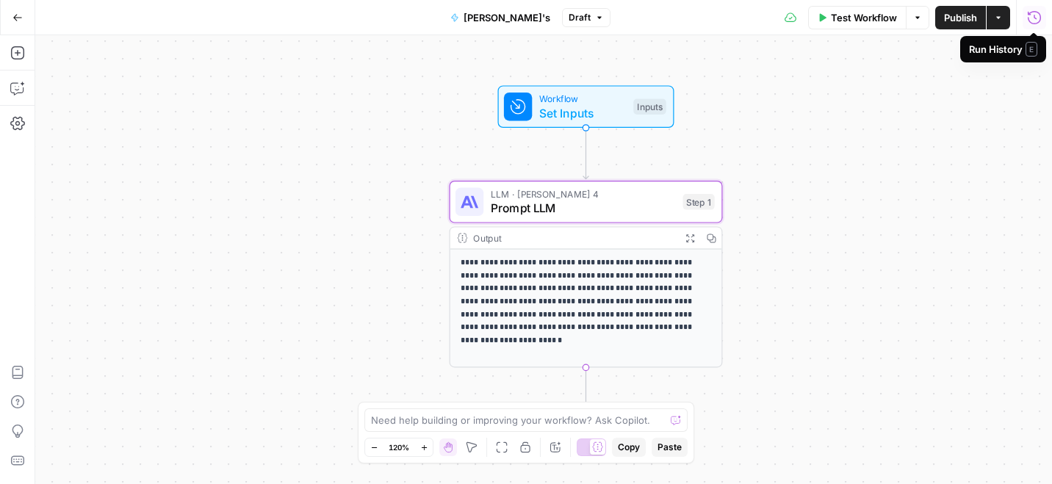
click at [612, 110] on span "Set Inputs" at bounding box center [582, 113] width 87 height 18
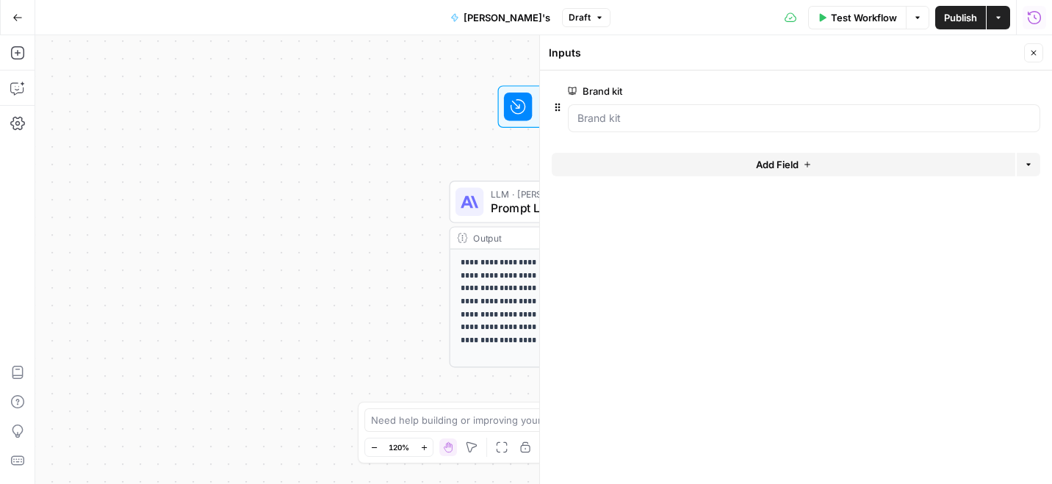
click at [513, 201] on span "Prompt LLM" at bounding box center [583, 208] width 185 height 18
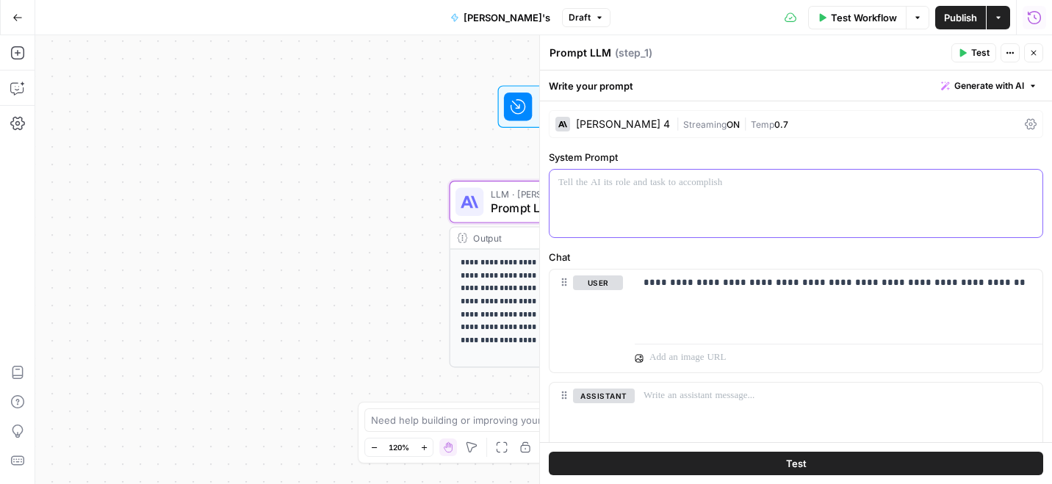
click at [647, 202] on div at bounding box center [795, 204] width 493 height 68
click at [816, 184] on p "**********" at bounding box center [795, 183] width 475 height 15
click at [821, 461] on button "Test" at bounding box center [796, 463] width 494 height 23
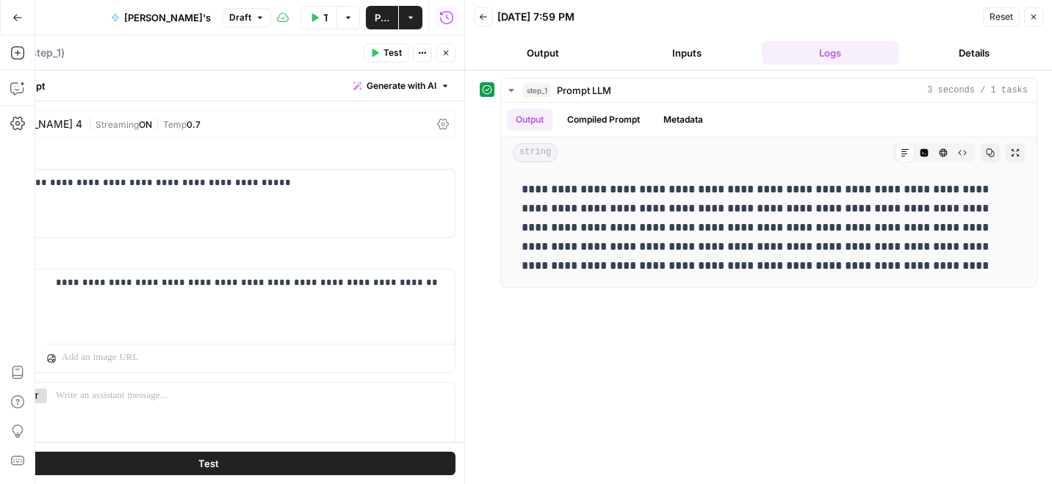
click at [388, 48] on span "Test" at bounding box center [392, 52] width 18 height 13
